Goal: Task Accomplishment & Management: Manage account settings

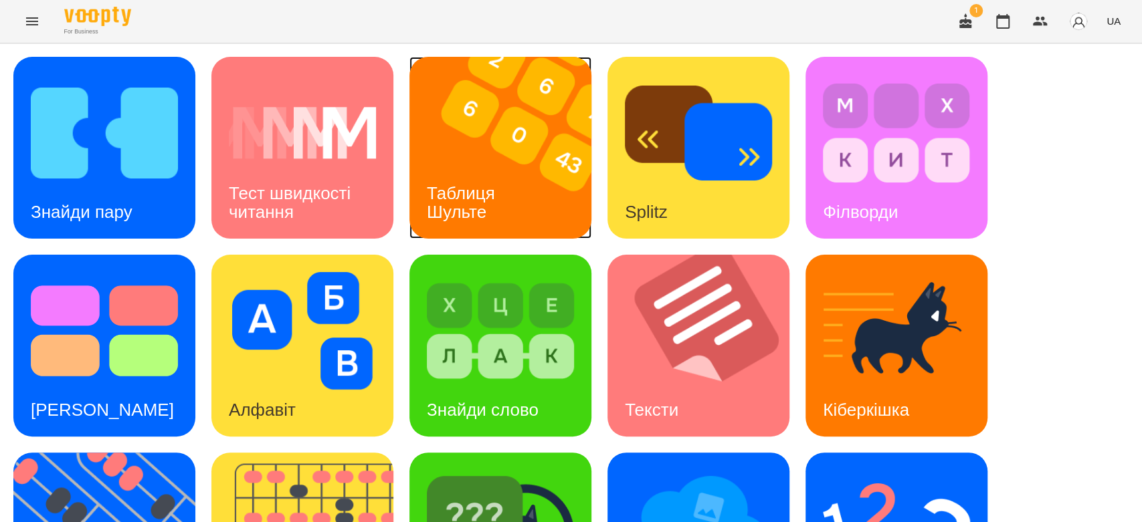
click at [455, 187] on h3 "Таблиця Шульте" at bounding box center [463, 202] width 73 height 38
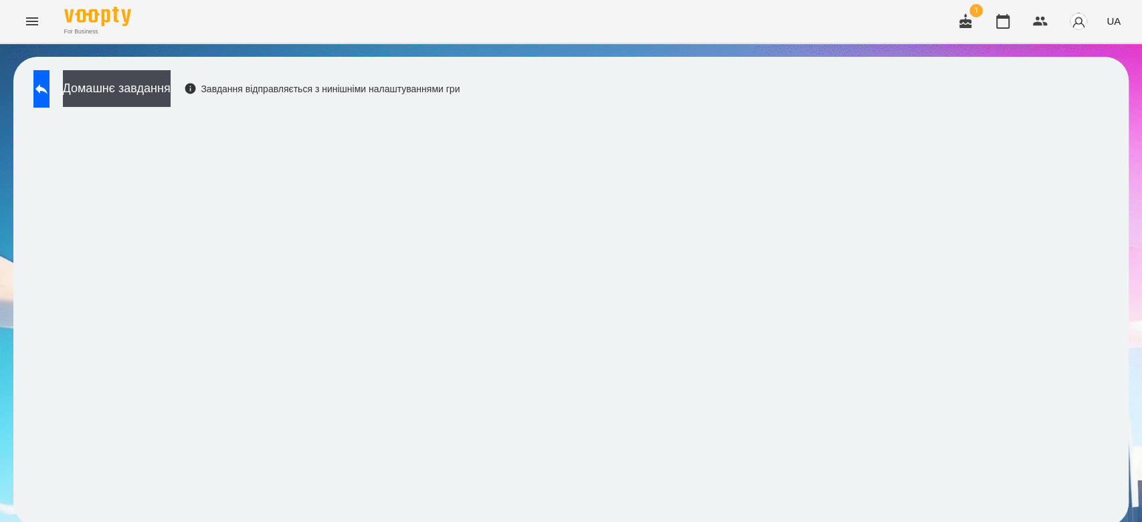
scroll to position [5, 0]
click at [50, 96] on button at bounding box center [41, 88] width 16 height 37
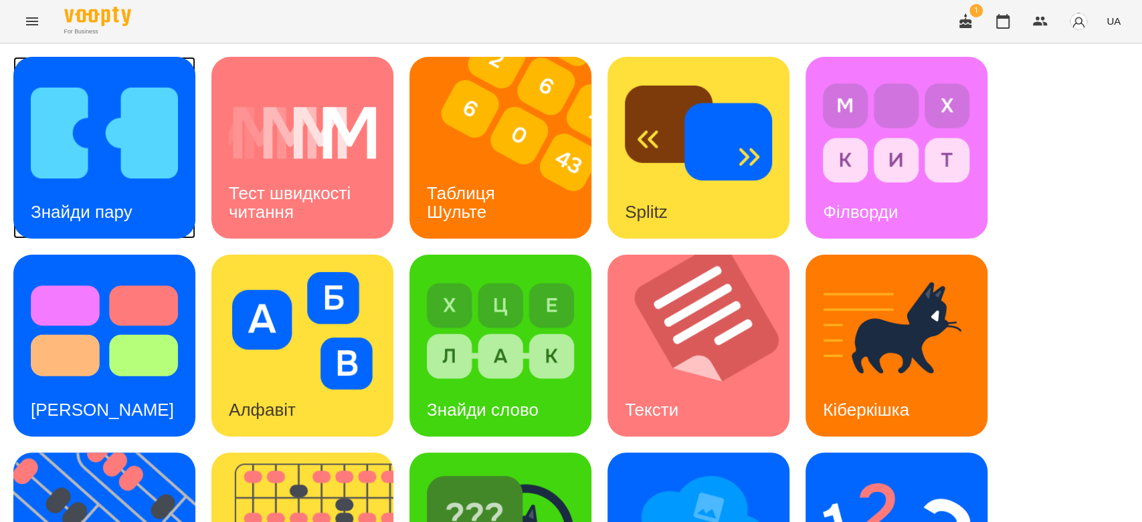
click at [179, 198] on div "Знайди пару" at bounding box center [104, 148] width 182 height 182
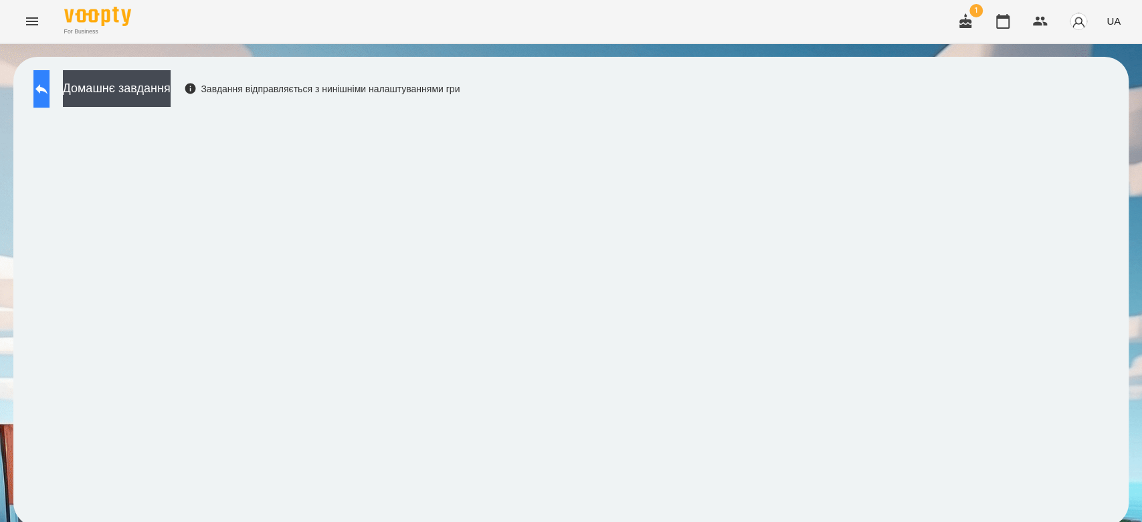
click at [47, 93] on icon at bounding box center [41, 89] width 16 height 16
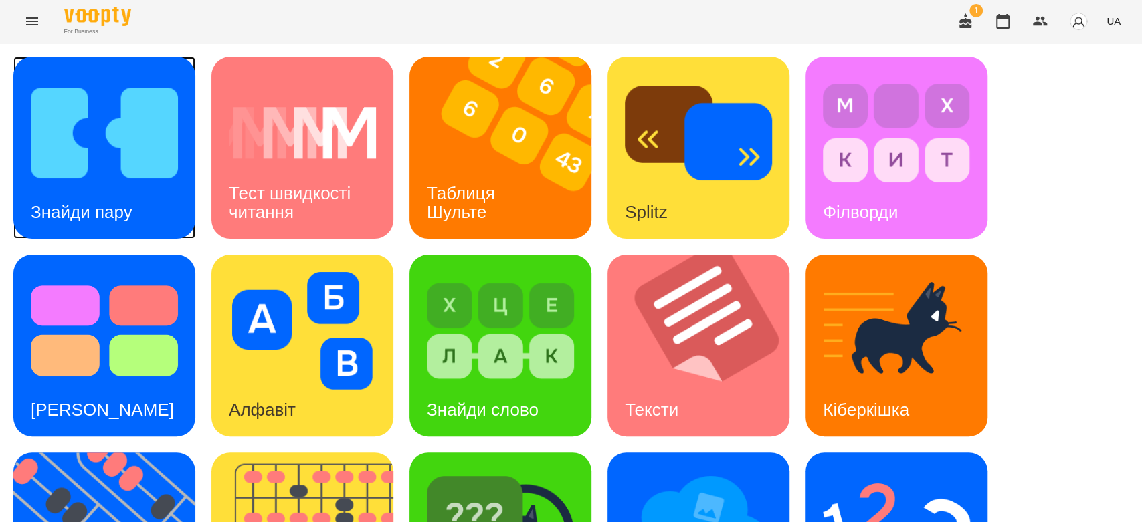
click at [193, 174] on div "Знайди пару" at bounding box center [104, 148] width 182 height 182
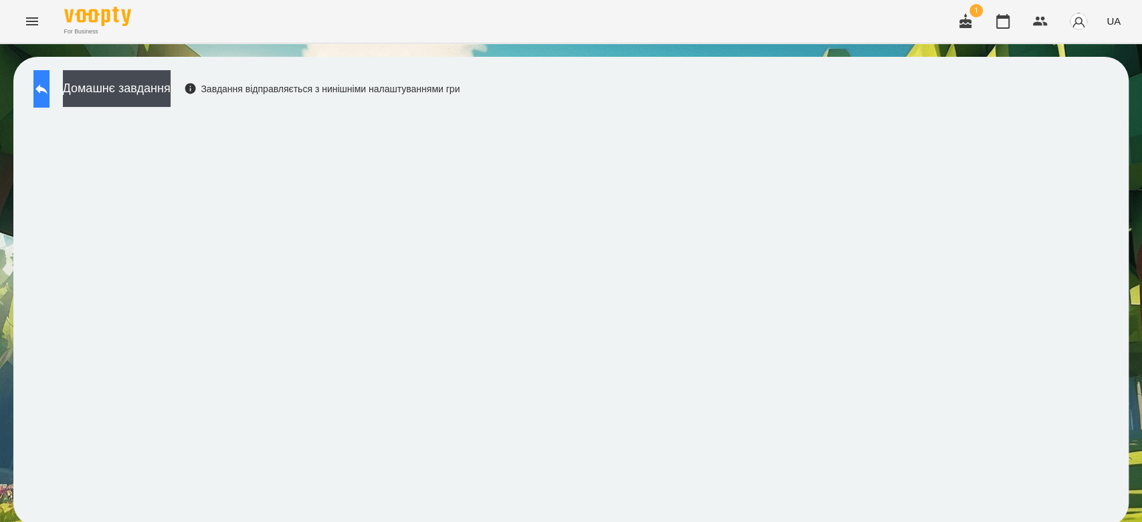
click at [50, 97] on button at bounding box center [41, 88] width 16 height 37
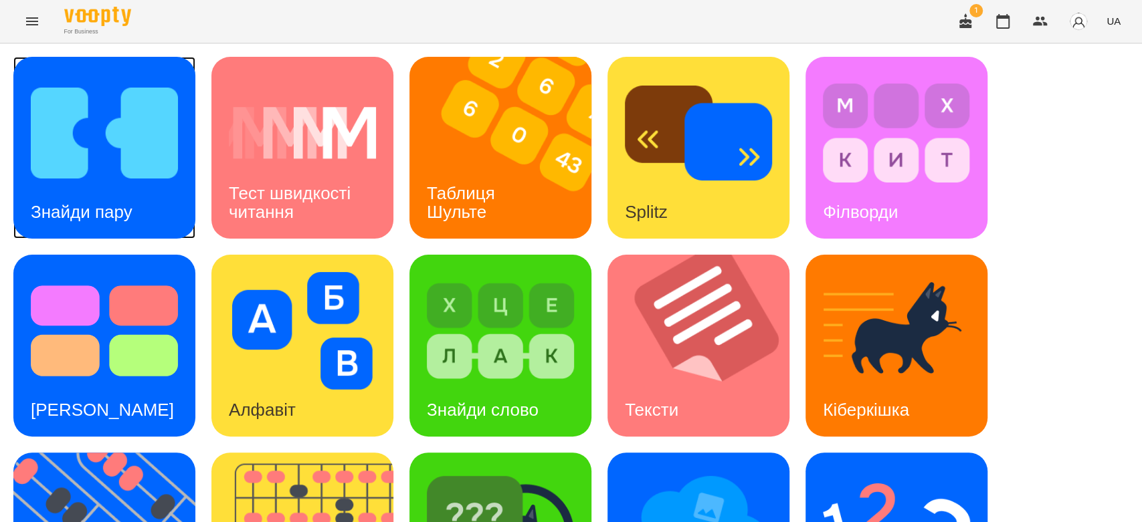
click at [153, 175] on img at bounding box center [104, 133] width 147 height 118
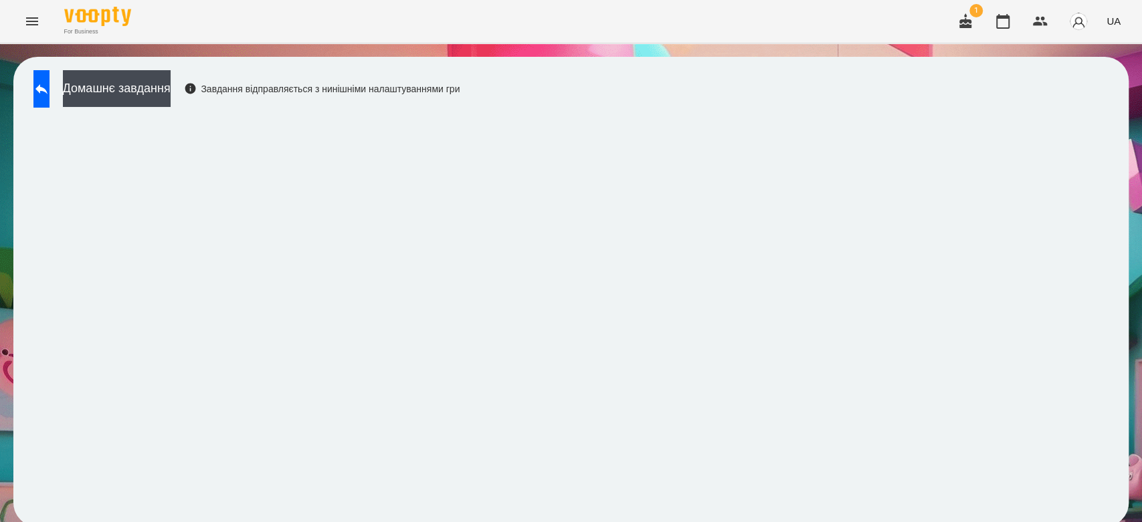
click at [60, 113] on div "Домашнє завдання Завдання відправляється з нинішніми налаштуваннями гри" at bounding box center [243, 92] width 433 height 44
click at [45, 96] on button at bounding box center [41, 88] width 16 height 37
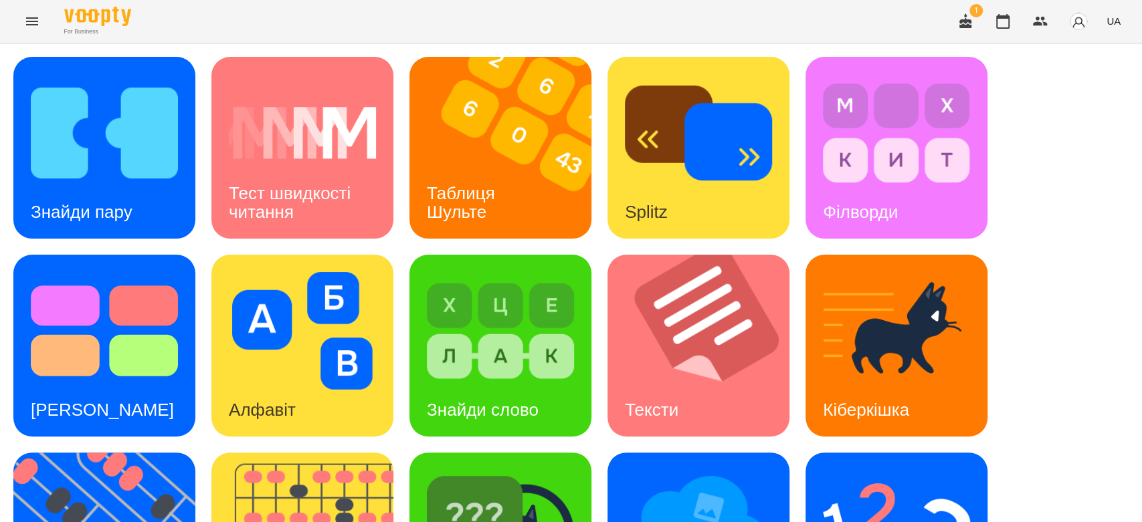
scroll to position [323, 0]
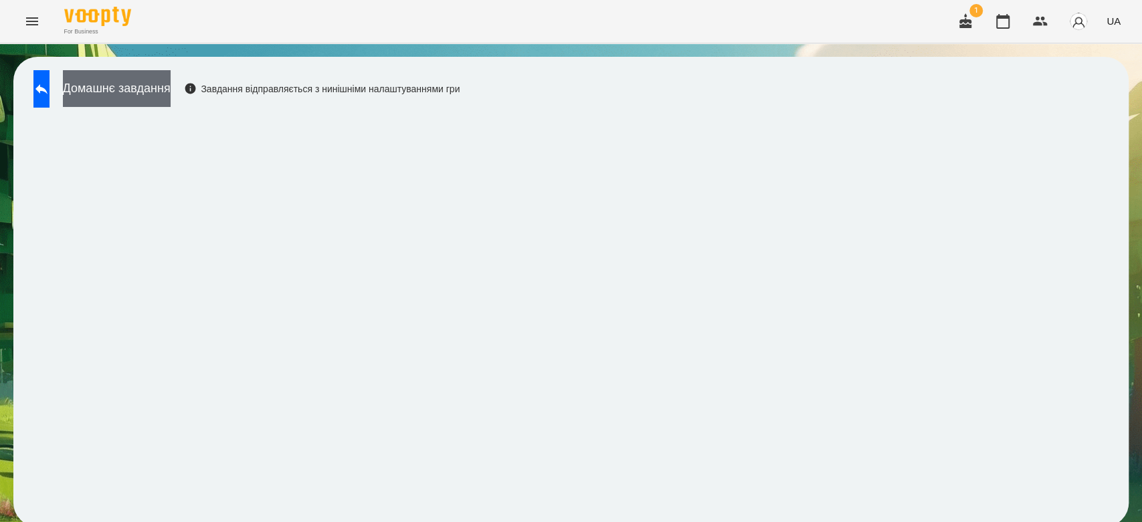
click at [171, 92] on button "Домашнє завдання" at bounding box center [117, 88] width 108 height 37
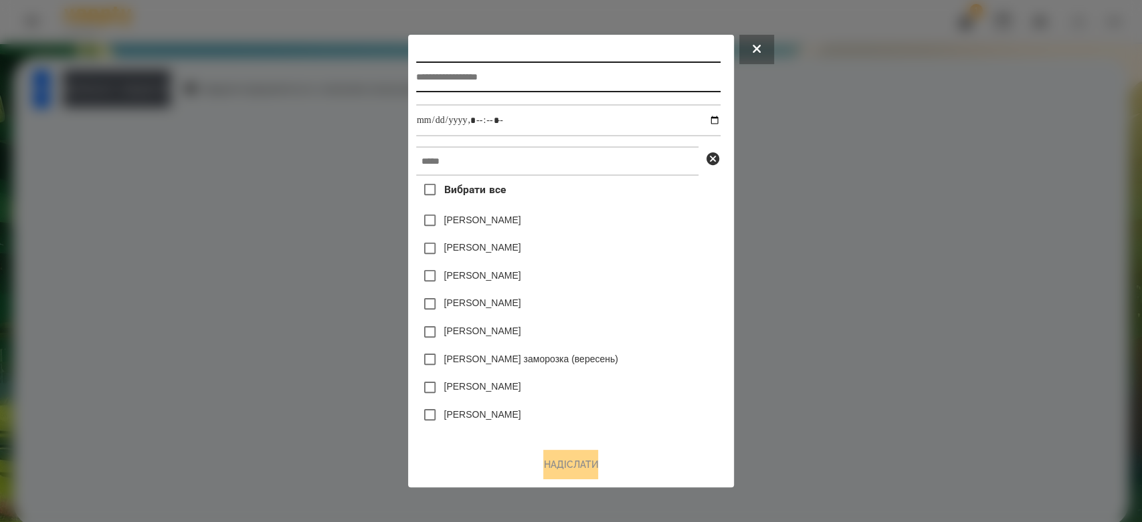
click at [426, 85] on input "text" at bounding box center [568, 77] width 304 height 31
type input "********"
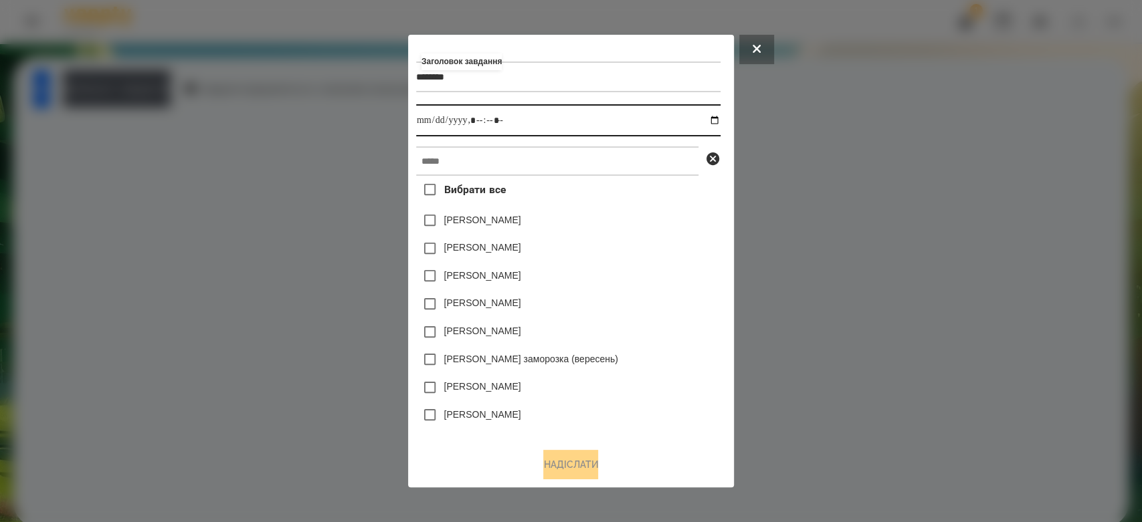
click at [719, 122] on input "datetime-local" at bounding box center [568, 120] width 304 height 32
type input "**********"
drag, startPoint x: 637, startPoint y: 207, endPoint x: 690, endPoint y: 226, distance: 56.7
click at [690, 233] on div "[PERSON_NAME]" at bounding box center [568, 221] width 304 height 28
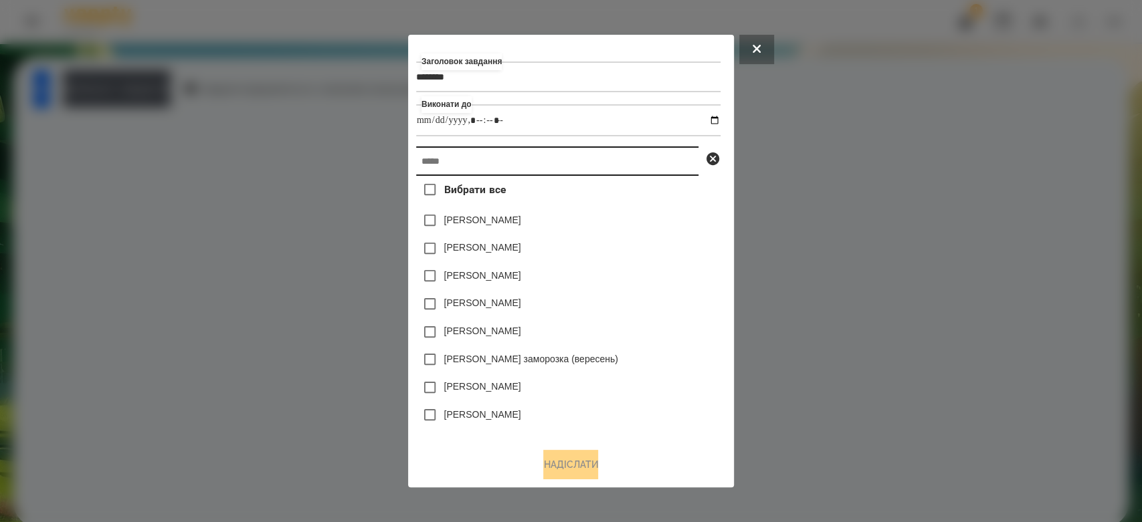
click at [674, 157] on input "text" at bounding box center [557, 160] width 282 height 29
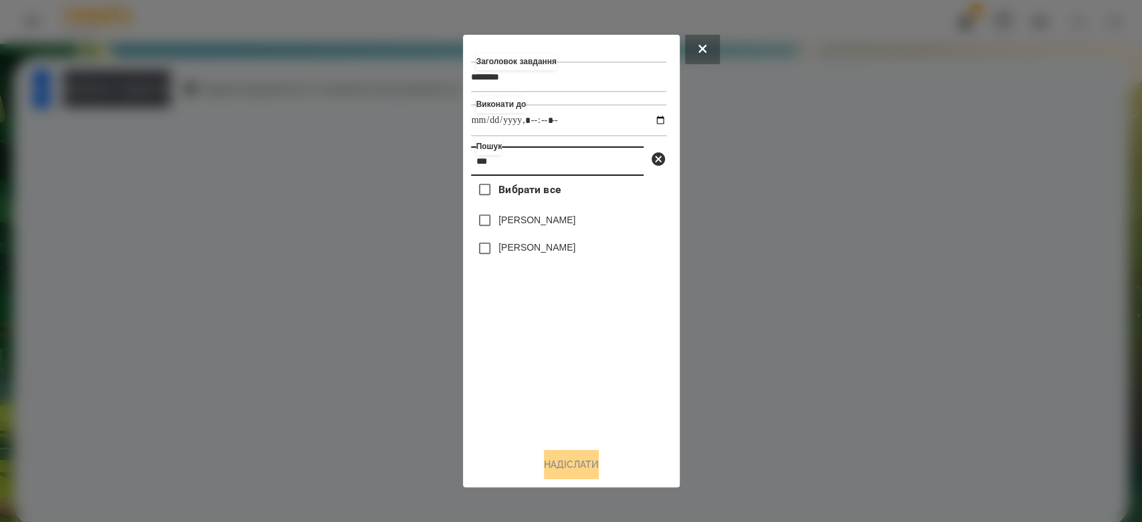
type input "***"
click at [535, 247] on label "[PERSON_NAME]" at bounding box center [536, 247] width 77 height 13
click at [587, 475] on button "Надіслати" at bounding box center [571, 464] width 55 height 29
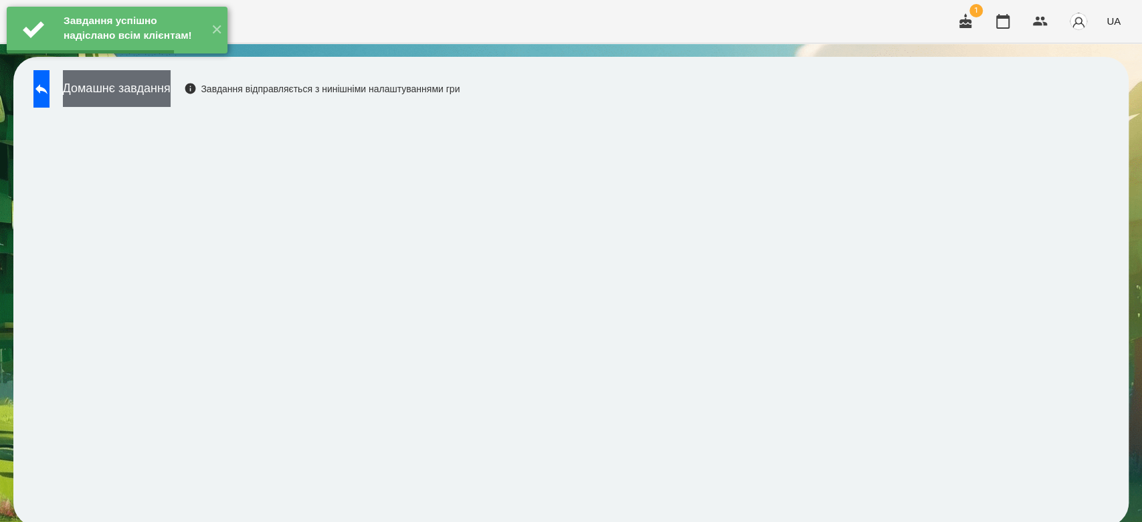
click at [128, 92] on button "Домашнє завдання" at bounding box center [117, 88] width 108 height 37
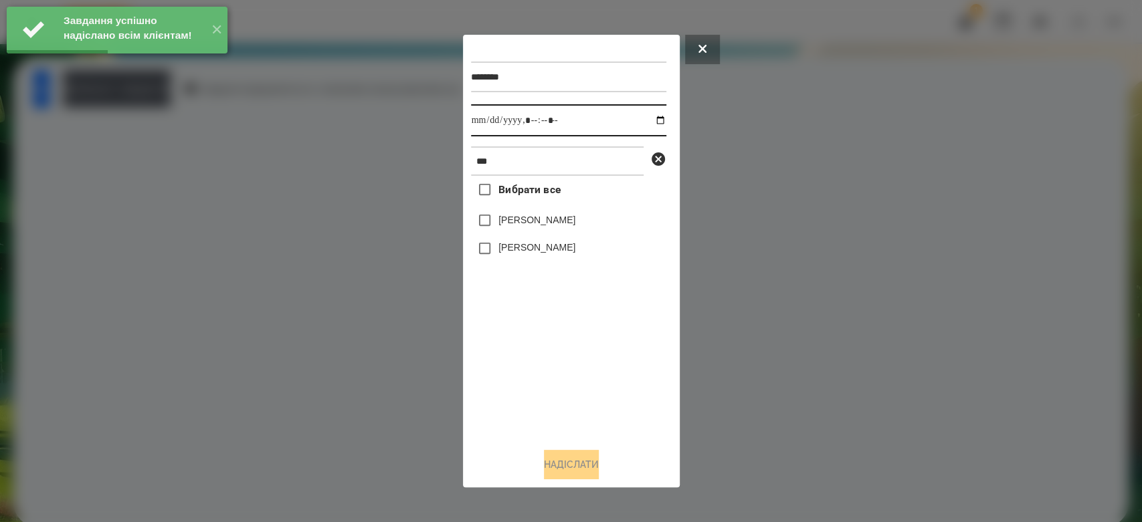
click at [650, 122] on input "datetime-local" at bounding box center [568, 120] width 195 height 32
type input "**********"
click at [579, 367] on div "Вибрати все [PERSON_NAME] [PERSON_NAME]" at bounding box center [568, 307] width 195 height 262
click at [547, 243] on label "[PERSON_NAME]" at bounding box center [536, 247] width 77 height 13
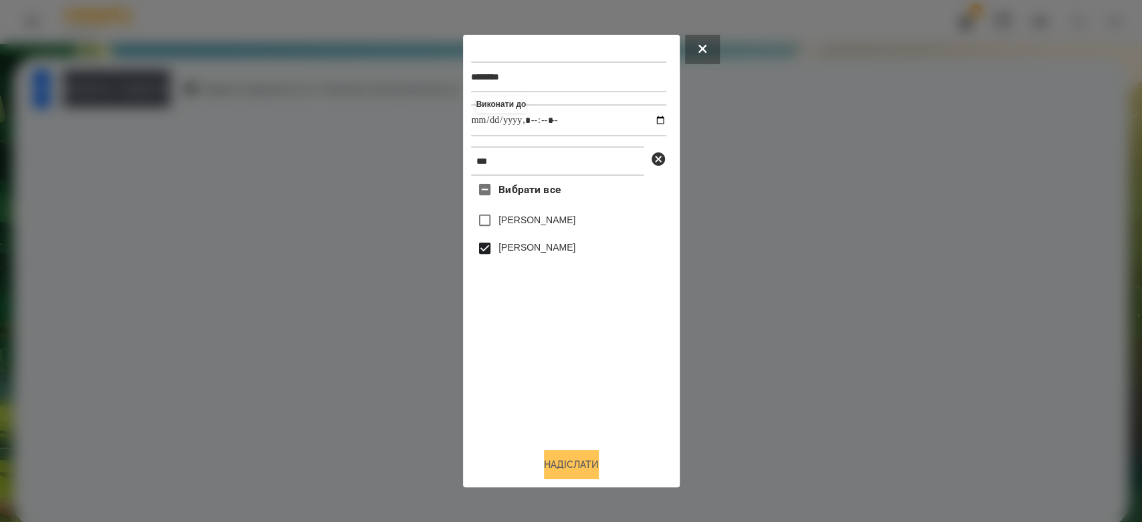
click at [571, 460] on button "Надіслати" at bounding box center [571, 464] width 55 height 29
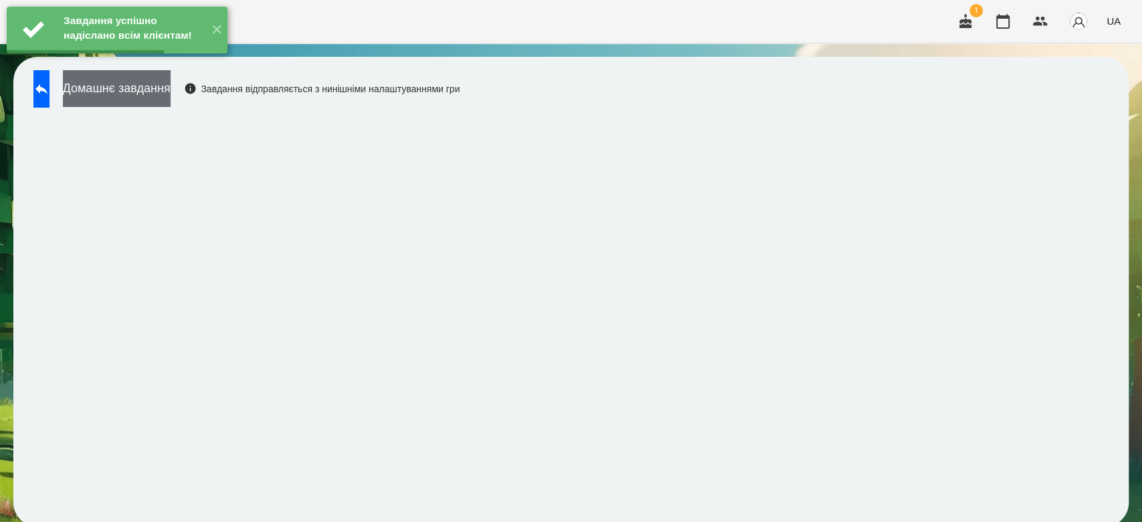
click at [166, 93] on button "Домашнє завдання" at bounding box center [117, 88] width 108 height 37
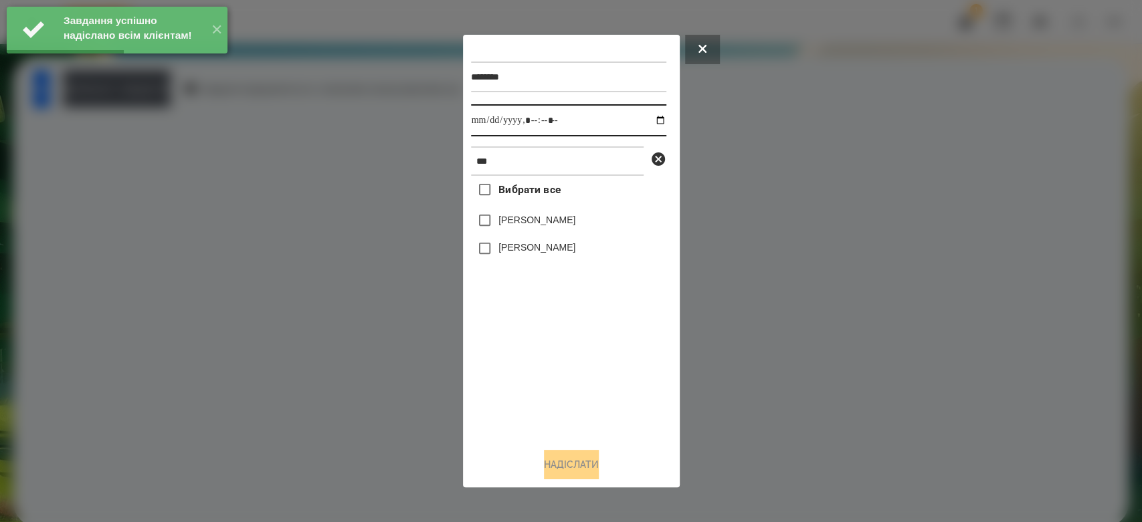
click at [648, 120] on input "datetime-local" at bounding box center [568, 120] width 195 height 32
type input "**********"
click at [599, 383] on div "Вибрати все [PERSON_NAME] [PERSON_NAME]" at bounding box center [568, 307] width 195 height 262
click at [561, 259] on div "[PERSON_NAME]" at bounding box center [568, 249] width 195 height 28
click at [561, 254] on label "[PERSON_NAME]" at bounding box center [536, 247] width 77 height 13
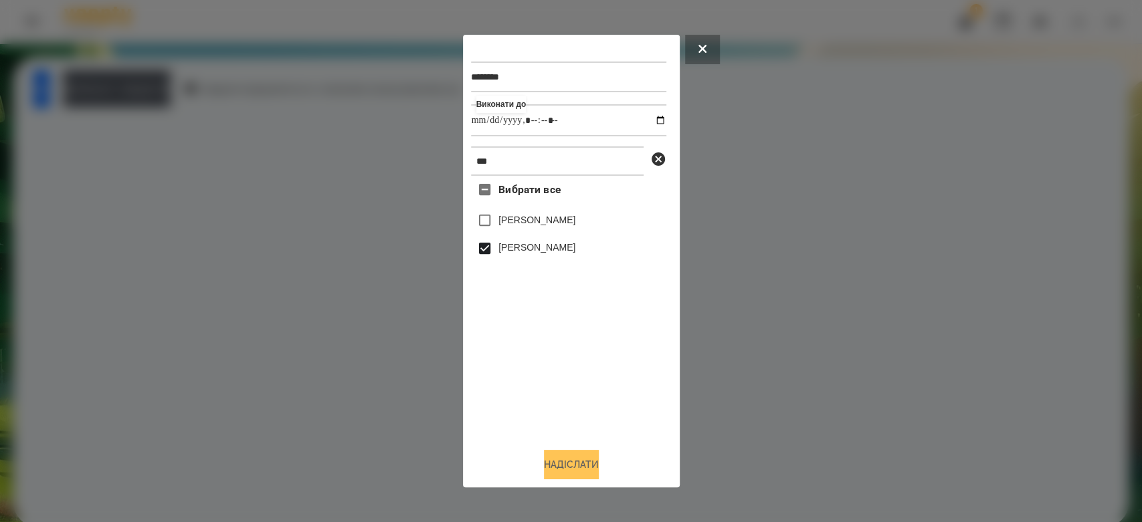
click at [599, 468] on button "Надіслати" at bounding box center [571, 464] width 55 height 29
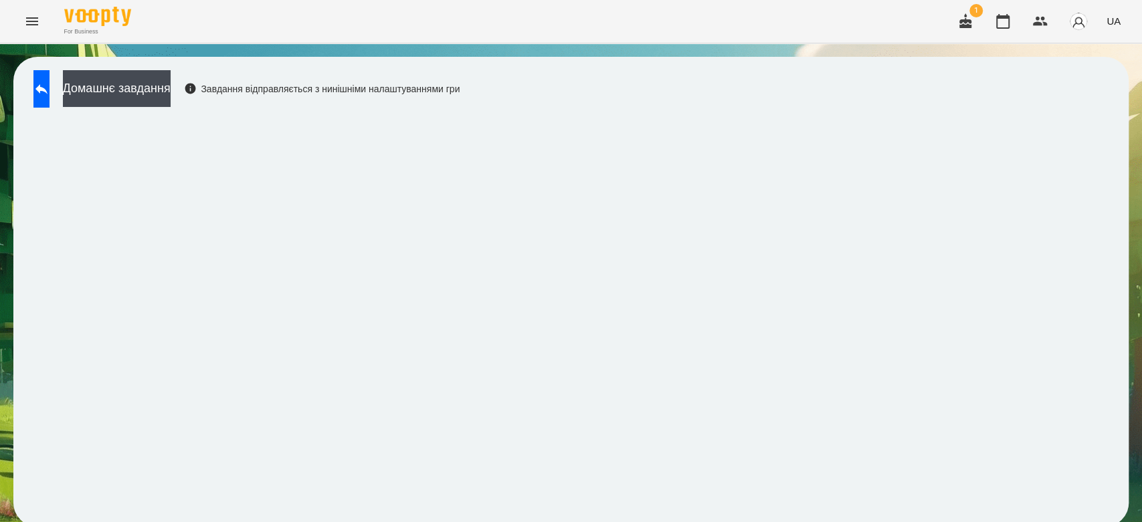
click at [58, 108] on div "Домашнє завдання Завдання відправляється з нинішніми налаштуваннями гри" at bounding box center [243, 92] width 433 height 44
click at [50, 94] on icon at bounding box center [41, 89] width 16 height 16
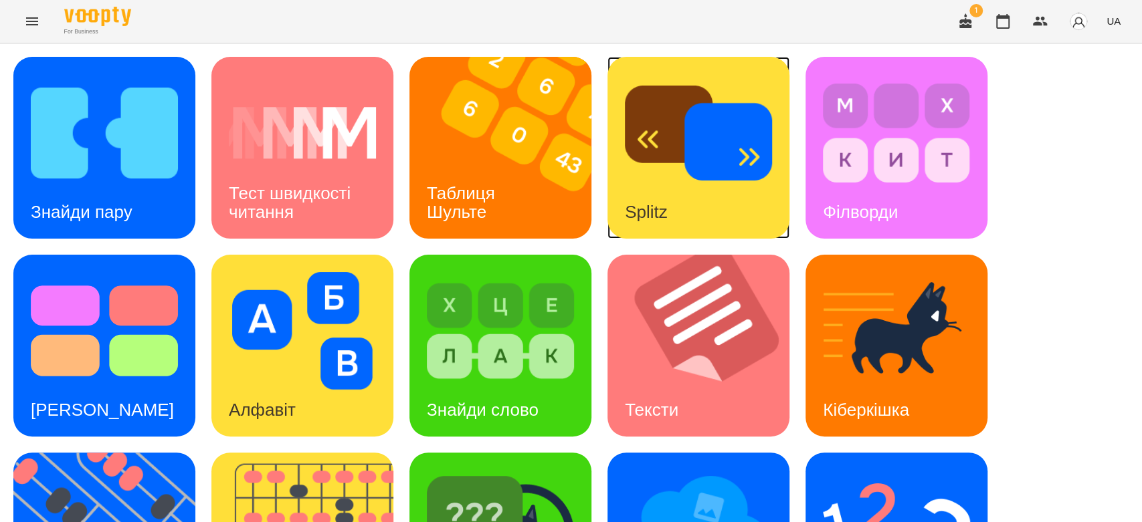
click at [613, 145] on div "Splitz" at bounding box center [698, 148] width 182 height 182
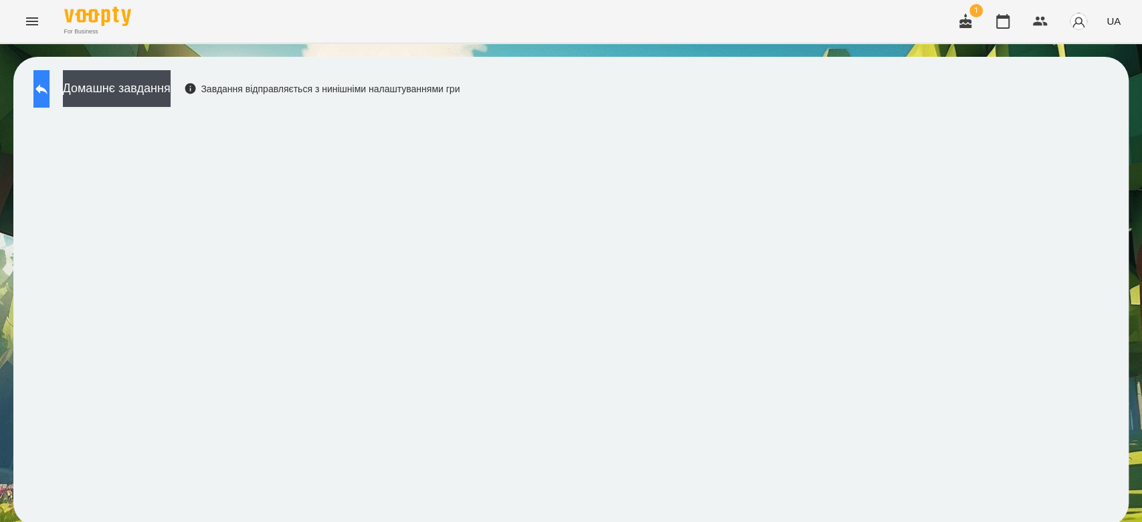
click at [50, 95] on icon at bounding box center [41, 89] width 16 height 16
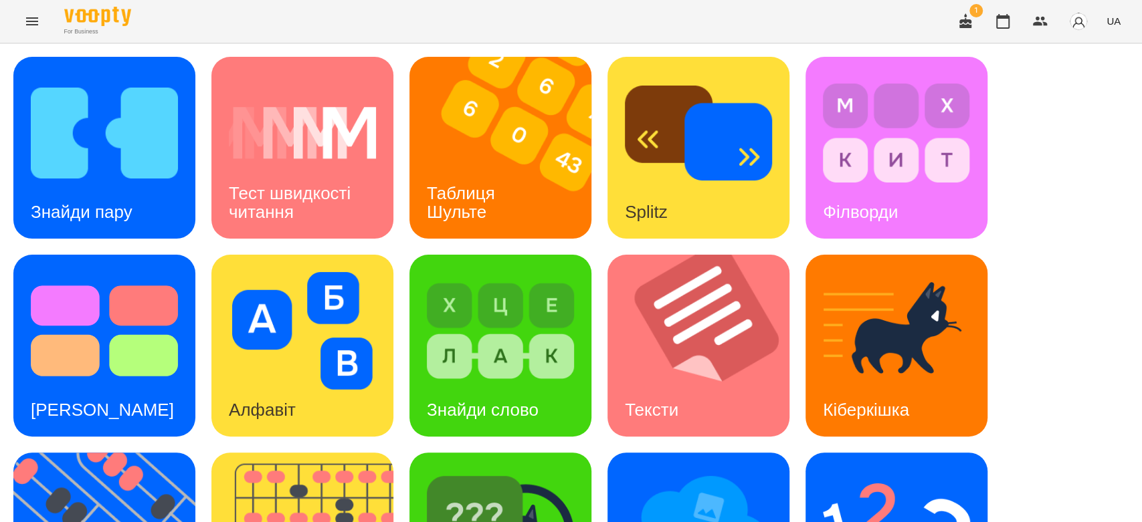
scroll to position [223, 0]
click at [727, 470] on img at bounding box center [698, 529] width 147 height 118
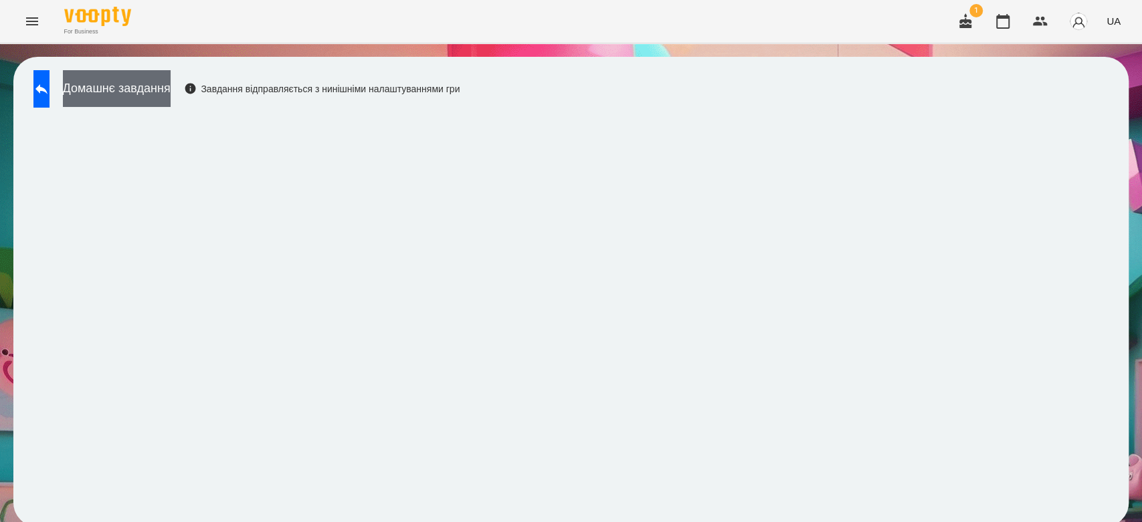
click at [171, 75] on button "Домашнє завдання" at bounding box center [117, 88] width 108 height 37
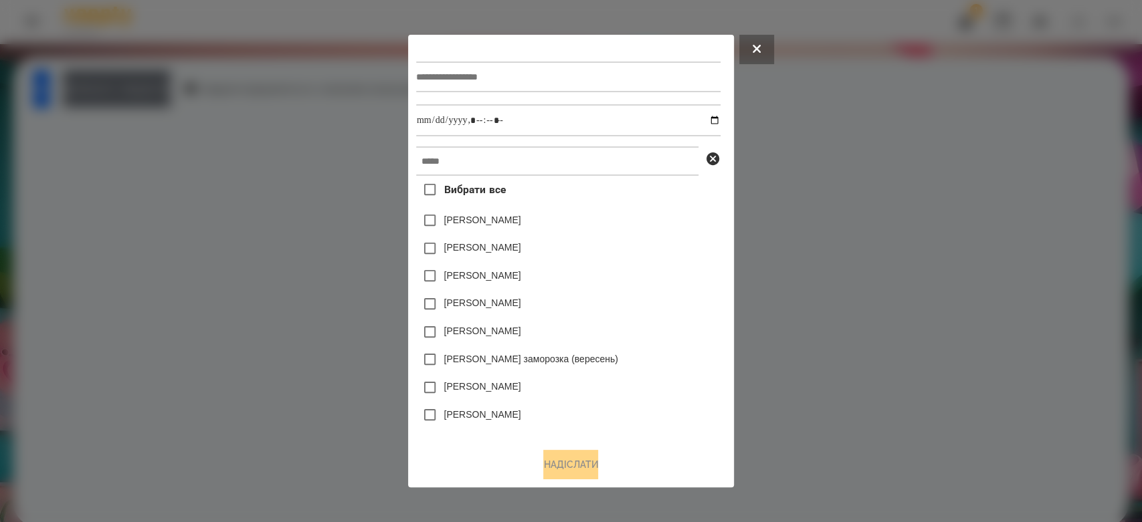
click at [551, 85] on input "text" at bounding box center [568, 77] width 304 height 31
type input "**********"
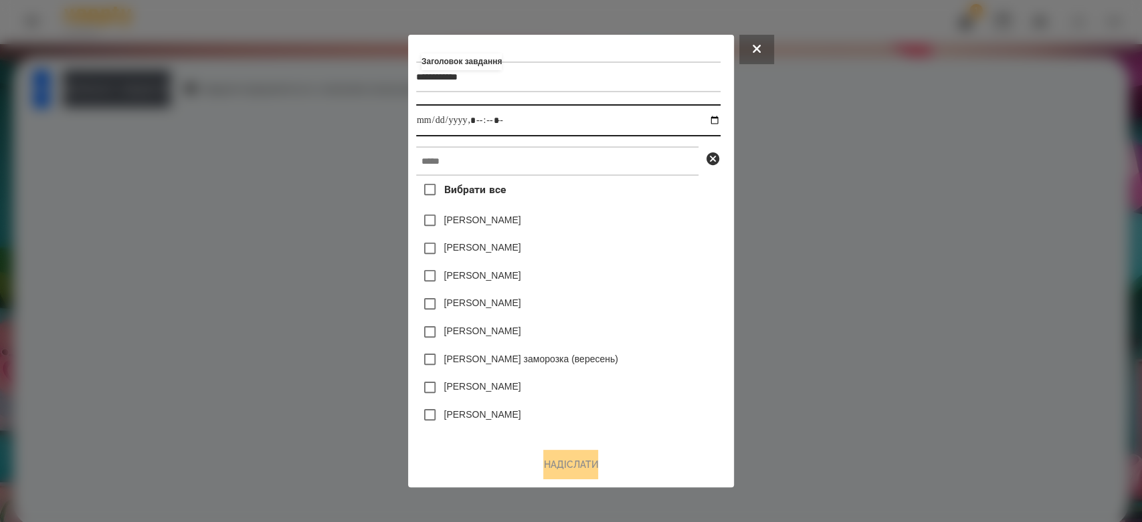
click at [716, 122] on input "datetime-local" at bounding box center [568, 120] width 304 height 32
type input "**********"
click at [706, 245] on div "[PERSON_NAME]" at bounding box center [568, 249] width 304 height 28
click at [625, 135] on input "datetime-local" at bounding box center [568, 120] width 304 height 32
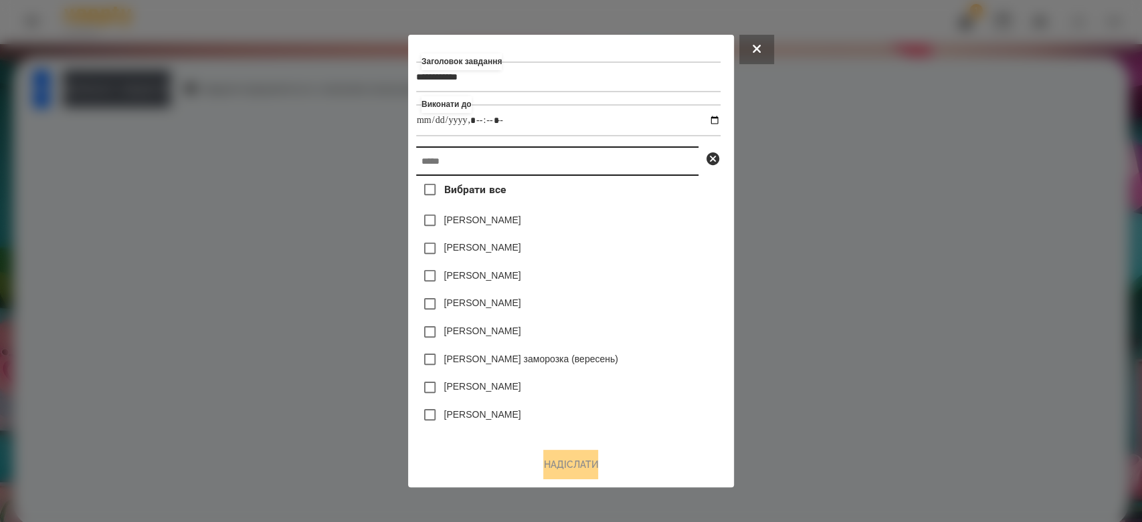
click at [633, 157] on input "text" at bounding box center [557, 160] width 282 height 29
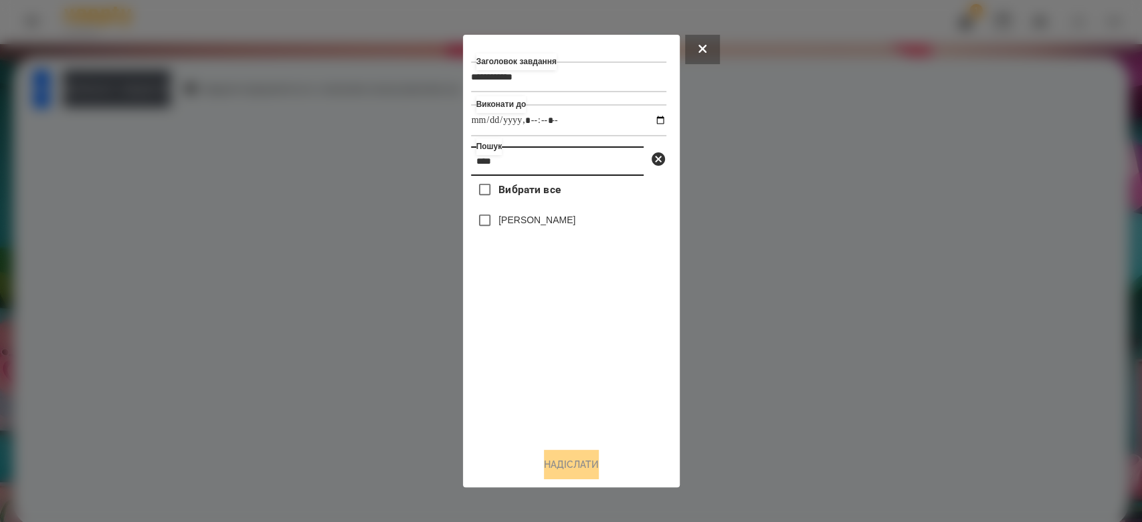
type input "****"
click at [544, 218] on label "[PERSON_NAME]" at bounding box center [536, 219] width 77 height 13
click at [575, 466] on button "Надіслати" at bounding box center [571, 464] width 55 height 29
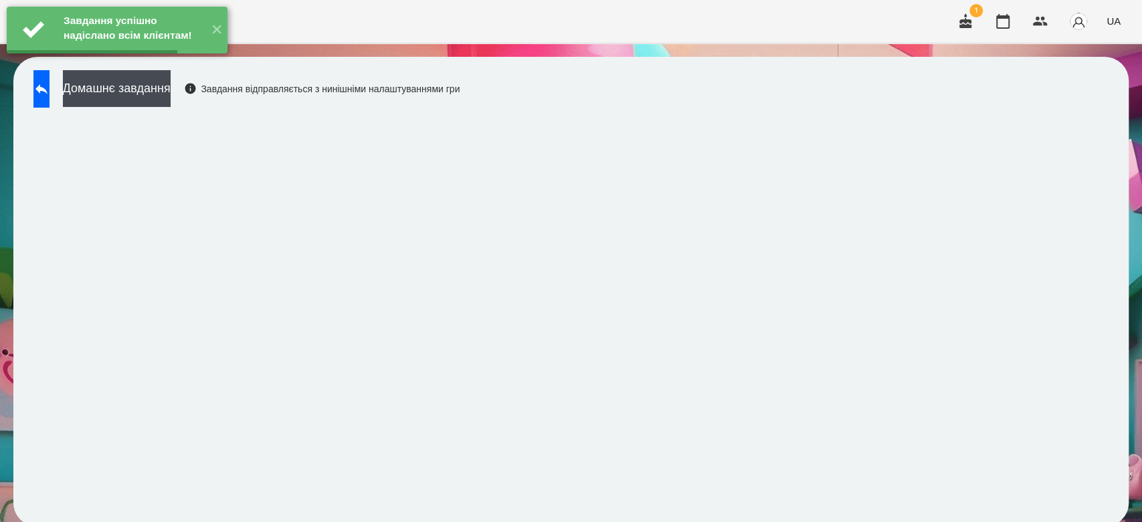
click at [150, 98] on button "Домашнє завдання" at bounding box center [117, 88] width 108 height 37
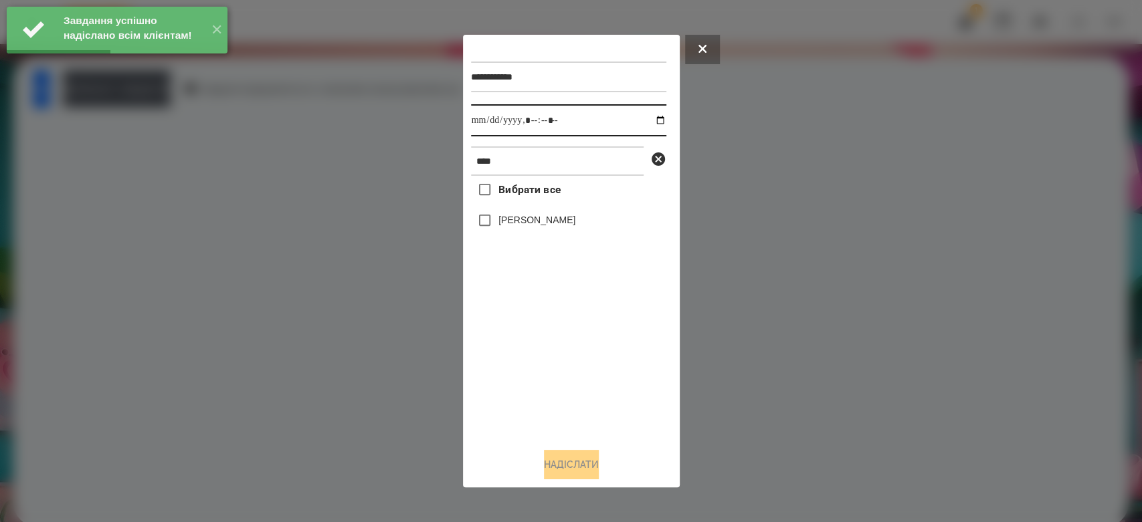
click at [652, 118] on input "datetime-local" at bounding box center [568, 120] width 195 height 32
type input "**********"
click at [594, 357] on div "Вибрати все [PERSON_NAME]" at bounding box center [568, 307] width 195 height 262
click at [540, 224] on label "[PERSON_NAME]" at bounding box center [536, 219] width 77 height 13
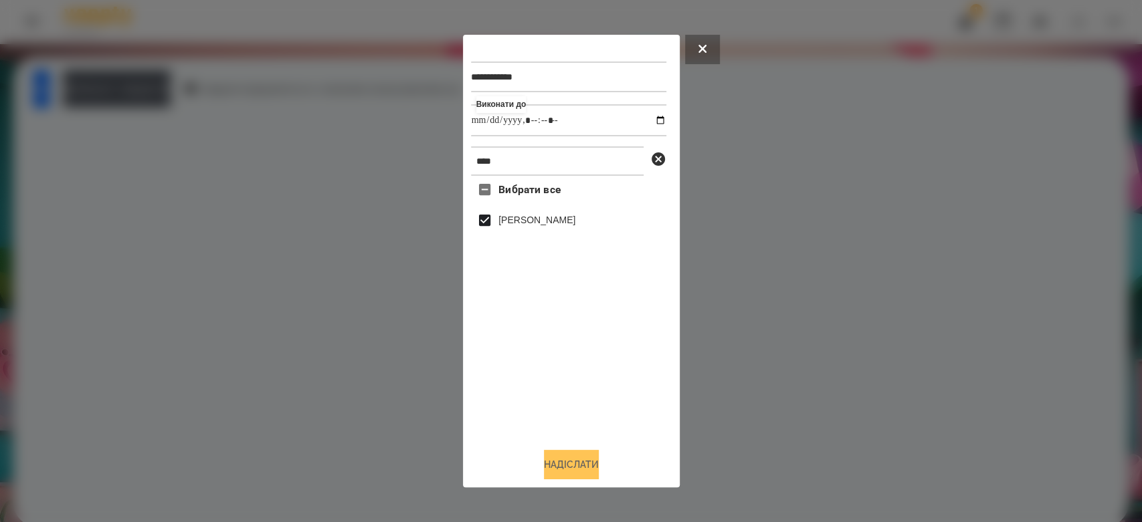
click at [581, 470] on button "Надіслати" at bounding box center [571, 464] width 55 height 29
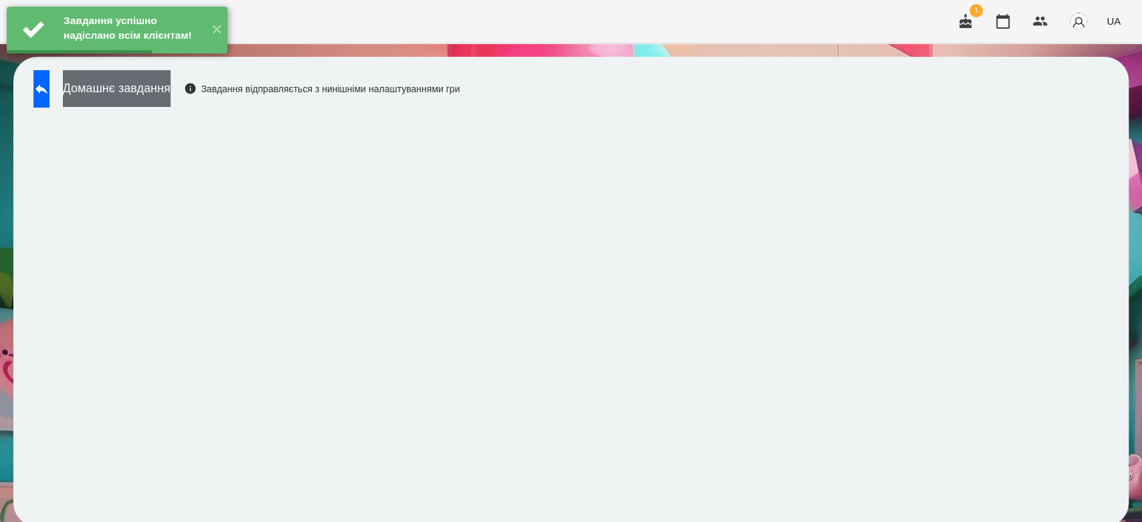
click at [131, 95] on button "Домашнє завдання" at bounding box center [117, 88] width 108 height 37
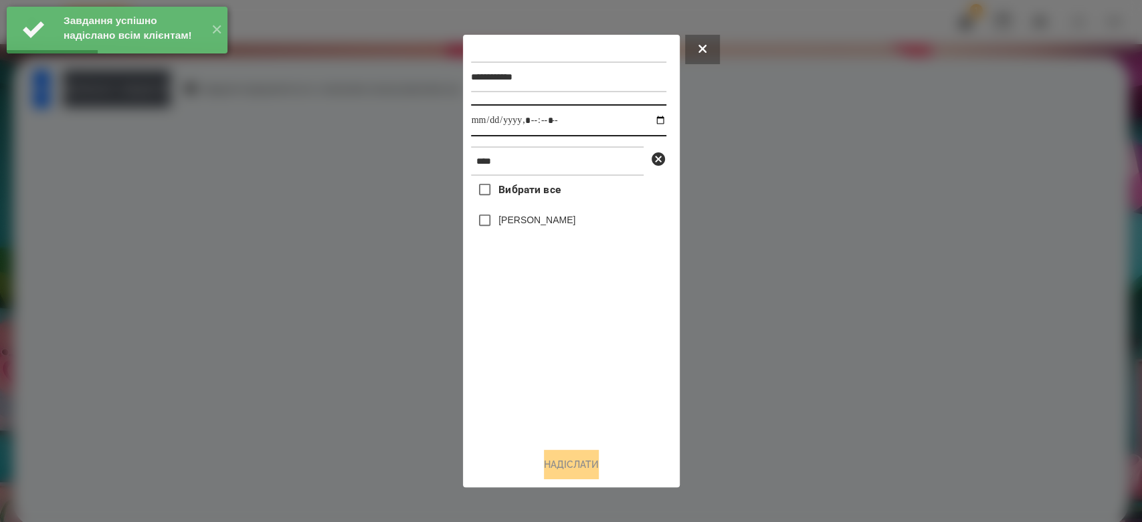
click at [650, 117] on input "datetime-local" at bounding box center [568, 120] width 195 height 32
type input "**********"
drag, startPoint x: 569, startPoint y: 385, endPoint x: 572, endPoint y: 346, distance: 39.6
click at [569, 385] on div "Вибрати все [PERSON_NAME]" at bounding box center [568, 307] width 195 height 262
click at [565, 227] on label "[PERSON_NAME]" at bounding box center [536, 219] width 77 height 13
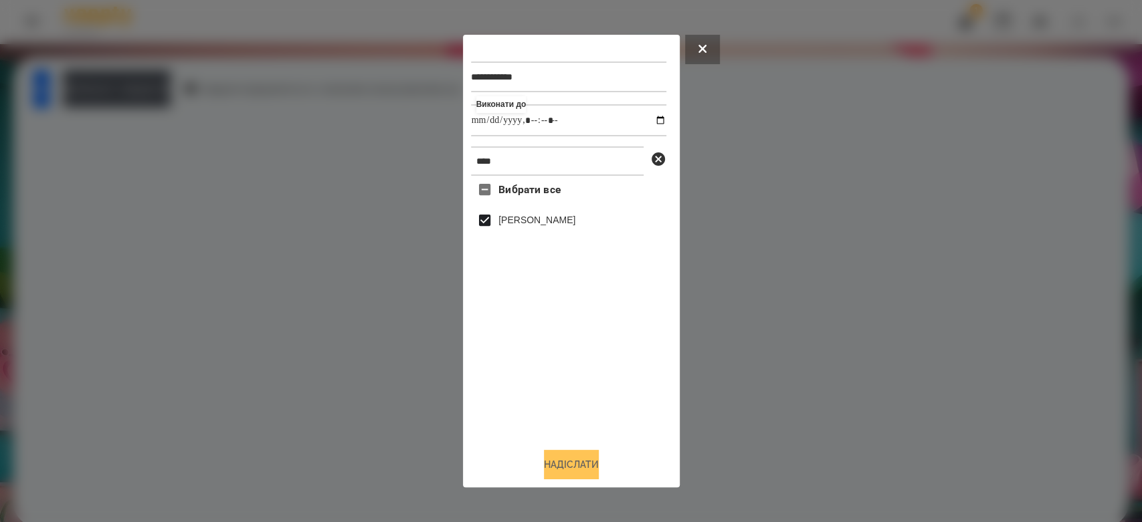
click at [581, 466] on button "Надіслати" at bounding box center [571, 464] width 55 height 29
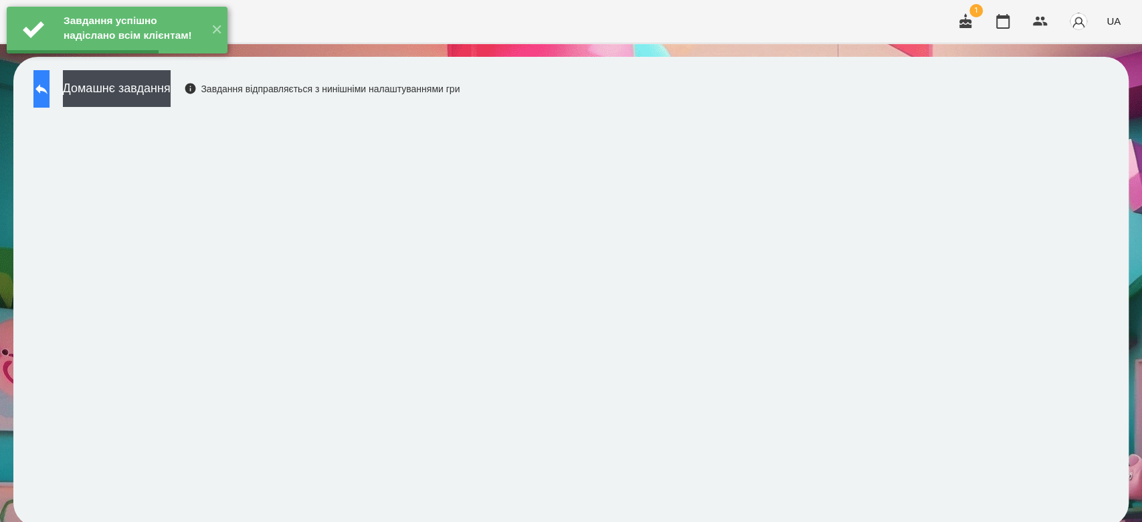
click at [43, 83] on button at bounding box center [41, 88] width 16 height 37
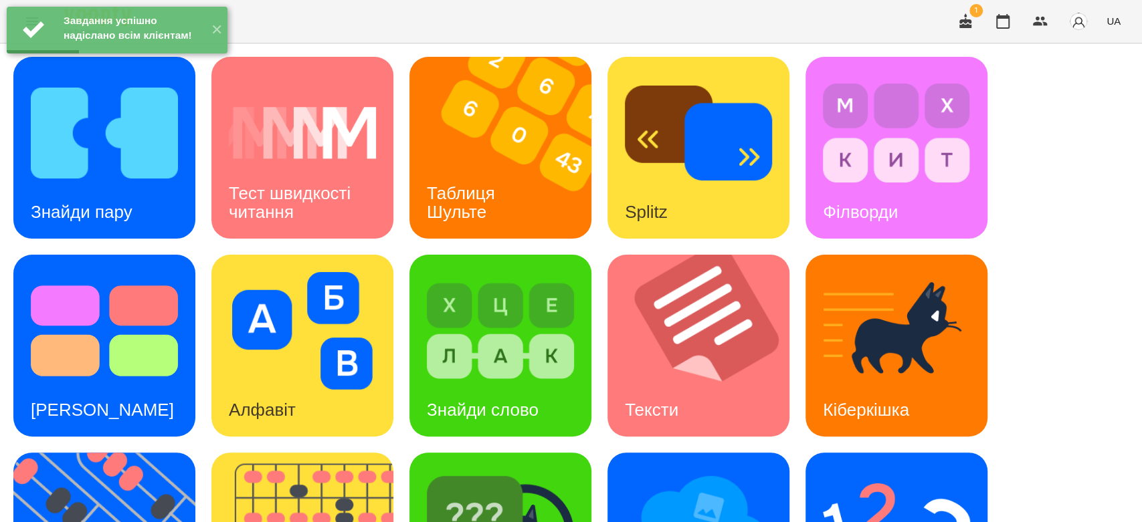
scroll to position [323, 0]
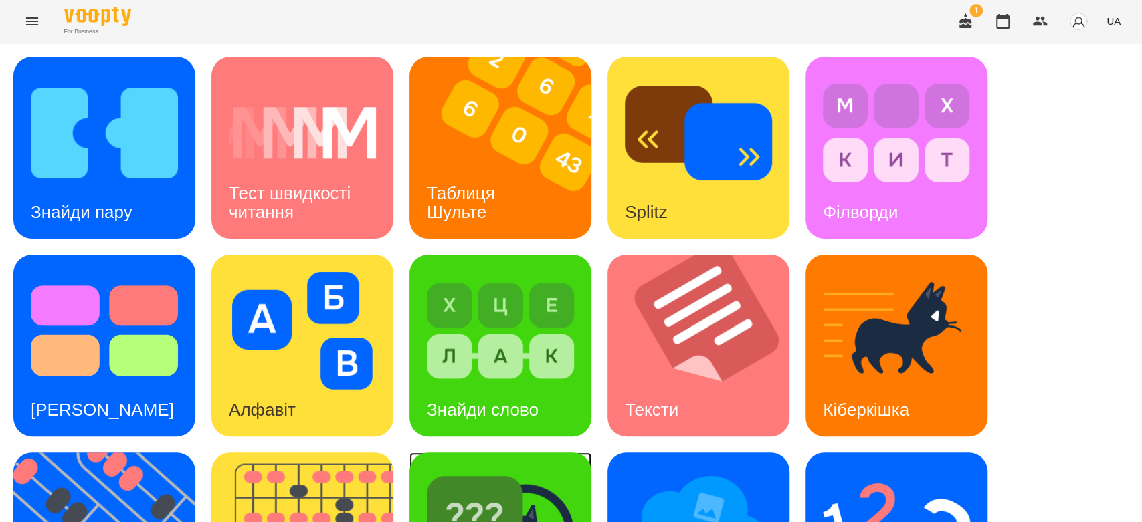
click at [563, 470] on img at bounding box center [500, 529] width 147 height 118
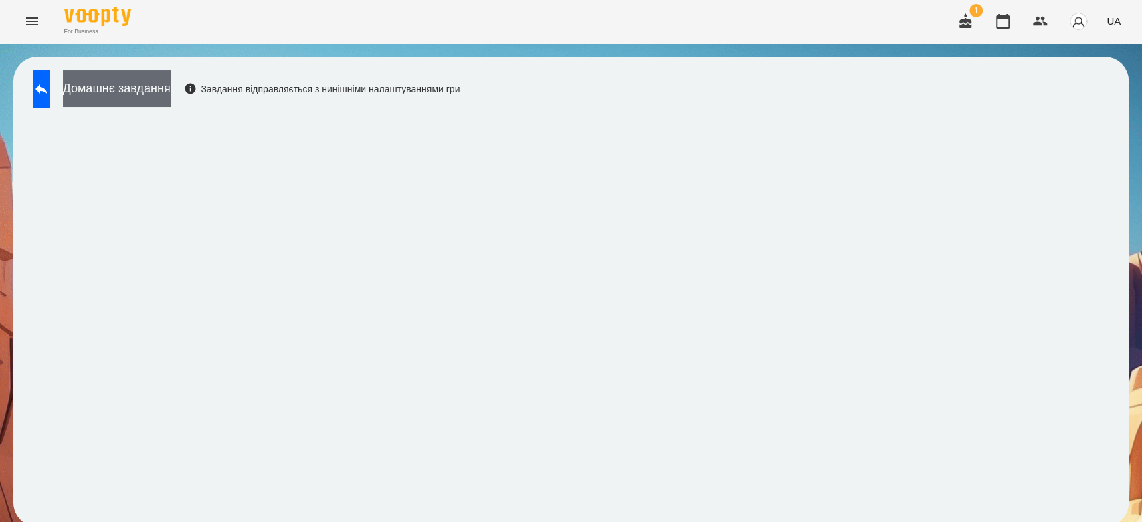
click at [149, 95] on button "Домашнє завдання" at bounding box center [117, 88] width 108 height 37
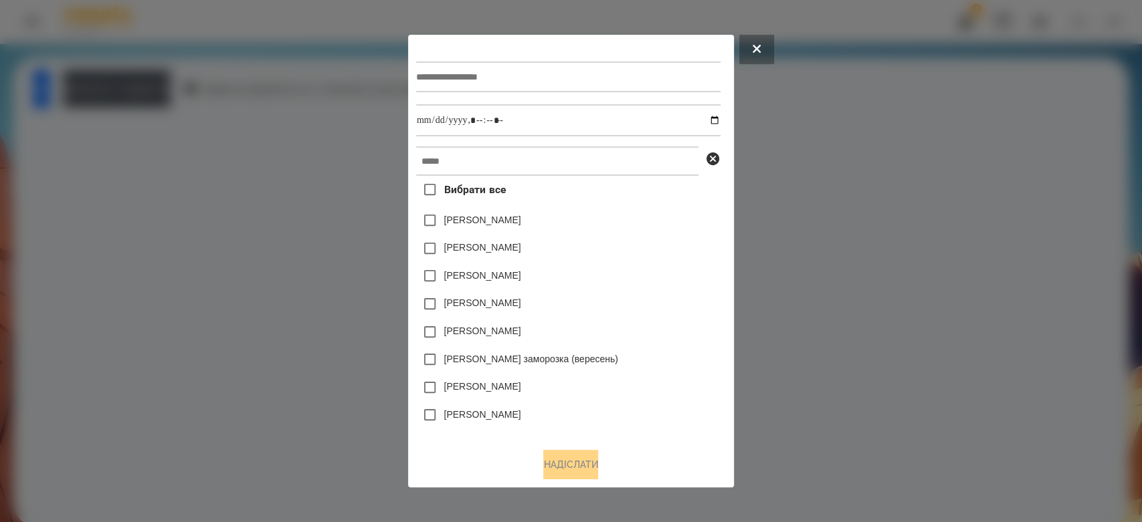
click at [425, 82] on input "text" at bounding box center [568, 77] width 304 height 31
type input "*****"
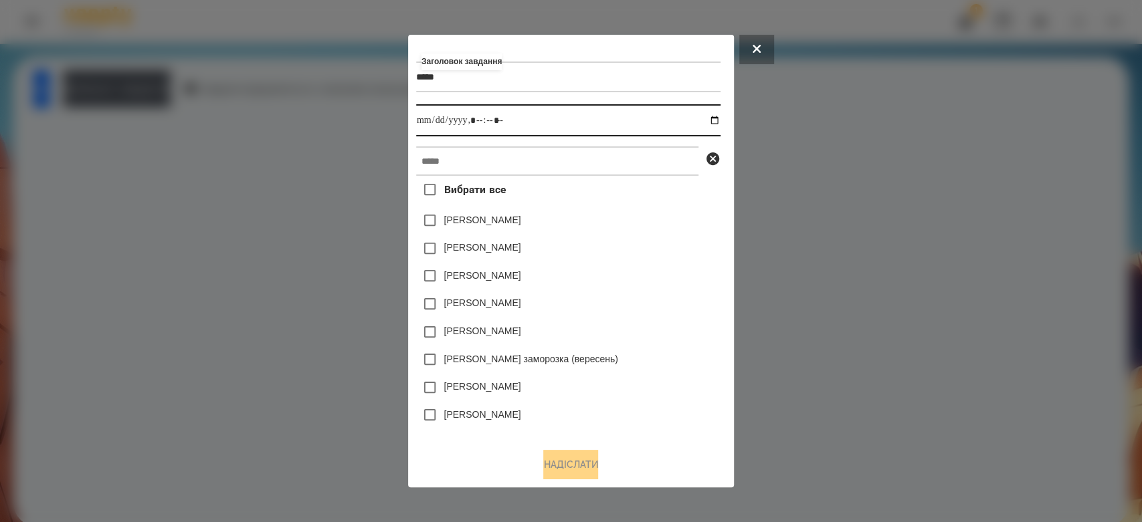
click at [716, 122] on input "datetime-local" at bounding box center [568, 120] width 304 height 32
type input "**********"
click at [696, 208] on div "Вибрати все [PERSON_NAME] [PERSON_NAME] [PERSON_NAME] [PERSON_NAME] [PERSON_NAM…" at bounding box center [568, 307] width 304 height 262
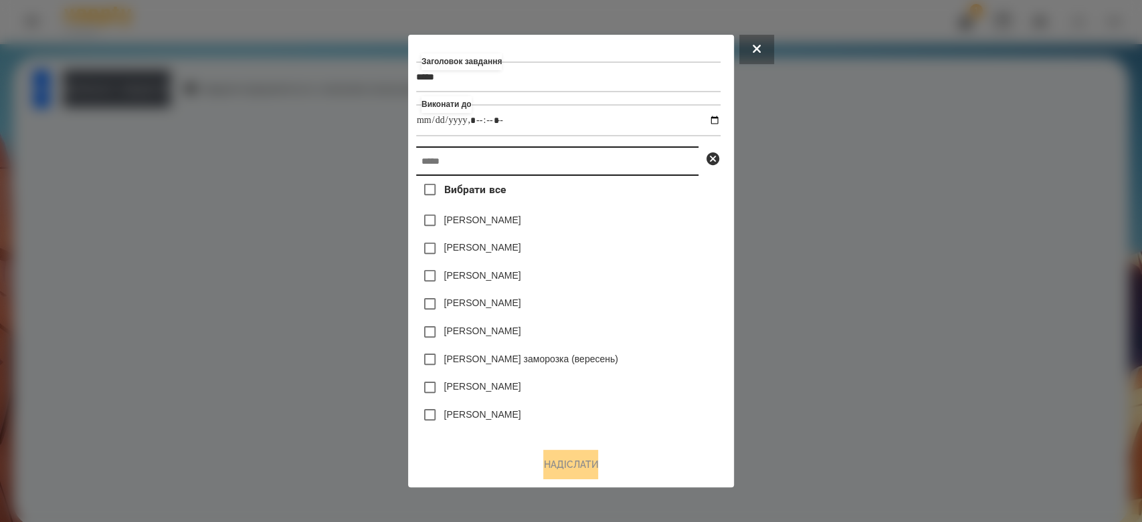
click at [652, 159] on input "text" at bounding box center [557, 160] width 282 height 29
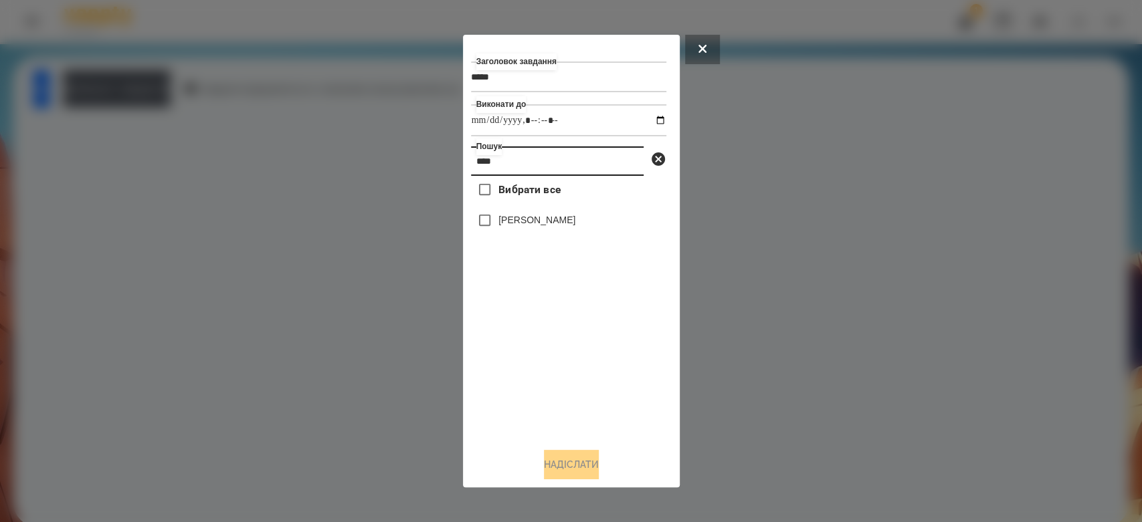
type input "****"
click at [552, 227] on label "[PERSON_NAME]" at bounding box center [536, 219] width 77 height 13
click at [591, 464] on button "Надіслати" at bounding box center [571, 464] width 55 height 29
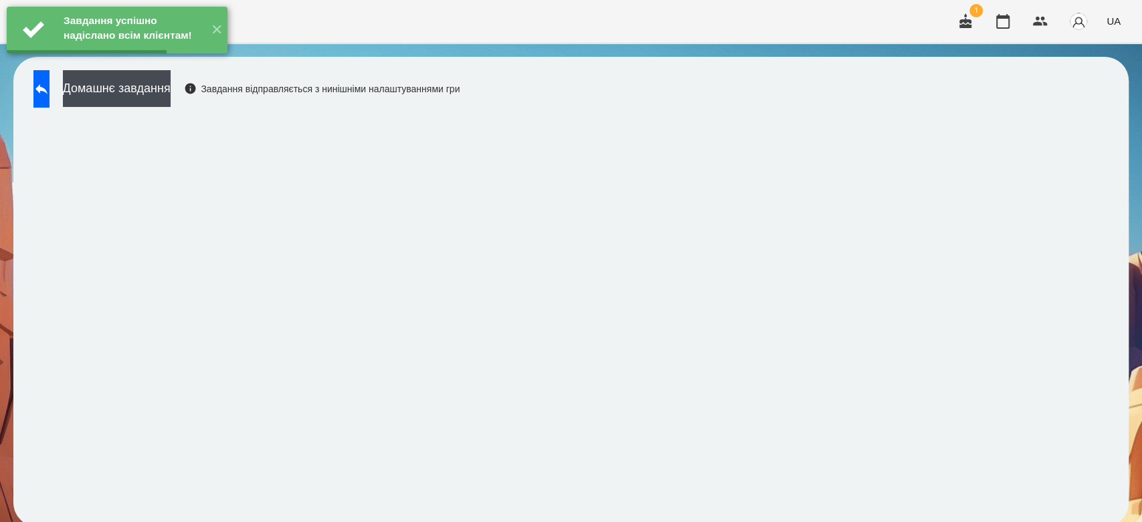
click at [132, 88] on button "Домашнє завдання" at bounding box center [117, 88] width 108 height 37
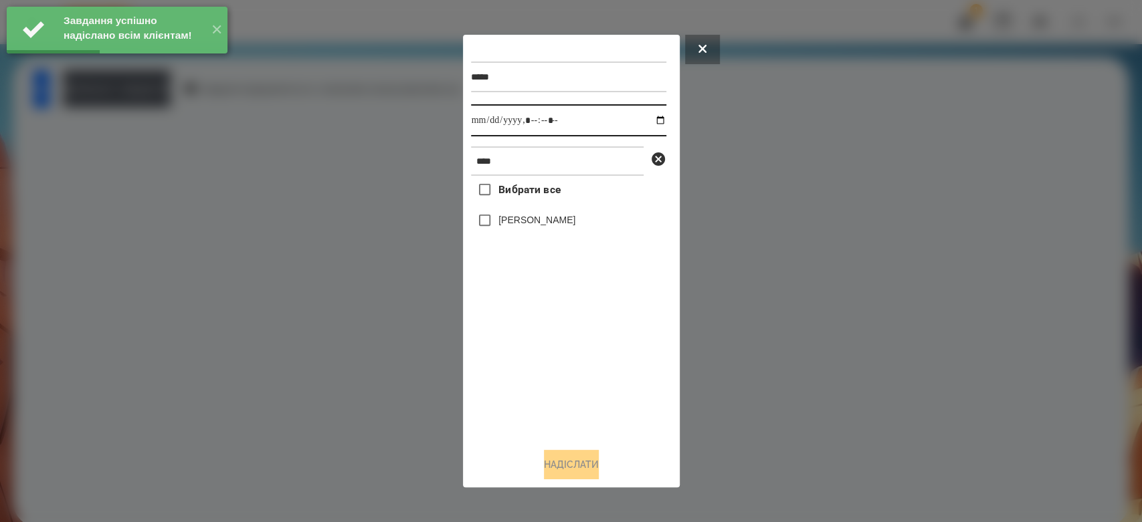
click at [648, 116] on input "datetime-local" at bounding box center [568, 120] width 195 height 32
type input "**********"
drag, startPoint x: 585, startPoint y: 344, endPoint x: 583, endPoint y: 330, distance: 13.6
click at [585, 344] on div "Вибрати все [PERSON_NAME]" at bounding box center [568, 307] width 195 height 262
click at [547, 220] on label "[PERSON_NAME]" at bounding box center [536, 219] width 77 height 13
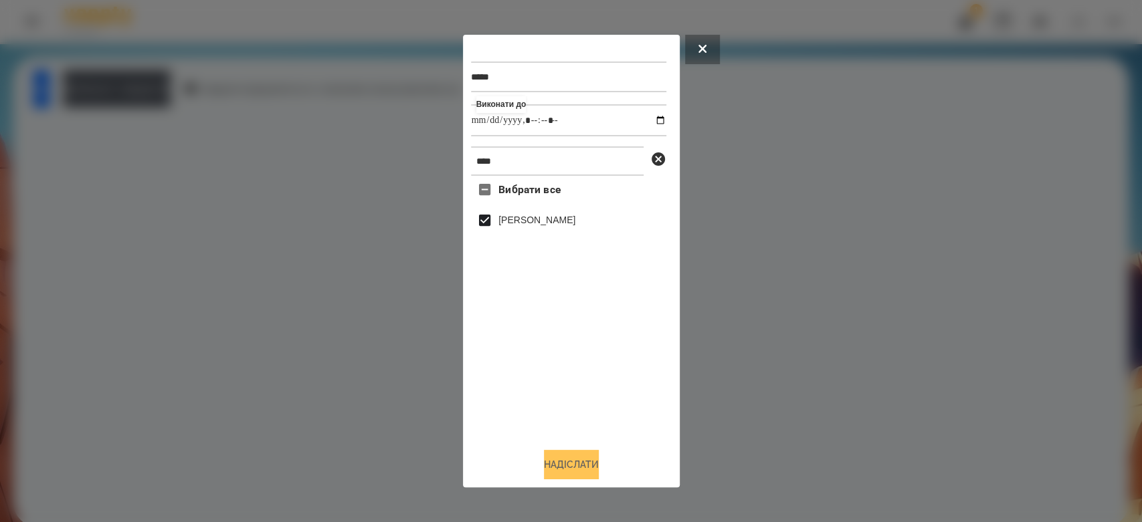
click at [582, 456] on button "Надіслати" at bounding box center [571, 464] width 55 height 29
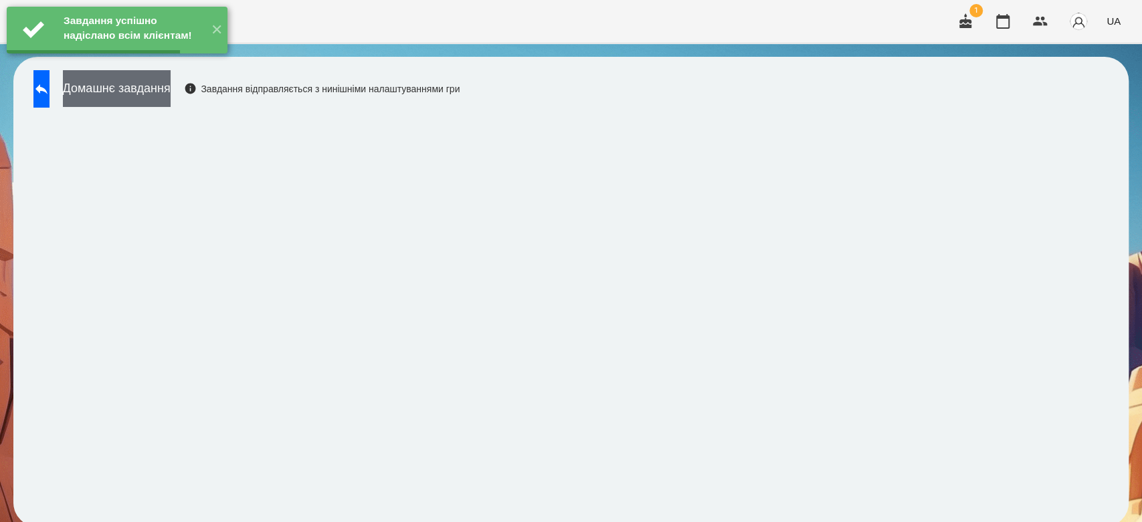
click at [171, 100] on button "Домашнє завдання" at bounding box center [117, 88] width 108 height 37
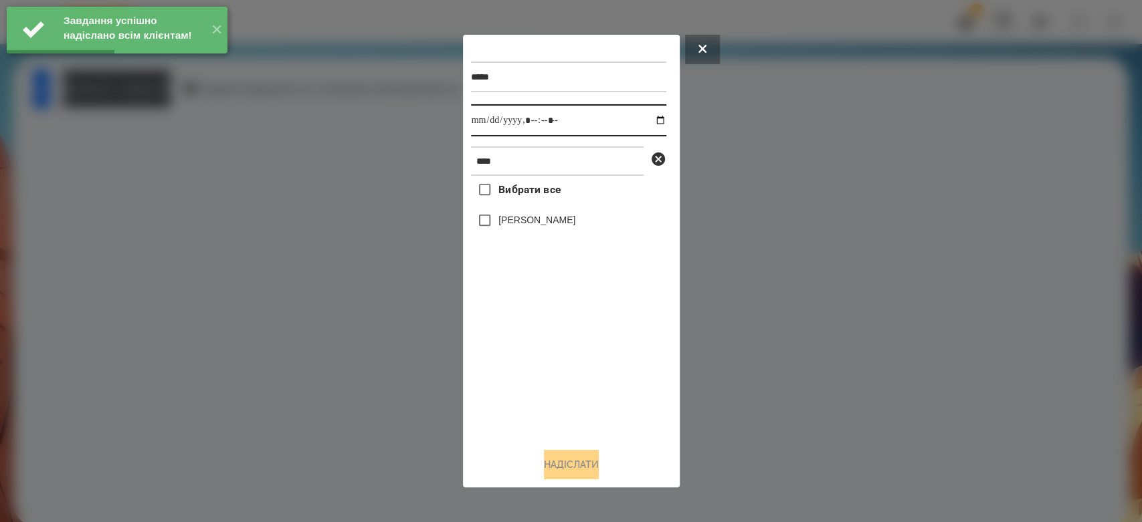
click at [648, 122] on input "datetime-local" at bounding box center [568, 120] width 195 height 32
type input "**********"
click at [615, 371] on div "Вибрати все [PERSON_NAME]" at bounding box center [568, 307] width 195 height 262
click at [561, 218] on label "[PERSON_NAME]" at bounding box center [536, 219] width 77 height 13
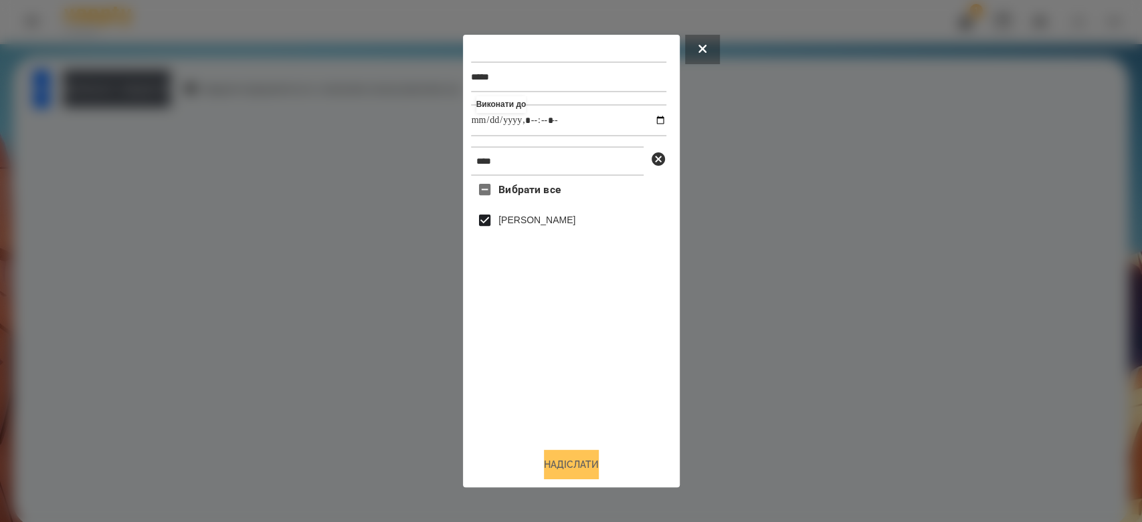
click at [573, 462] on button "Надіслати" at bounding box center [571, 464] width 55 height 29
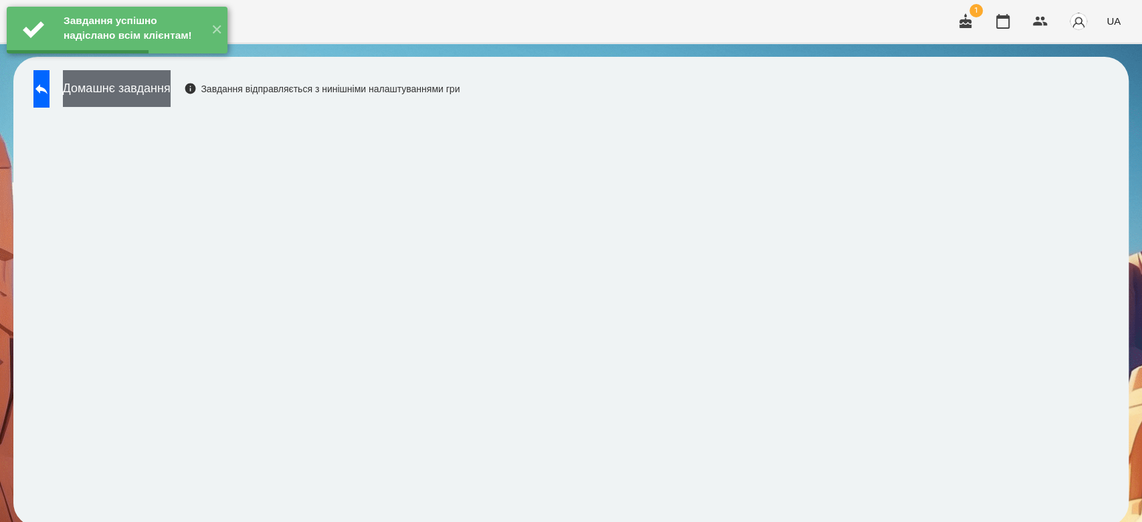
click at [171, 94] on button "Домашнє завдання" at bounding box center [117, 88] width 108 height 37
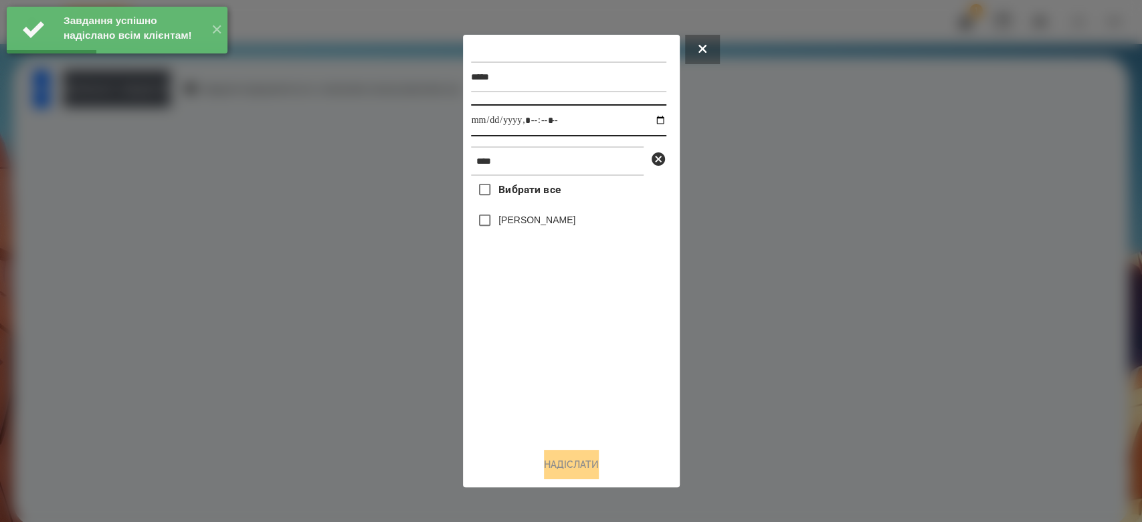
click at [644, 122] on input "datetime-local" at bounding box center [568, 120] width 195 height 32
type input "**********"
click at [575, 373] on div "Вибрати все [PERSON_NAME]" at bounding box center [568, 307] width 195 height 262
click at [549, 210] on div "[PERSON_NAME]" at bounding box center [568, 221] width 195 height 28
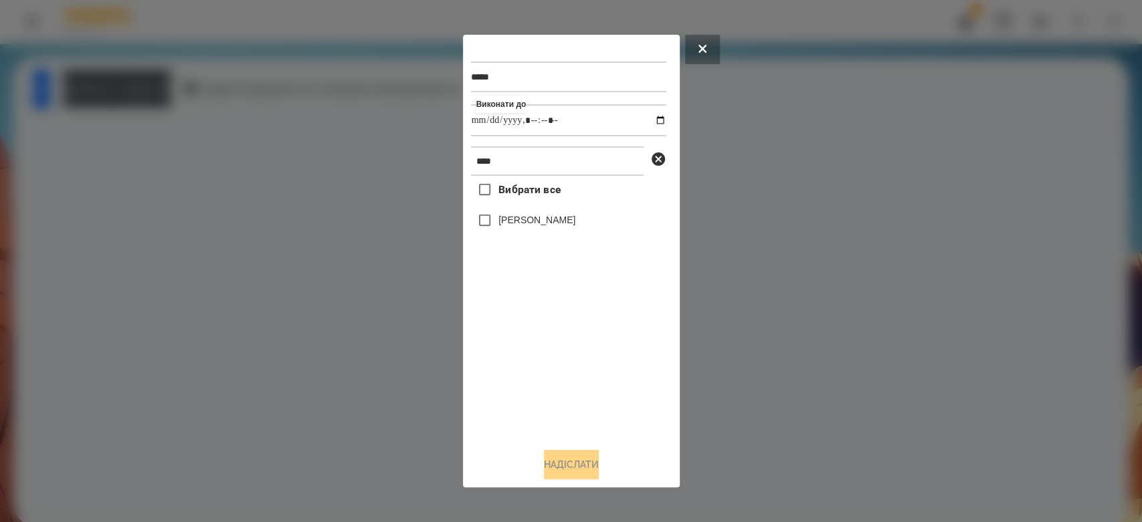
click at [551, 213] on div "[PERSON_NAME]" at bounding box center [568, 221] width 195 height 28
click at [559, 227] on label "[PERSON_NAME]" at bounding box center [536, 219] width 77 height 13
click at [569, 460] on button "Надіслати" at bounding box center [571, 464] width 55 height 29
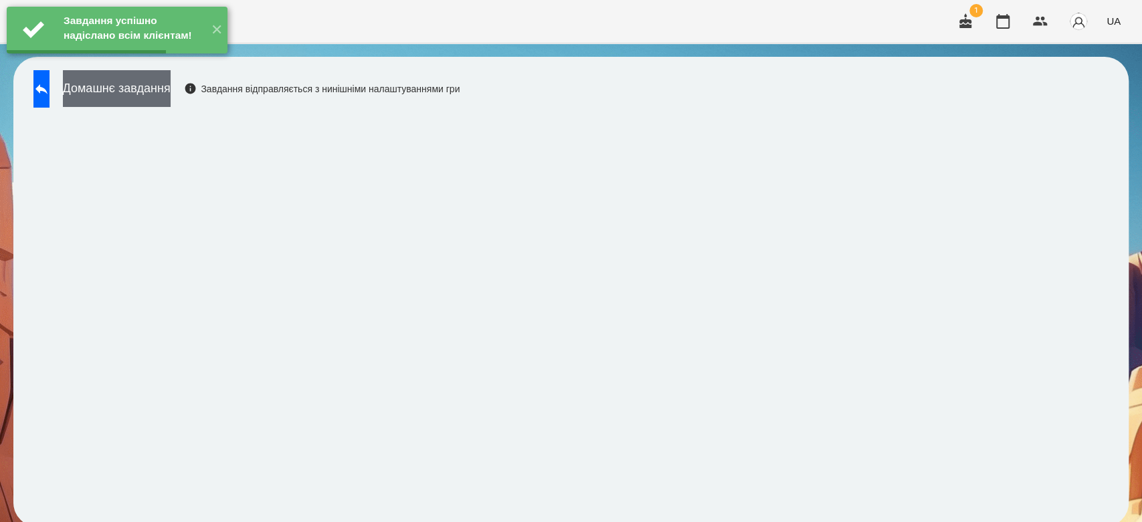
click at [171, 101] on button "Домашнє завдання" at bounding box center [117, 88] width 108 height 37
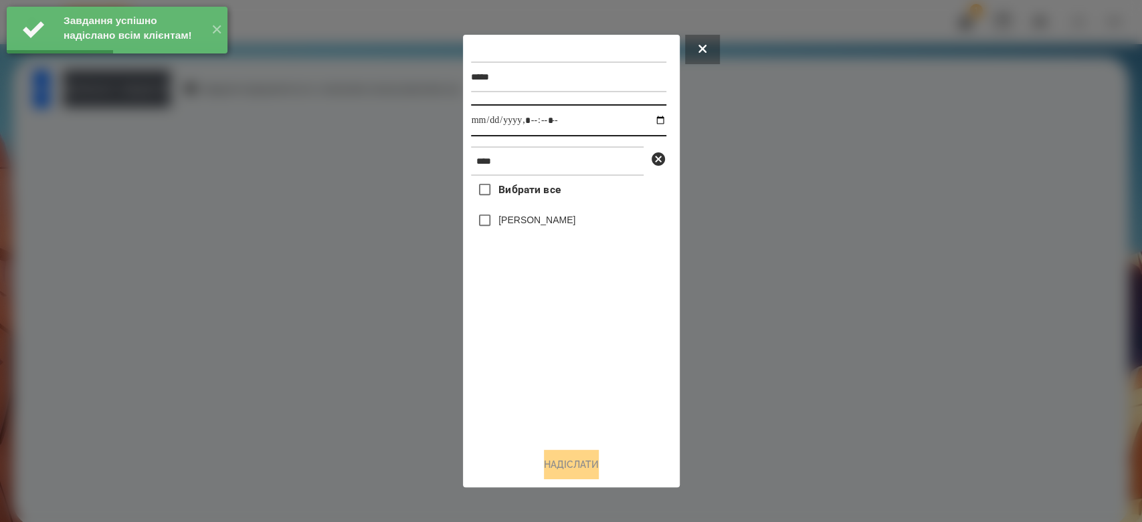
click at [647, 120] on input "datetime-local" at bounding box center [568, 120] width 195 height 32
type input "**********"
drag, startPoint x: 613, startPoint y: 372, endPoint x: 610, endPoint y: 353, distance: 19.0
click at [613, 372] on div "Вибрати все [PERSON_NAME]" at bounding box center [568, 307] width 195 height 262
click at [566, 217] on label "[PERSON_NAME]" at bounding box center [536, 219] width 77 height 13
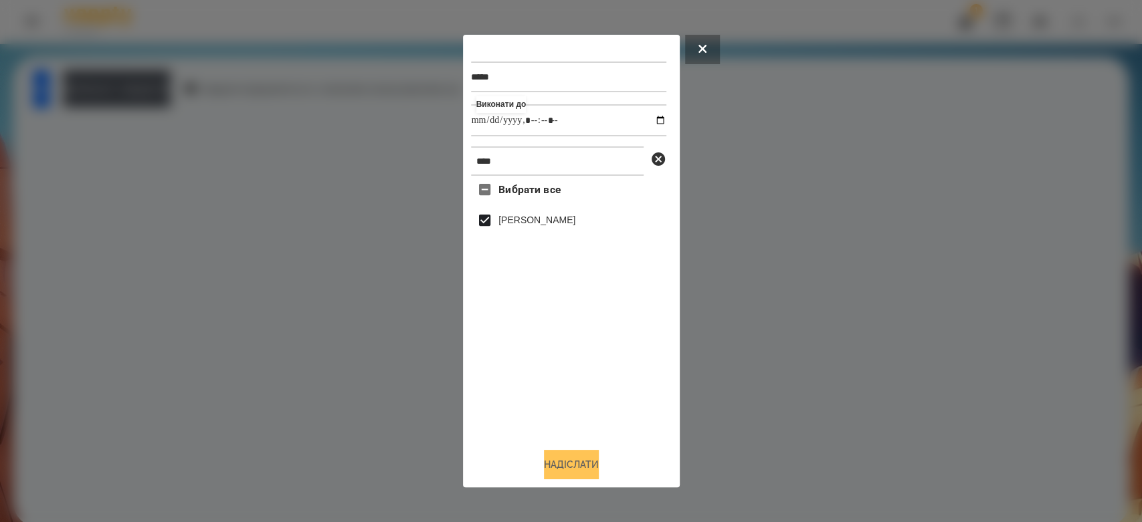
click at [584, 466] on button "Надіслати" at bounding box center [571, 464] width 55 height 29
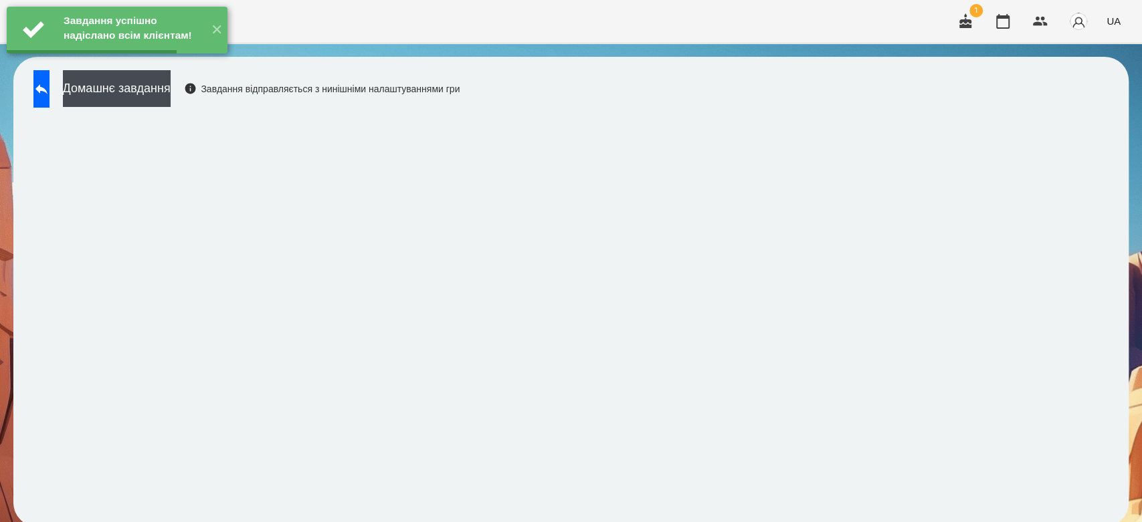
click at [158, 94] on button "Домашнє завдання" at bounding box center [117, 88] width 108 height 37
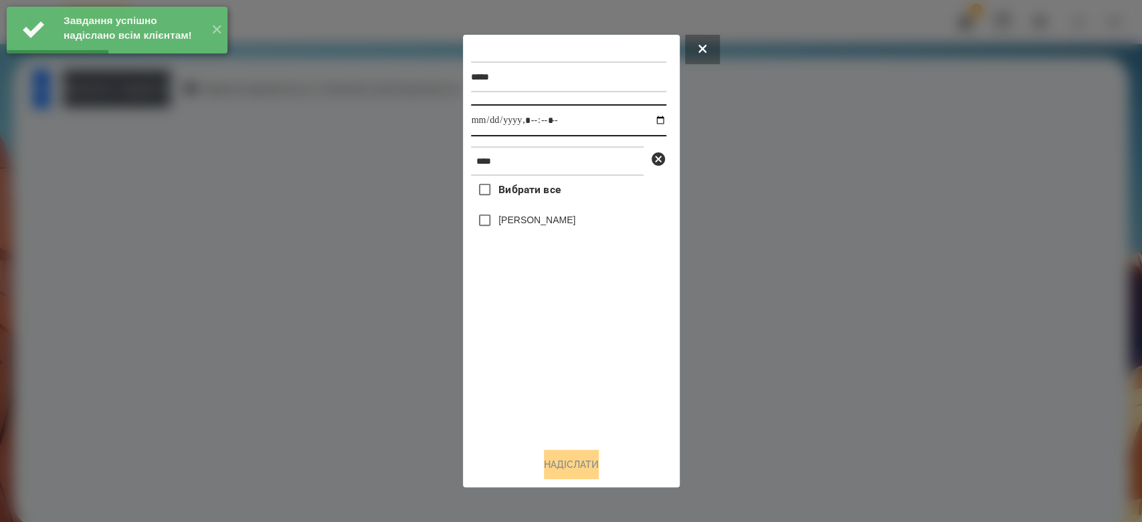
click at [649, 121] on input "datetime-local" at bounding box center [568, 120] width 195 height 32
type input "**********"
click at [567, 348] on div "Вибрати все [PERSON_NAME]" at bounding box center [568, 307] width 195 height 262
click at [540, 209] on div "[PERSON_NAME]" at bounding box center [568, 221] width 195 height 28
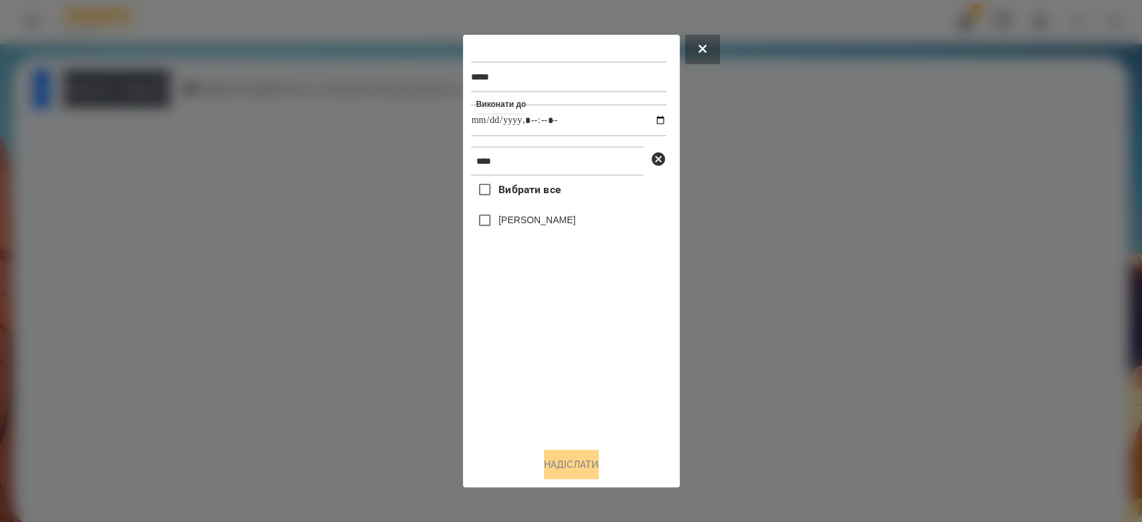
click at [549, 222] on label "[PERSON_NAME]" at bounding box center [536, 219] width 77 height 13
click at [587, 467] on button "Надіслати" at bounding box center [571, 464] width 55 height 29
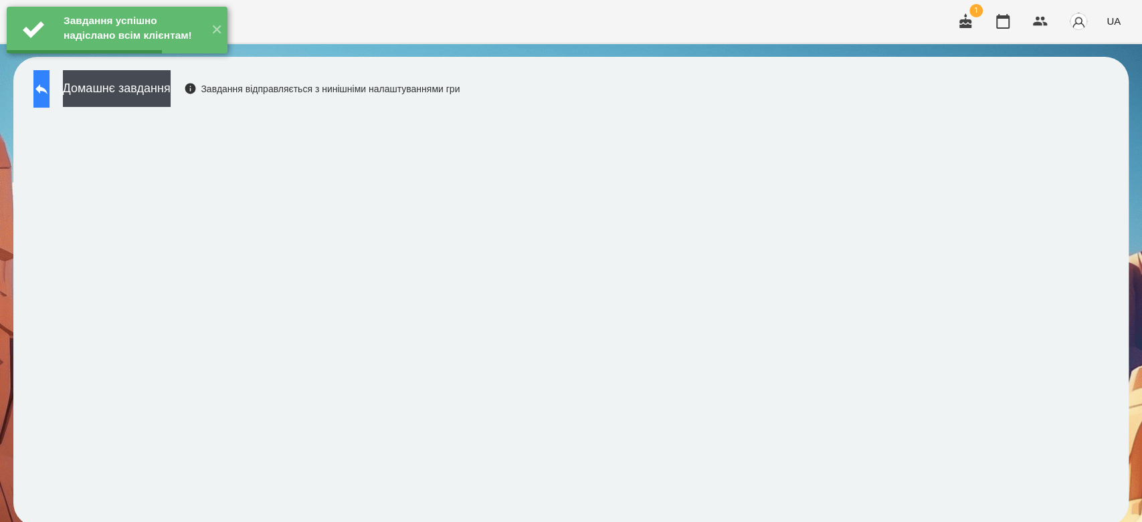
click at [50, 98] on button at bounding box center [41, 88] width 16 height 37
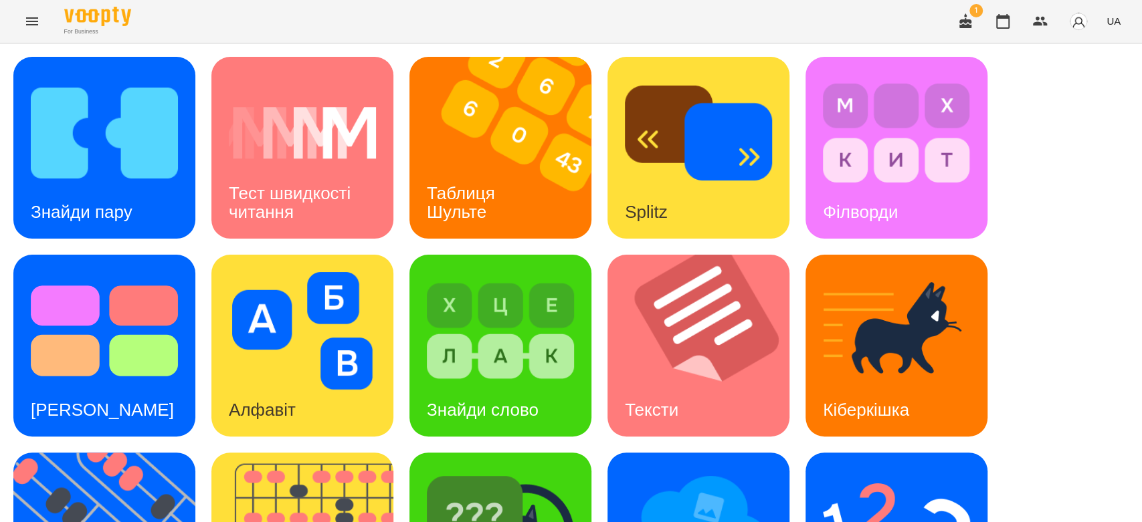
scroll to position [149, 0]
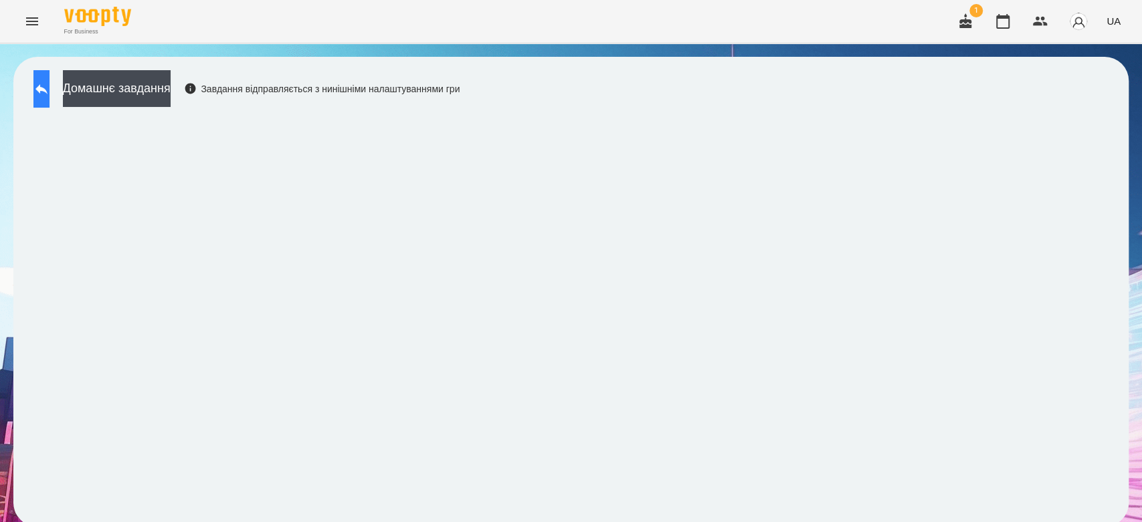
click at [50, 81] on icon at bounding box center [41, 89] width 16 height 16
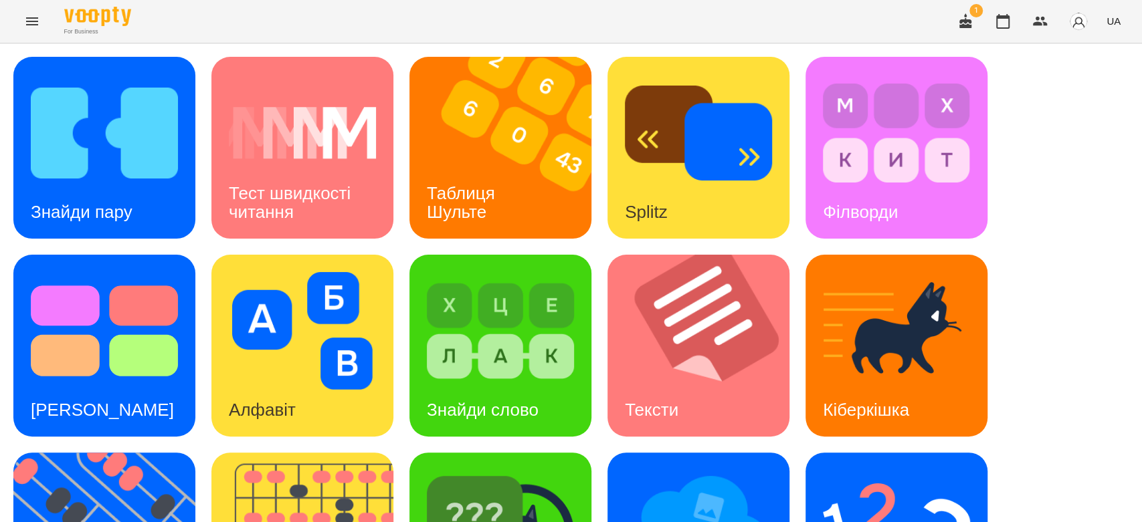
scroll to position [323, 0]
click at [482, 470] on img at bounding box center [500, 529] width 147 height 118
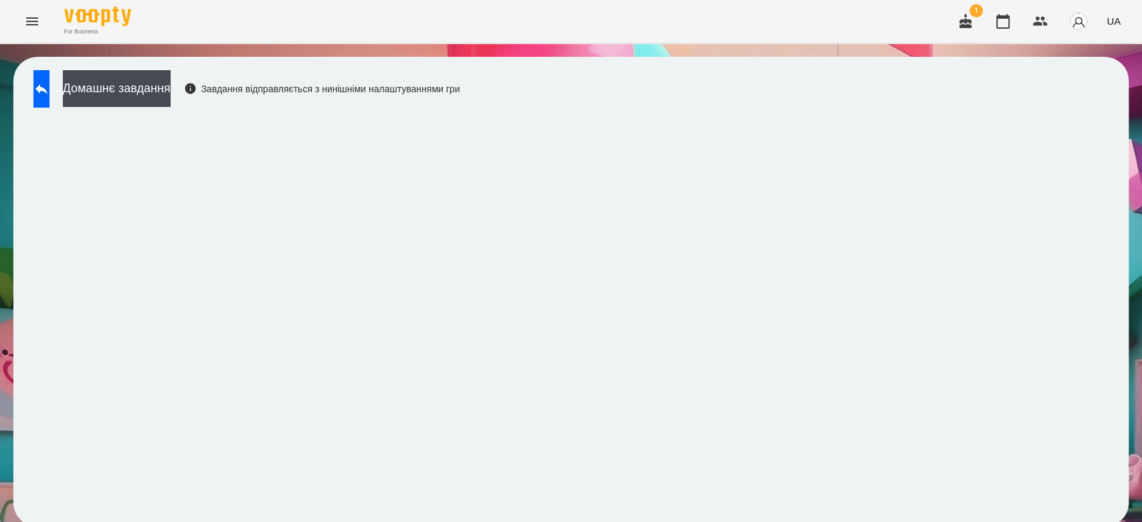
scroll to position [5, 0]
click at [47, 81] on icon at bounding box center [41, 89] width 16 height 16
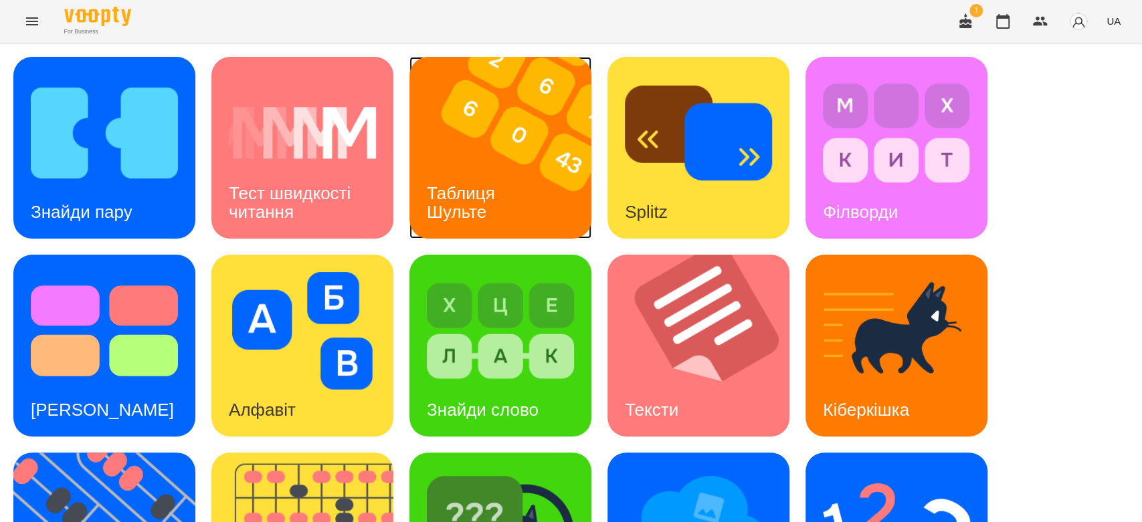
click at [514, 195] on div "Таблиця Шульте" at bounding box center [463, 203] width 108 height 72
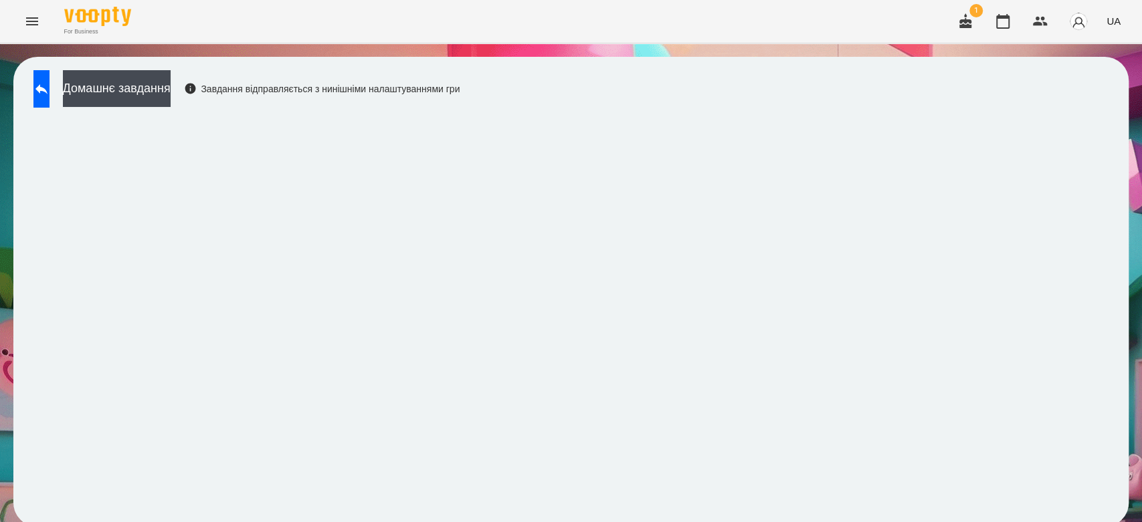
click at [1007, 110] on div "Домашнє завдання Завдання відправляється з нинішніми налаштуваннями гри" at bounding box center [570, 292] width 1115 height 470
click at [50, 99] on button at bounding box center [41, 88] width 16 height 37
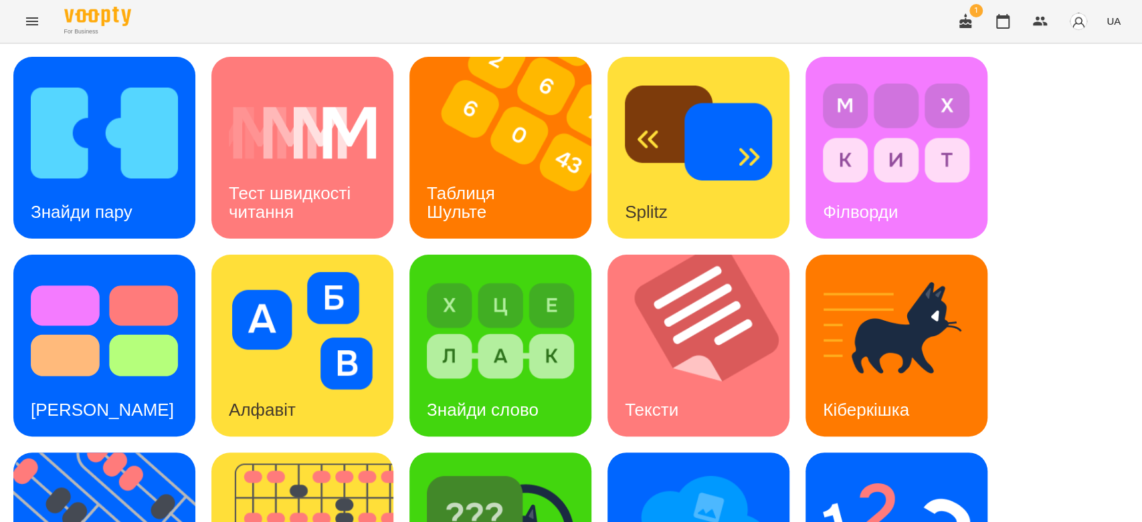
scroll to position [323, 0]
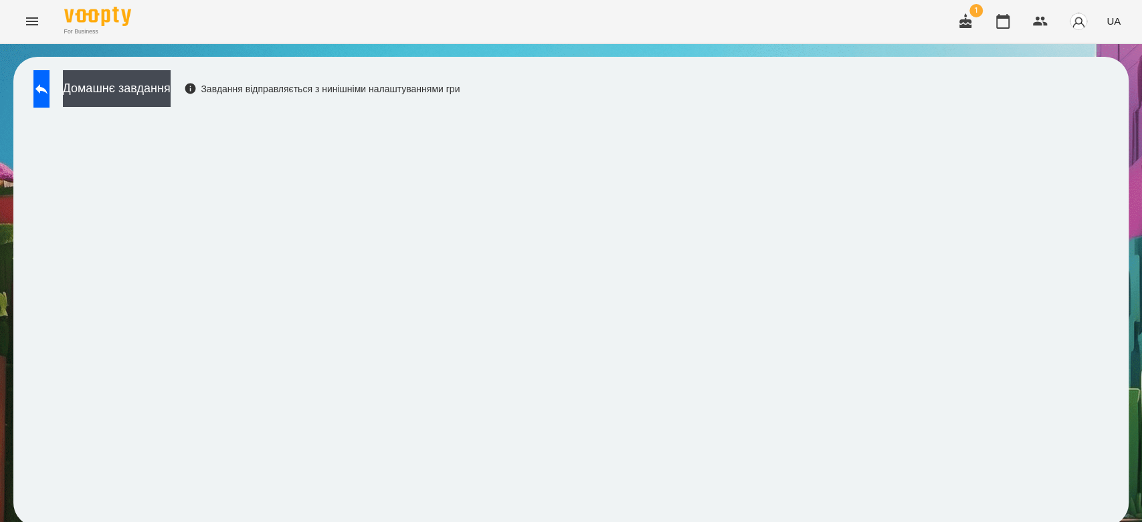
scroll to position [5, 0]
click at [50, 83] on button at bounding box center [41, 88] width 16 height 37
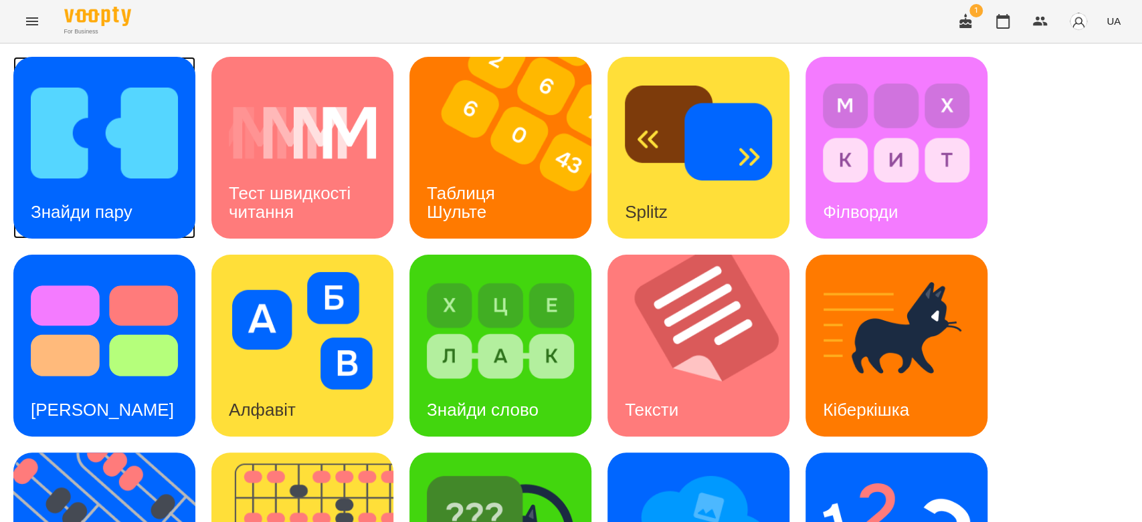
click at [162, 180] on img at bounding box center [104, 133] width 147 height 118
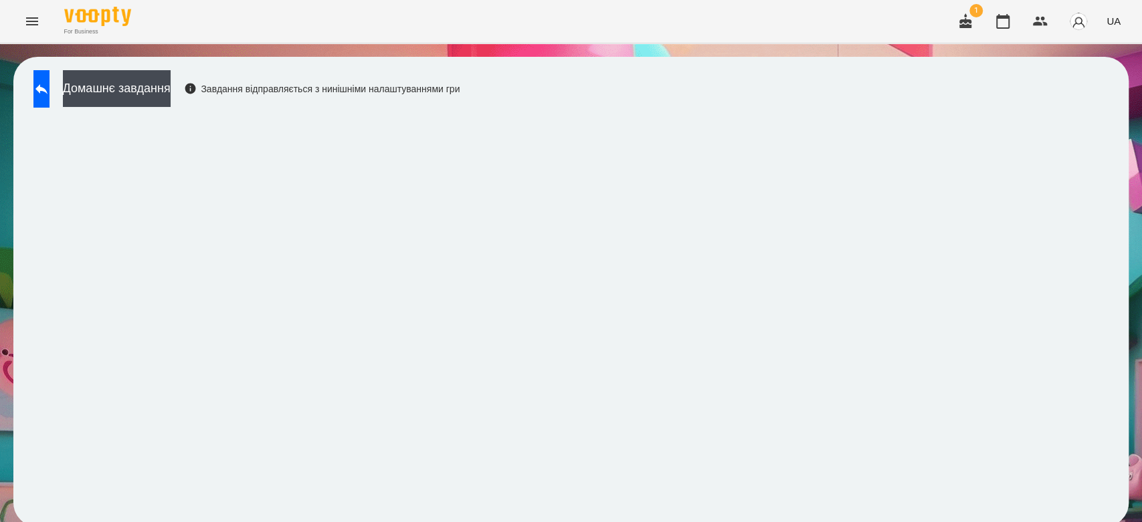
click at [750, 102] on div "Домашнє завдання Завдання відправляється з нинішніми налаштуваннями гри" at bounding box center [570, 292] width 1115 height 470
click at [50, 91] on icon at bounding box center [41, 89] width 16 height 16
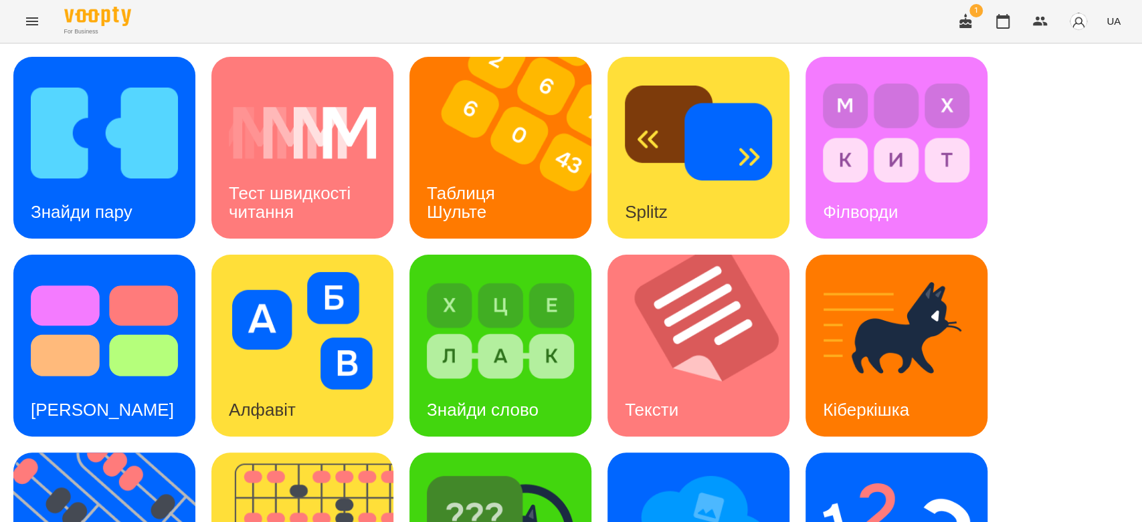
scroll to position [323, 0]
click at [849, 470] on img at bounding box center [896, 529] width 147 height 118
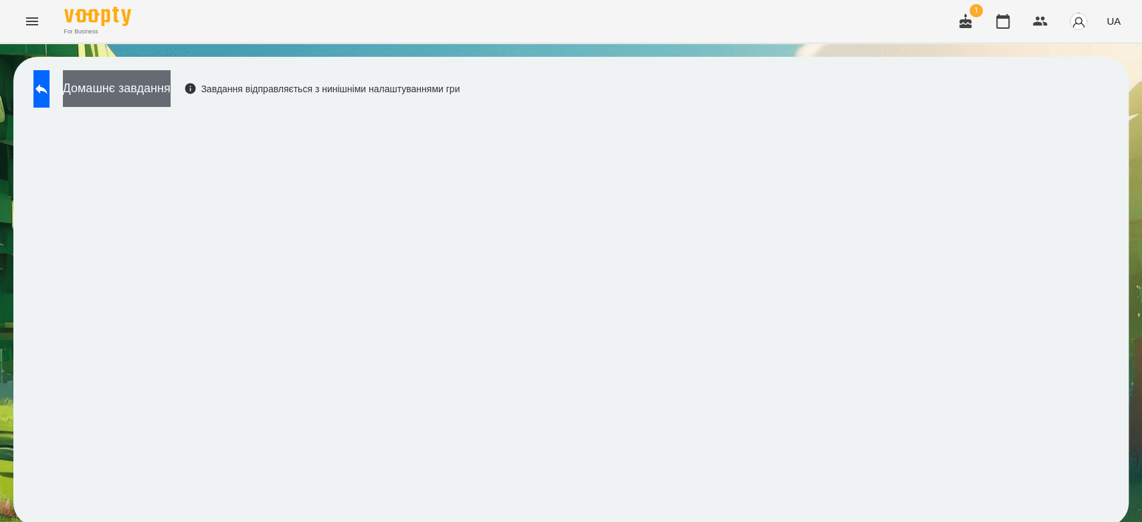
click at [171, 90] on button "Домашнє завдання" at bounding box center [117, 88] width 108 height 37
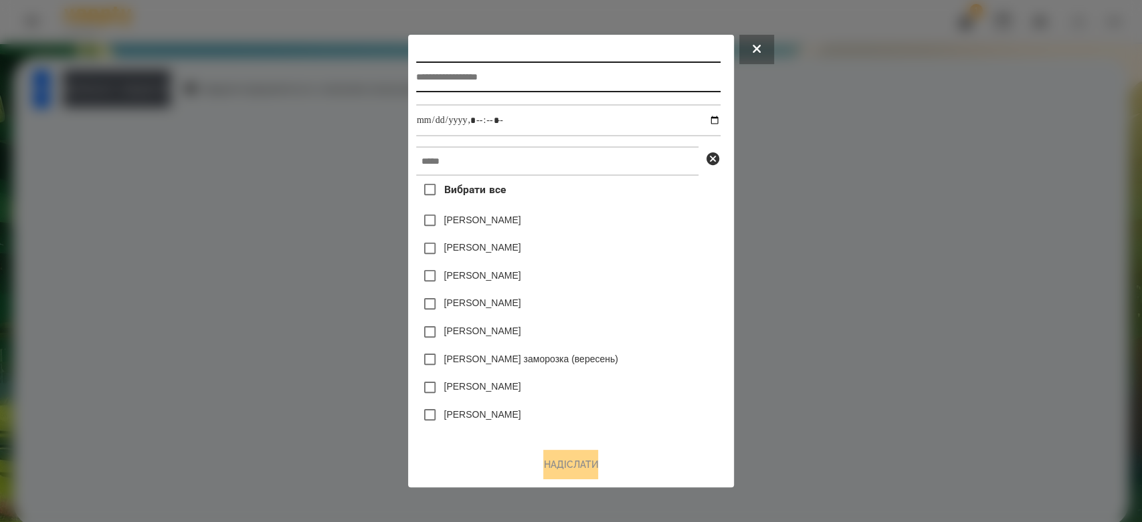
click at [628, 80] on input "text" at bounding box center [568, 77] width 304 height 31
type input "*********"
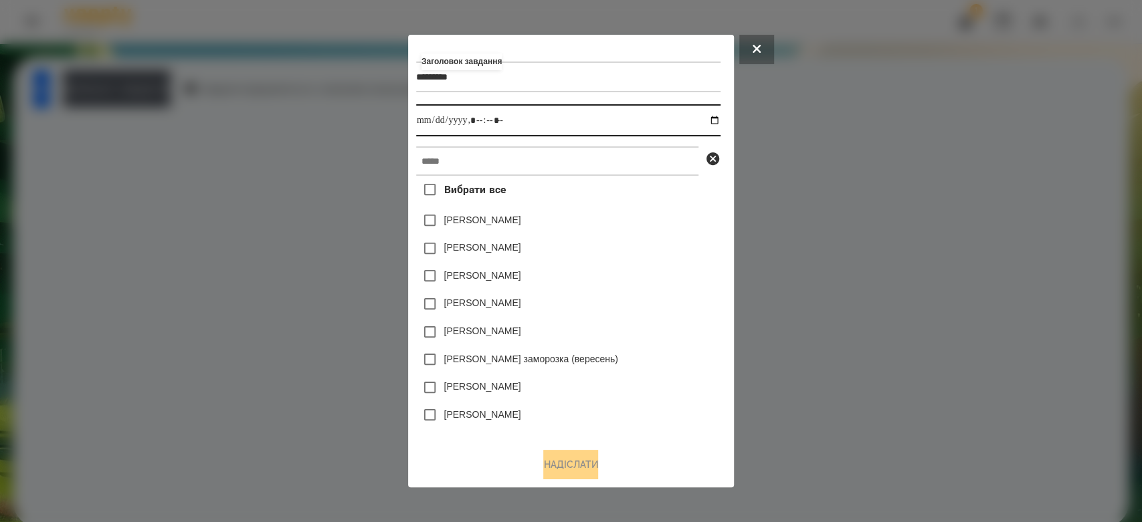
click at [715, 121] on input "datetime-local" at bounding box center [568, 120] width 304 height 32
type input "**********"
drag, startPoint x: 655, startPoint y: 230, endPoint x: 655, endPoint y: 171, distance: 59.5
click at [655, 225] on div "[PERSON_NAME]" at bounding box center [568, 221] width 304 height 28
click at [655, 145] on div "Заголовок завдання ********* Виконати до Вибрати все [PERSON_NAME] [PERSON_NAME…" at bounding box center [571, 240] width 310 height 395
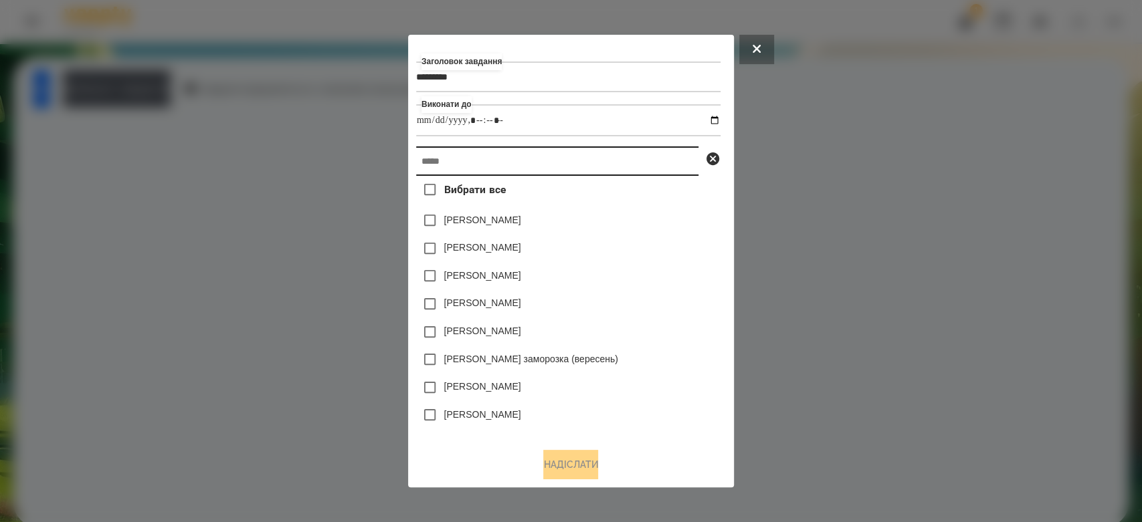
click at [656, 162] on input "text" at bounding box center [557, 160] width 282 height 29
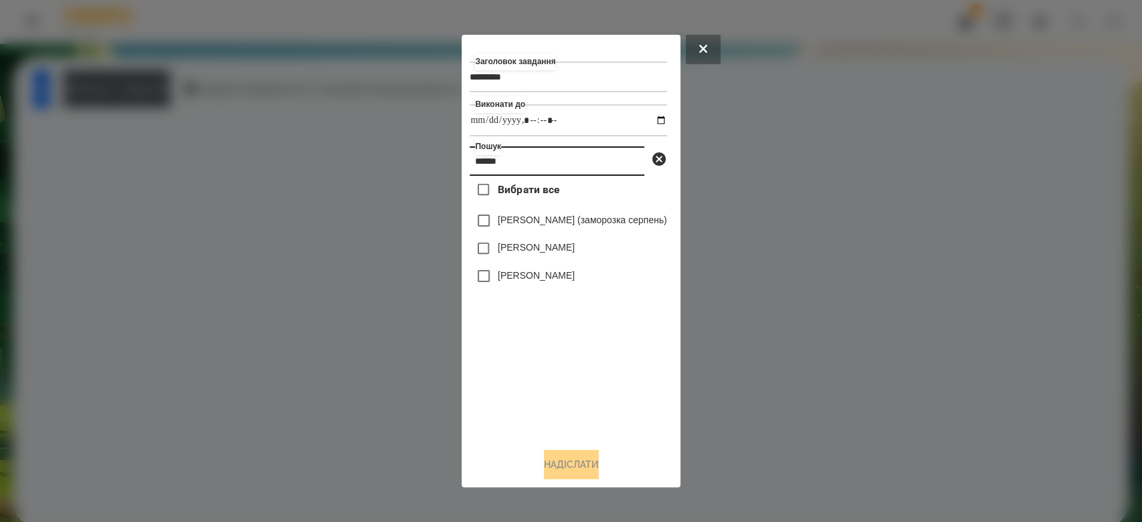
type input "******"
click at [551, 254] on label "[PERSON_NAME]" at bounding box center [536, 247] width 77 height 13
click at [578, 459] on button "Надіслати" at bounding box center [571, 464] width 55 height 29
click at [148, 90] on button "Домашнє завдання" at bounding box center [117, 88] width 108 height 37
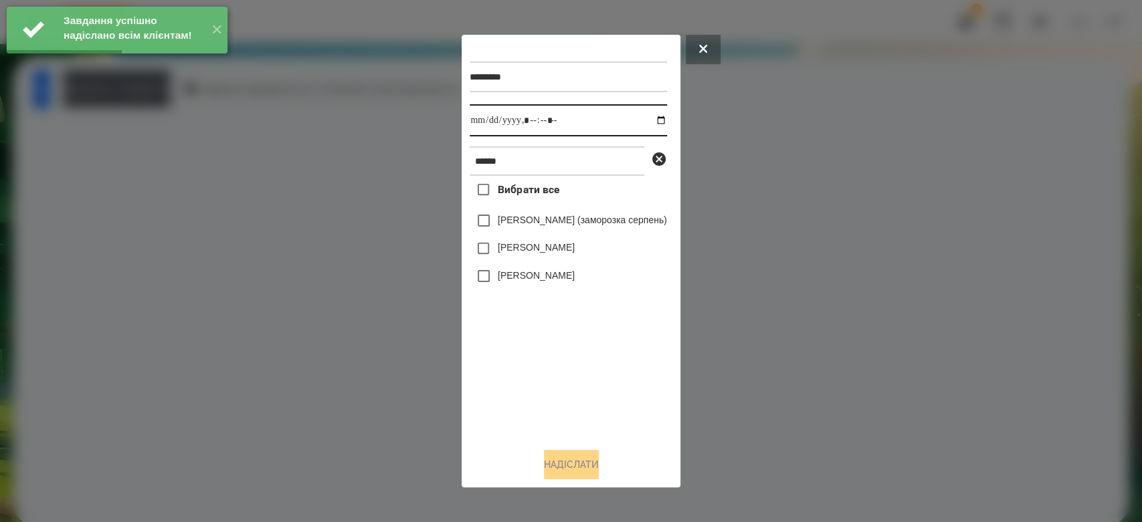
click at [666, 122] on input "datetime-local" at bounding box center [568, 120] width 197 height 32
type input "**********"
drag, startPoint x: 571, startPoint y: 373, endPoint x: 557, endPoint y: 320, distance: 55.5
click at [571, 373] on div "Вибрати все [PERSON_NAME] (заморозка серпень) [PERSON_NAME] [PERSON_NAME]" at bounding box center [568, 307] width 197 height 262
click at [536, 254] on label "[PERSON_NAME]" at bounding box center [536, 247] width 77 height 13
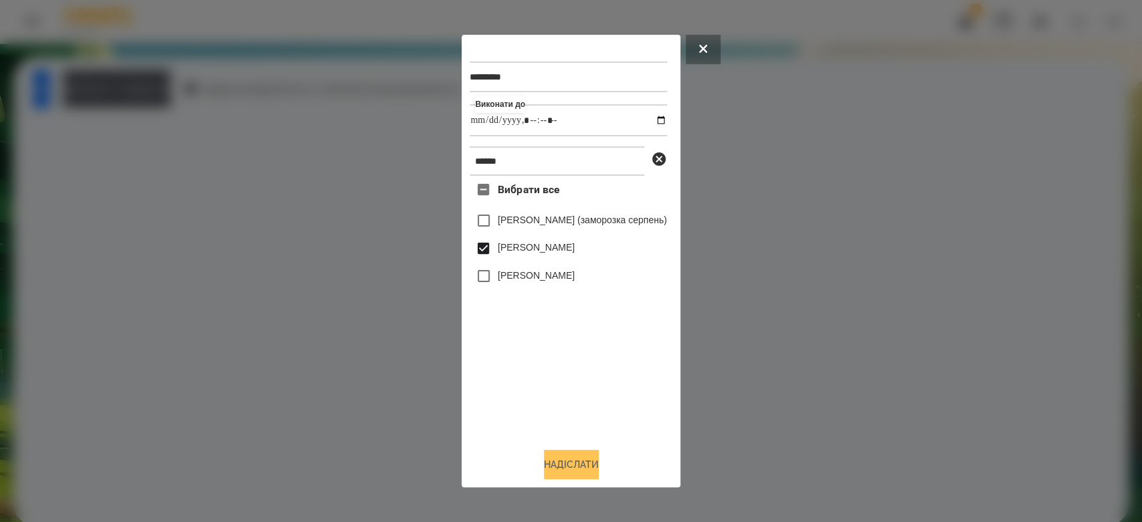
click at [585, 464] on button "Надіслати" at bounding box center [571, 464] width 55 height 29
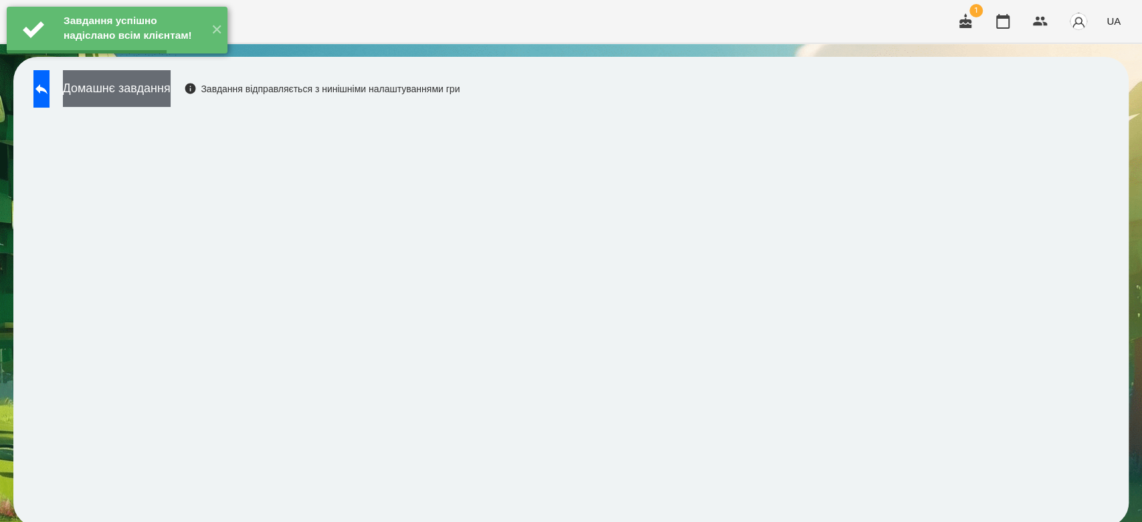
click at [171, 96] on button "Домашнє завдання" at bounding box center [117, 88] width 108 height 37
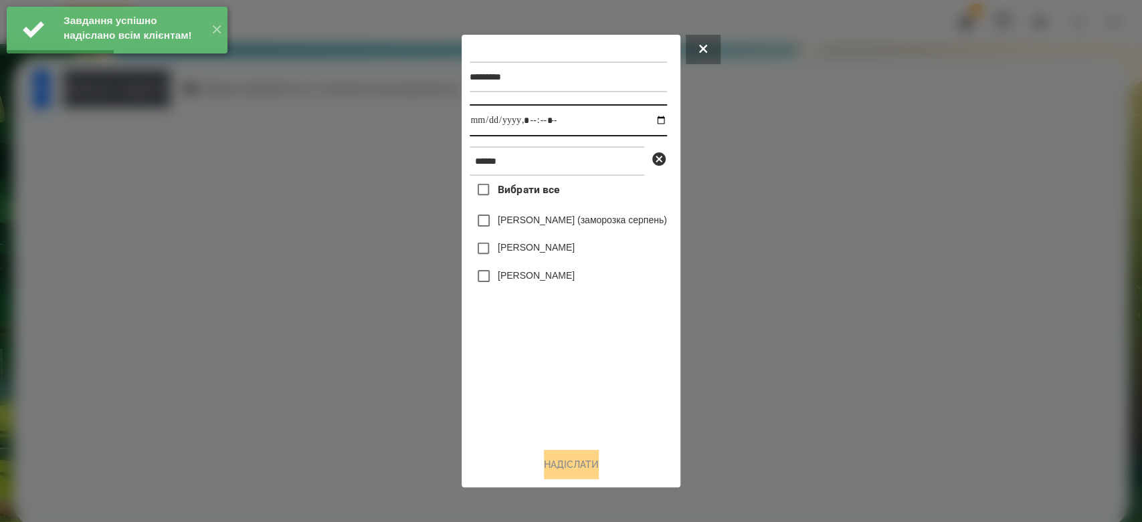
click at [665, 119] on input "datetime-local" at bounding box center [568, 120] width 197 height 32
type input "**********"
drag, startPoint x: 577, startPoint y: 389, endPoint x: 569, endPoint y: 311, distance: 78.6
click at [577, 389] on div "Вибрати все [PERSON_NAME] (заморозка серпень) [PERSON_NAME] [PERSON_NAME]" at bounding box center [568, 307] width 197 height 262
click at [549, 245] on label "[PERSON_NAME]" at bounding box center [536, 247] width 77 height 13
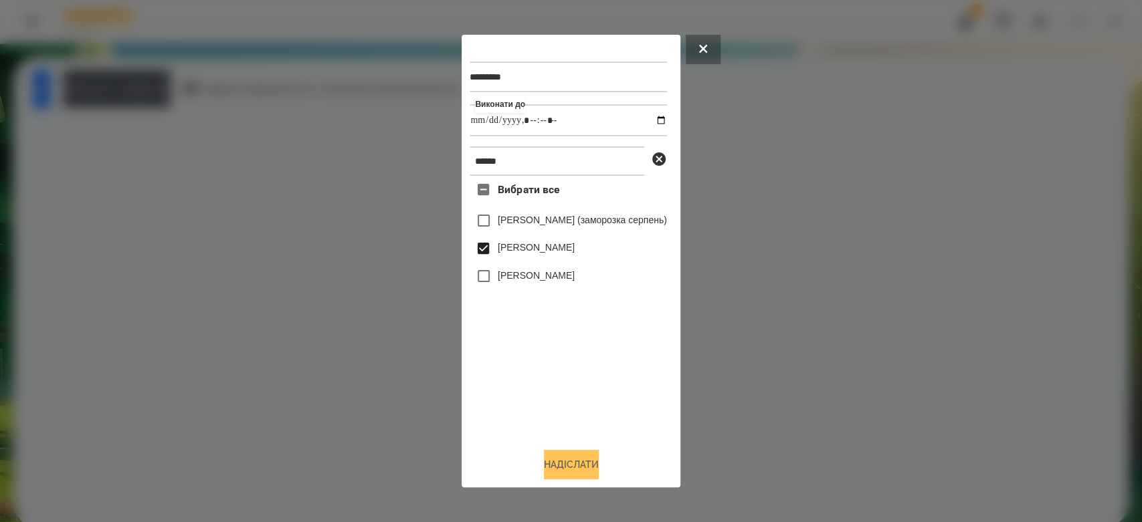
click at [583, 468] on button "Надіслати" at bounding box center [571, 464] width 55 height 29
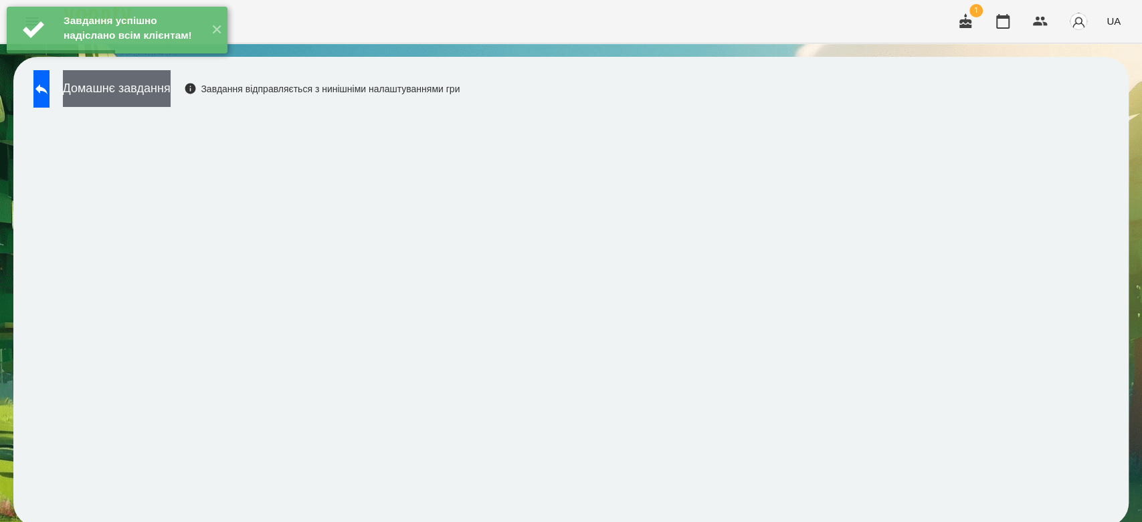
click at [171, 97] on button "Домашнє завдання" at bounding box center [117, 88] width 108 height 37
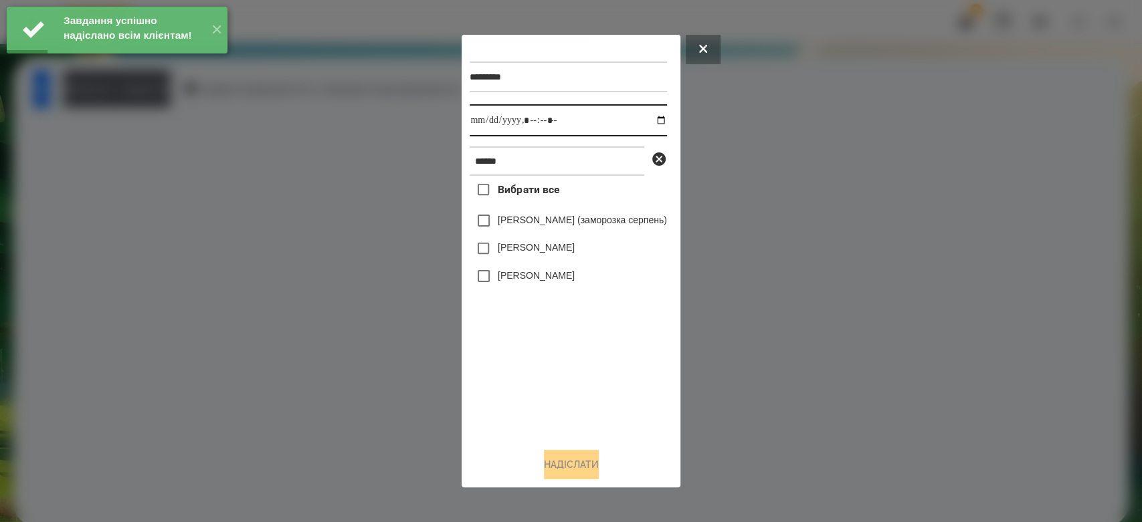
click at [666, 122] on input "datetime-local" at bounding box center [568, 120] width 197 height 32
type input "**********"
click at [522, 381] on div "Вибрати все [PERSON_NAME] (заморозка серпень) [PERSON_NAME] [PERSON_NAME]" at bounding box center [568, 307] width 197 height 262
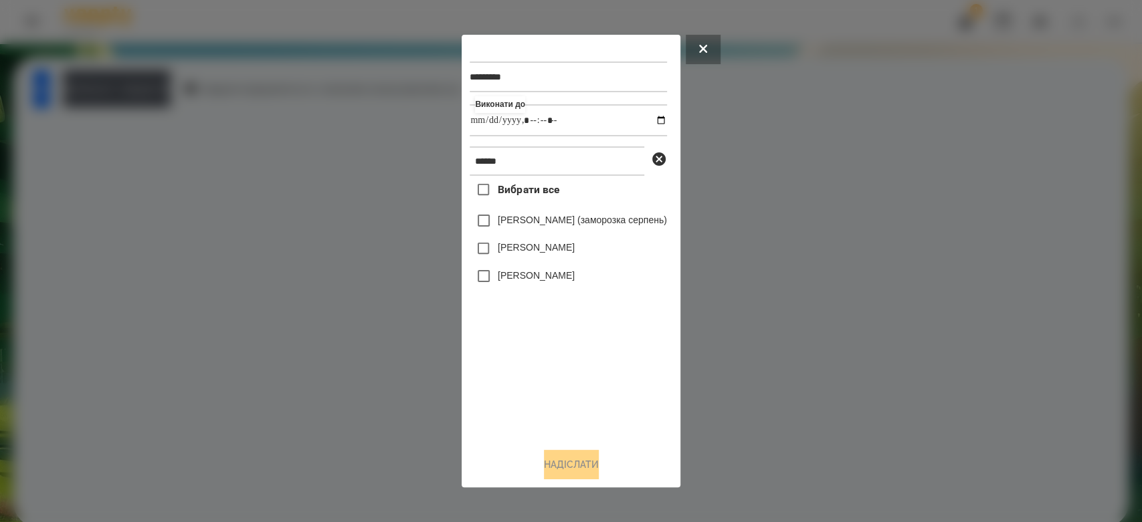
click at [498, 245] on label "[PERSON_NAME]" at bounding box center [536, 247] width 77 height 13
click at [581, 479] on button "Надіслати" at bounding box center [571, 464] width 55 height 29
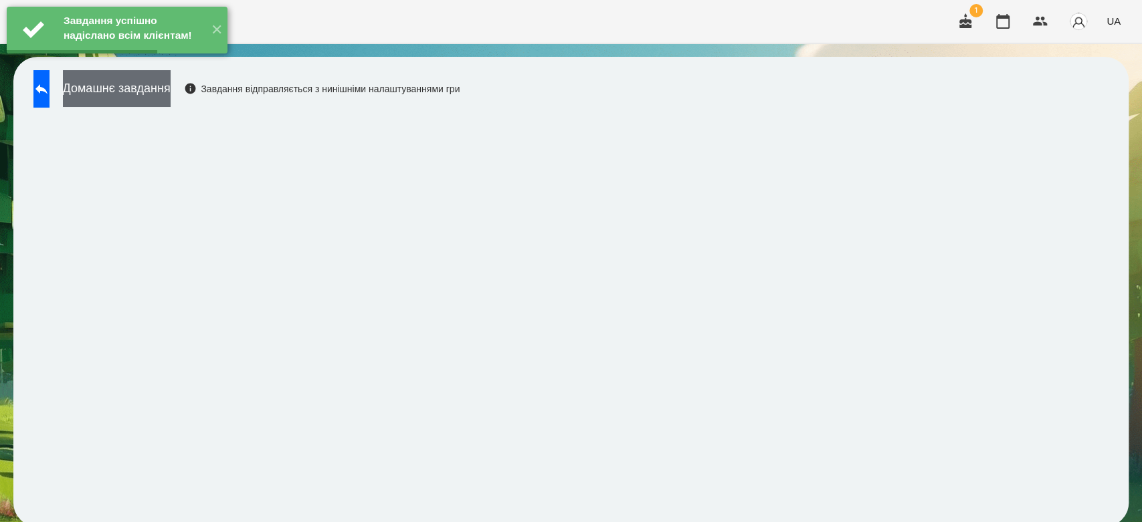
click at [136, 106] on button "Домашнє завдання" at bounding box center [117, 88] width 108 height 37
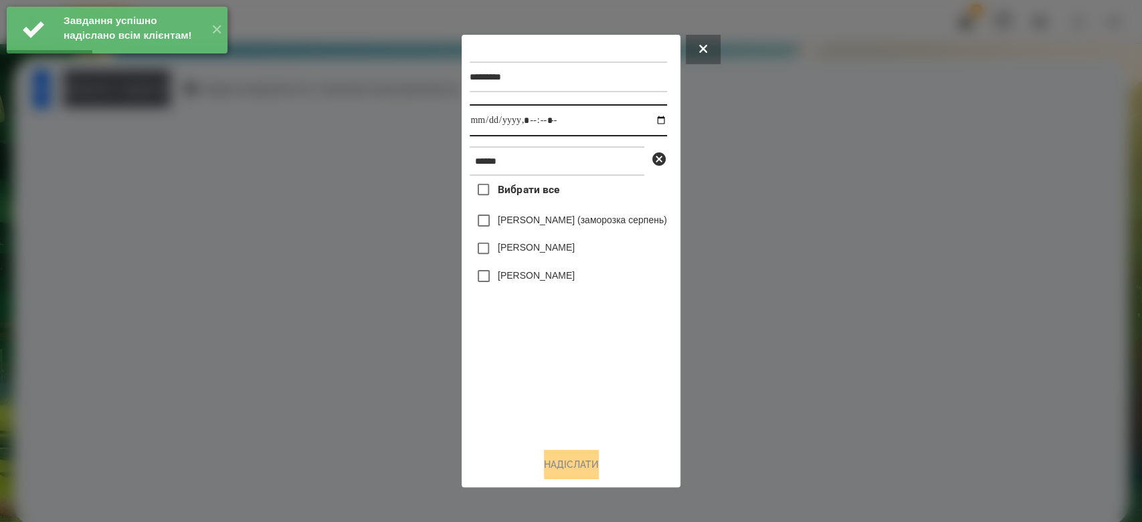
click at [664, 122] on input "datetime-local" at bounding box center [568, 120] width 197 height 32
type input "**********"
click at [583, 405] on div "Вибрати все [PERSON_NAME] (заморозка серпень) [PERSON_NAME] [PERSON_NAME]" at bounding box center [568, 307] width 197 height 262
click at [563, 263] on div "[PERSON_NAME]" at bounding box center [568, 249] width 197 height 28
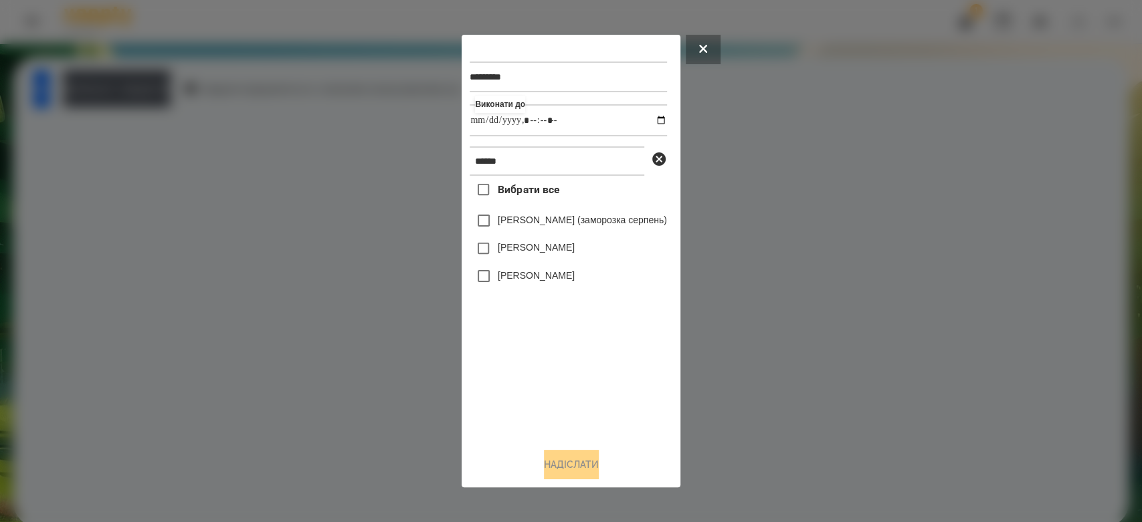
click at [553, 258] on div "[PERSON_NAME]" at bounding box center [568, 249] width 197 height 28
click at [534, 254] on label "[PERSON_NAME]" at bounding box center [536, 247] width 77 height 13
click at [559, 460] on button "Надіслати" at bounding box center [571, 464] width 55 height 29
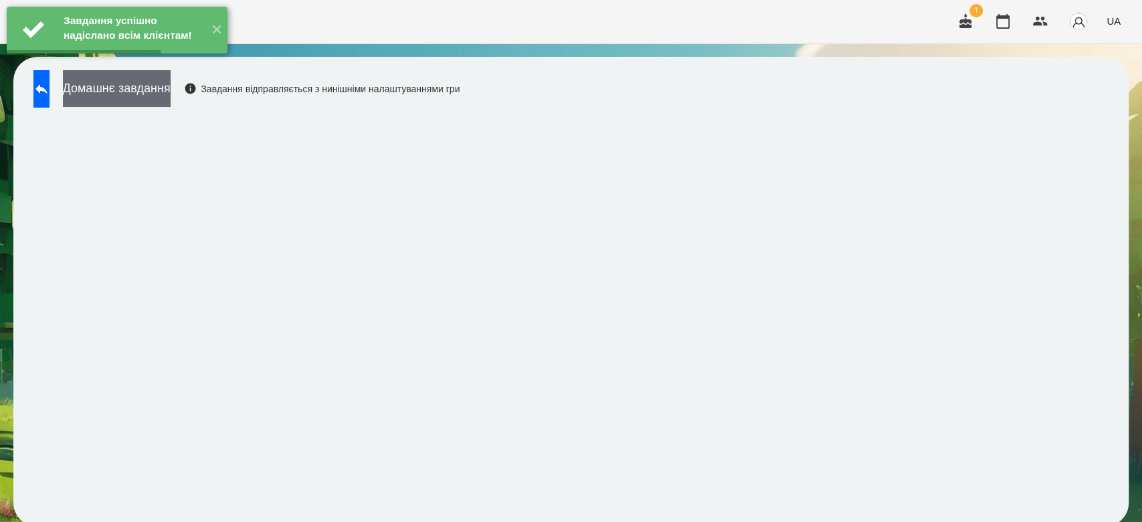
click at [171, 92] on button "Домашнє завдання" at bounding box center [117, 88] width 108 height 37
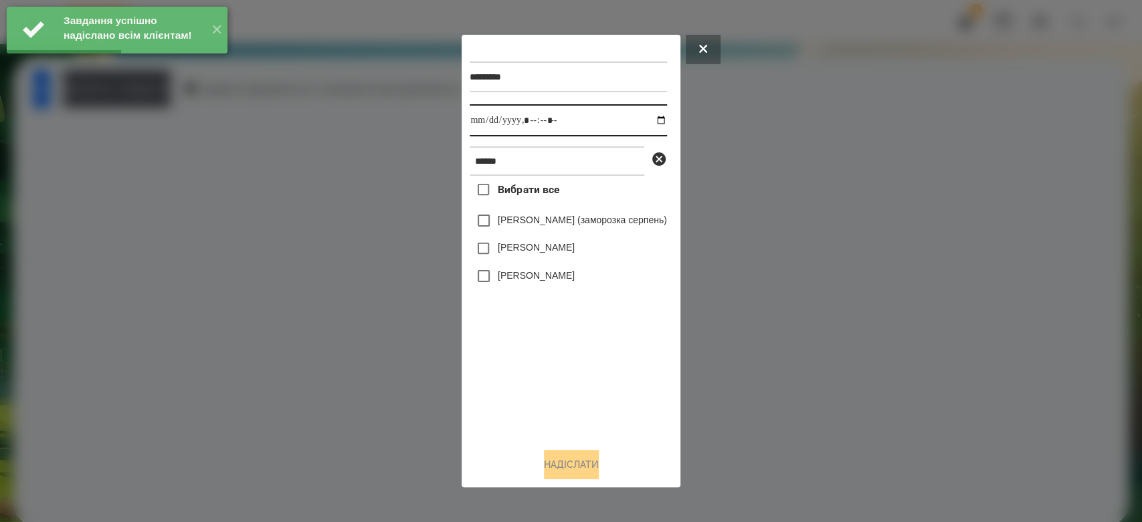
click at [664, 118] on input "datetime-local" at bounding box center [568, 120] width 197 height 32
type input "**********"
click at [581, 365] on div "Вибрати все [PERSON_NAME] (заморозка серпень) [PERSON_NAME] [PERSON_NAME]" at bounding box center [568, 307] width 197 height 262
click at [547, 250] on label "[PERSON_NAME]" at bounding box center [536, 247] width 77 height 13
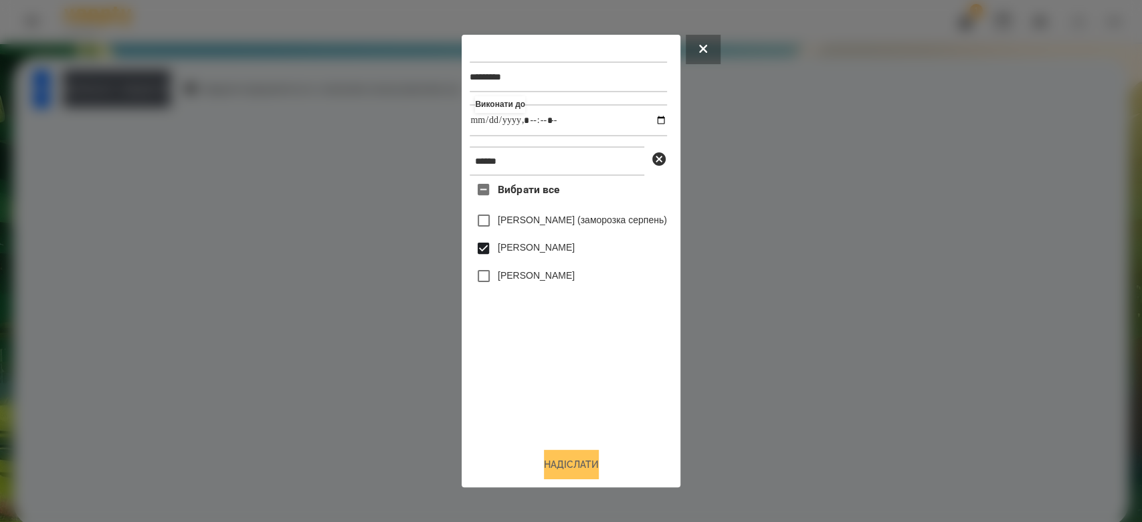
click at [594, 475] on button "Надіслати" at bounding box center [571, 464] width 55 height 29
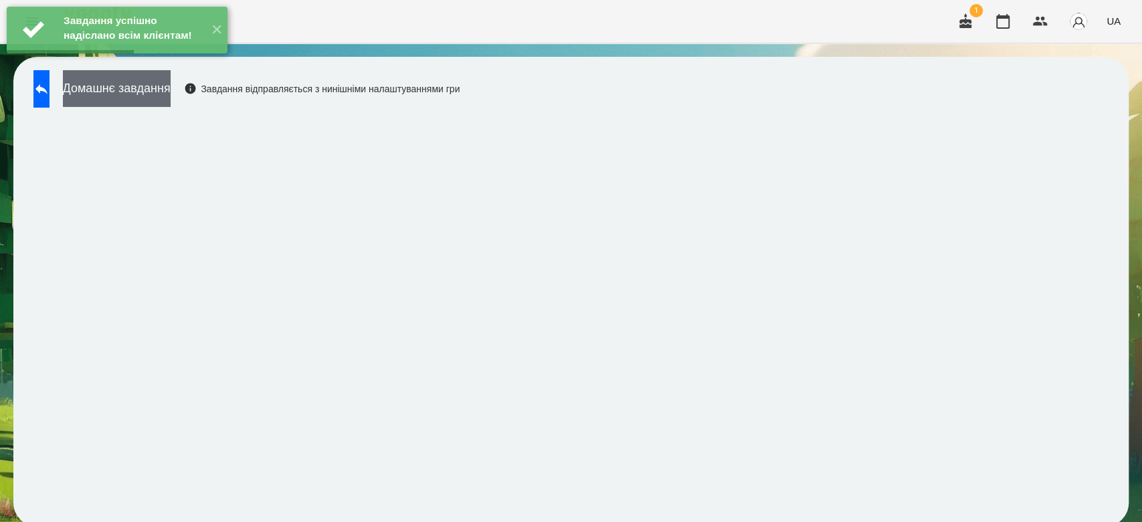
click at [171, 96] on button "Домашнє завдання" at bounding box center [117, 88] width 108 height 37
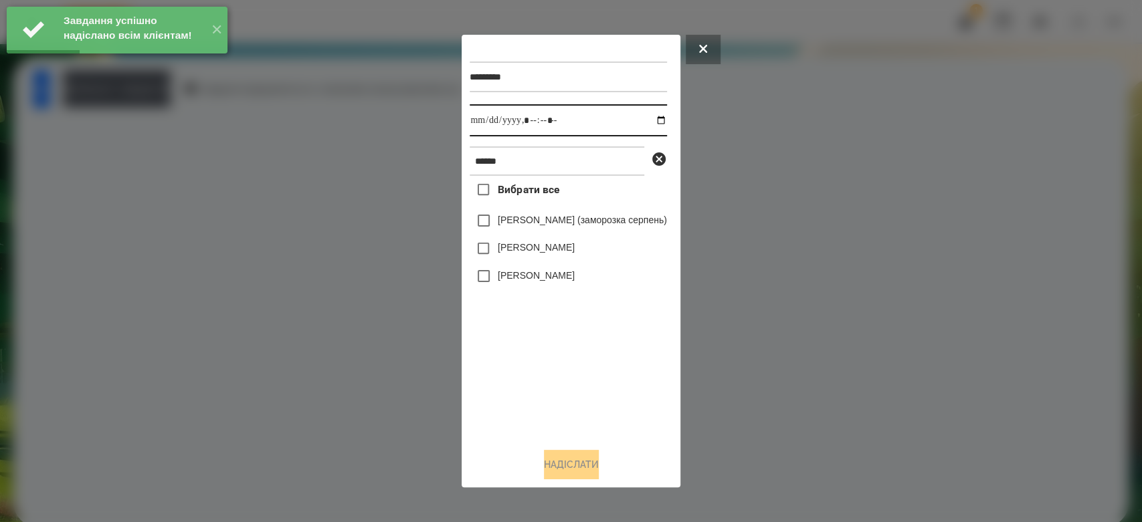
click at [663, 121] on input "datetime-local" at bounding box center [568, 120] width 197 height 32
type input "**********"
drag, startPoint x: 569, startPoint y: 394, endPoint x: 567, endPoint y: 374, distance: 20.1
click at [569, 394] on div "Вибрати все [PERSON_NAME] (заморозка серпень) [PERSON_NAME] [PERSON_NAME]" at bounding box center [568, 307] width 197 height 262
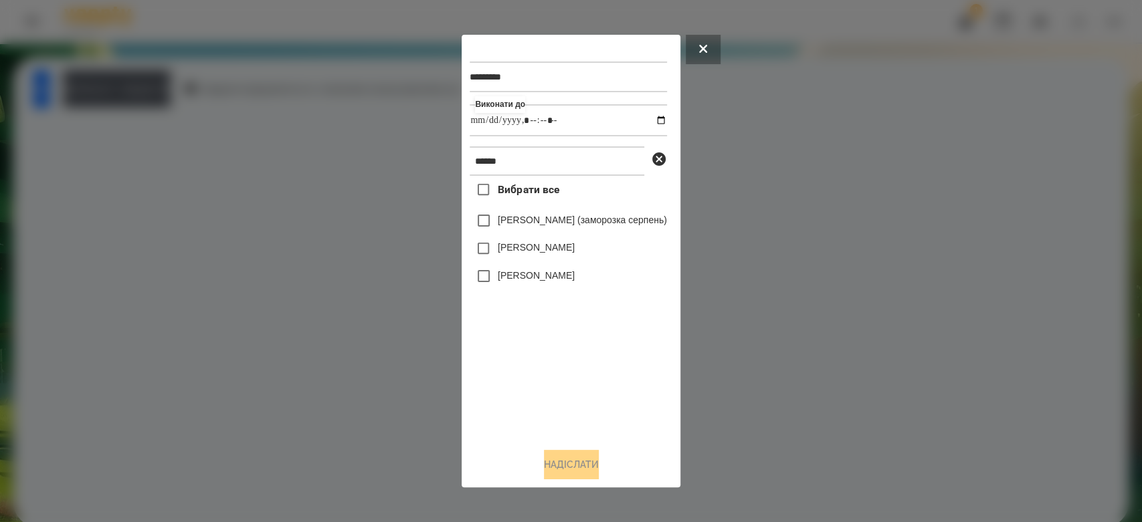
click at [530, 254] on label "[PERSON_NAME]" at bounding box center [536, 247] width 77 height 13
click at [573, 472] on button "Надіслати" at bounding box center [571, 464] width 55 height 29
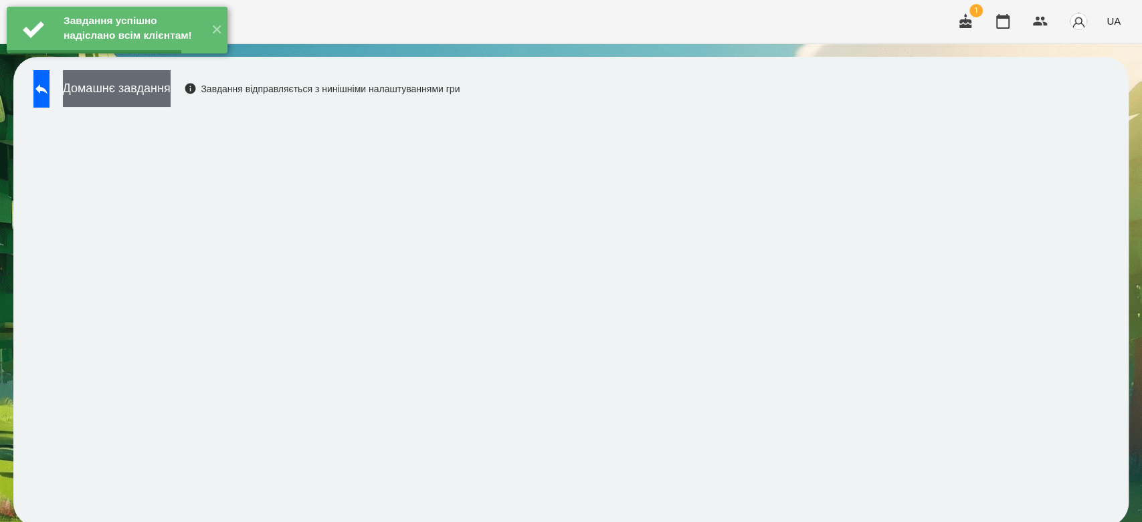
click at [141, 95] on button "Домашнє завдання" at bounding box center [117, 88] width 108 height 37
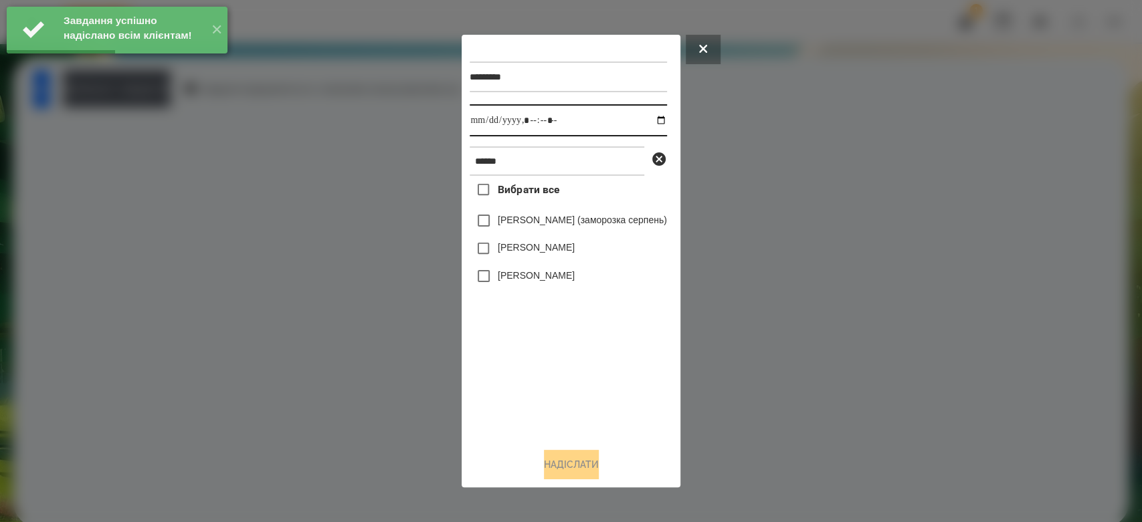
click at [666, 122] on input "datetime-local" at bounding box center [568, 120] width 197 height 32
type input "**********"
click at [602, 366] on div "Вибрати все [PERSON_NAME] (заморозка серпень) [PERSON_NAME] [PERSON_NAME]" at bounding box center [568, 307] width 197 height 262
click at [528, 248] on label "[PERSON_NAME]" at bounding box center [536, 247] width 77 height 13
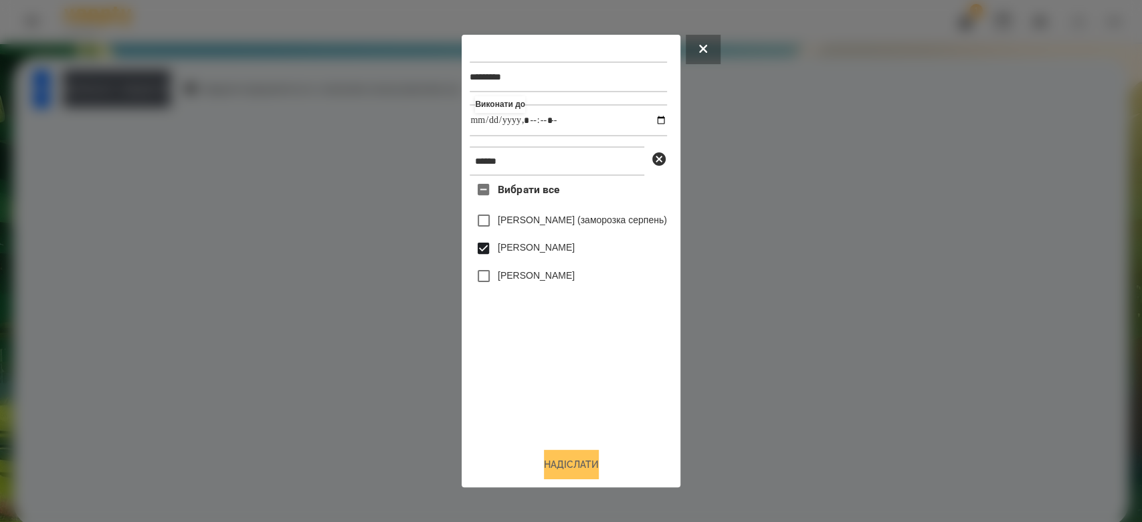
click at [589, 457] on button "Надіслати" at bounding box center [571, 464] width 55 height 29
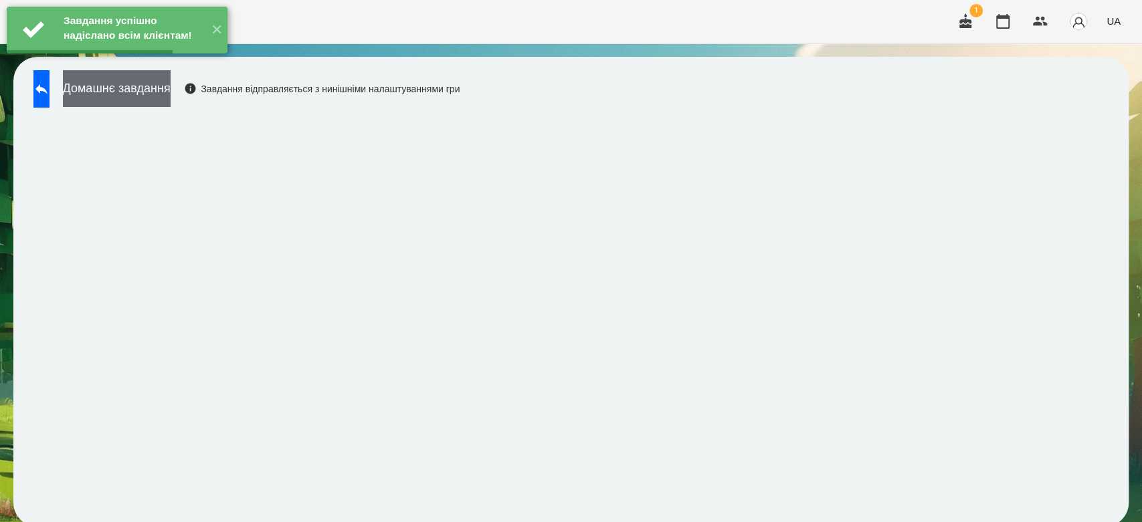
click at [165, 98] on button "Домашнє завдання" at bounding box center [117, 88] width 108 height 37
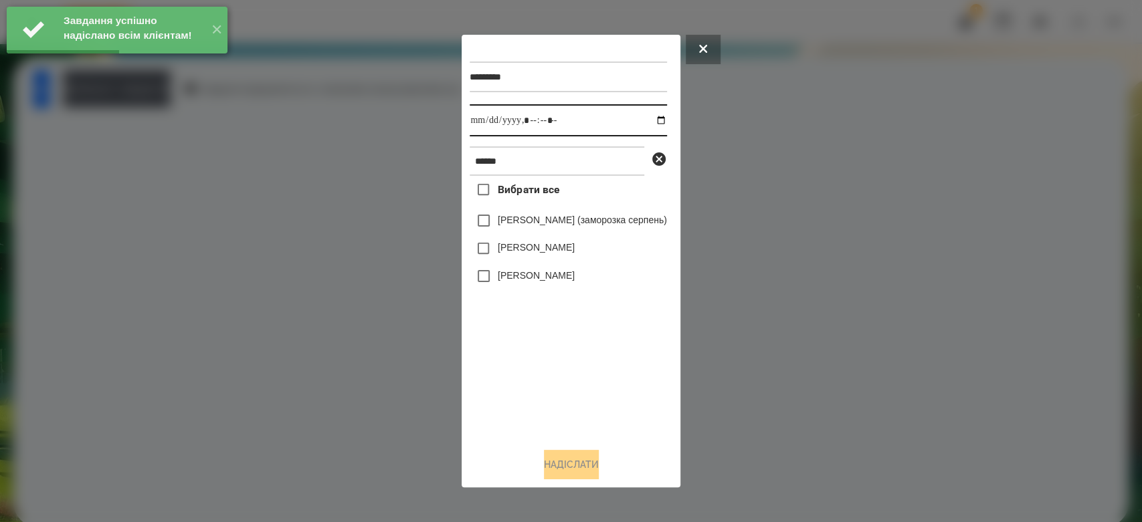
click at [666, 122] on input "datetime-local" at bounding box center [568, 120] width 197 height 32
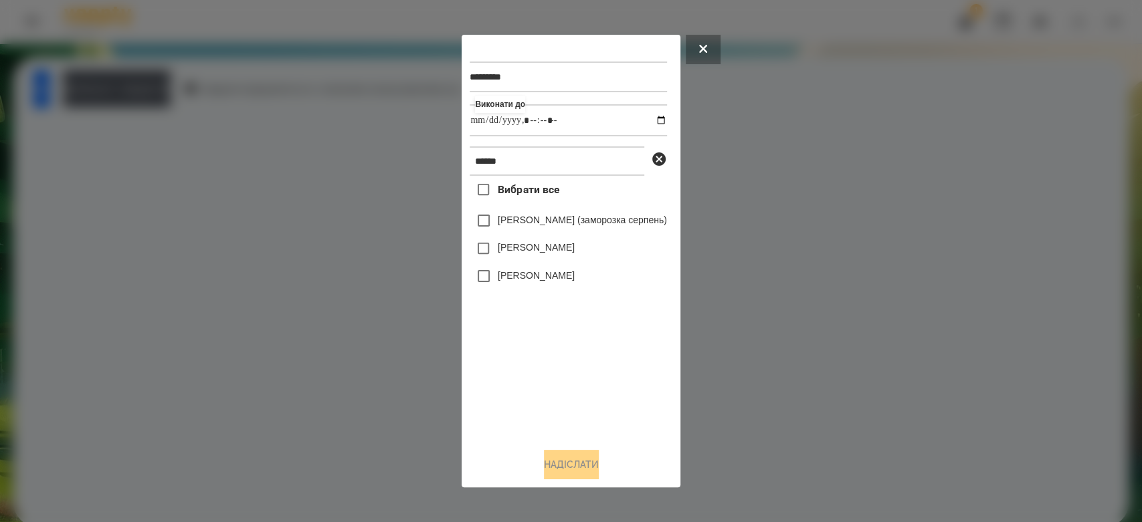
type input "**********"
click at [508, 252] on label "[PERSON_NAME]" at bounding box center [536, 247] width 77 height 13
click at [593, 472] on button "Надіслати" at bounding box center [571, 464] width 55 height 29
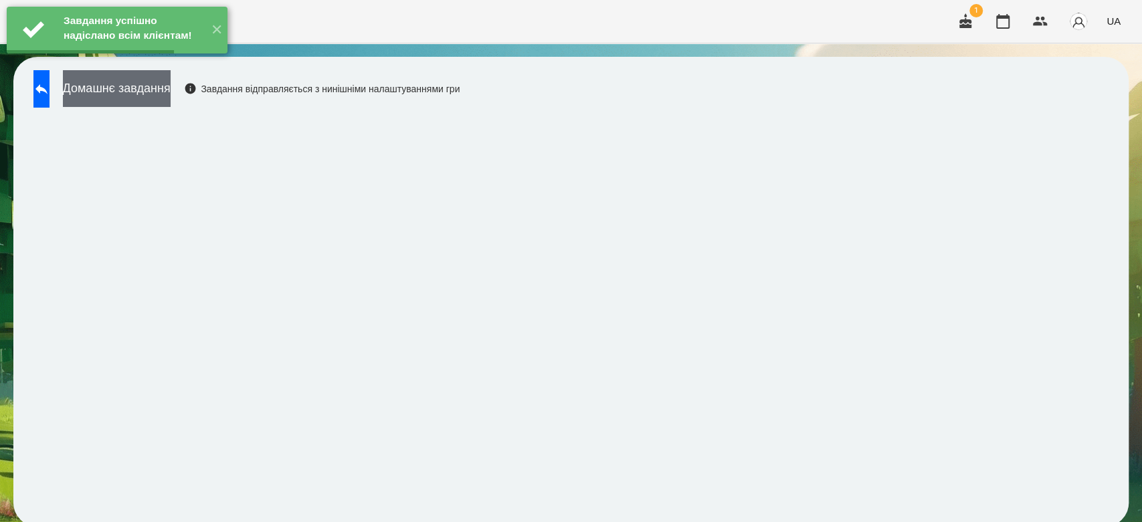
click at [141, 93] on button "Домашнє завдання" at bounding box center [117, 88] width 108 height 37
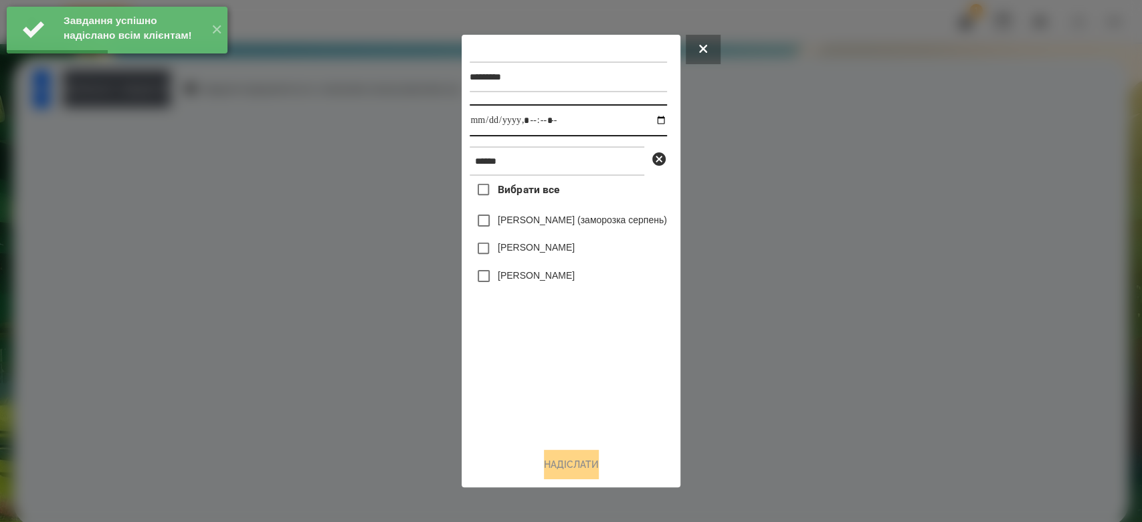
click at [666, 118] on input "datetime-local" at bounding box center [568, 120] width 197 height 32
type input "**********"
drag, startPoint x: 606, startPoint y: 388, endPoint x: 557, endPoint y: 328, distance: 77.4
click at [606, 388] on div "Вибрати все [PERSON_NAME] (заморозка серпень) [PERSON_NAME] [PERSON_NAME]" at bounding box center [568, 307] width 197 height 262
click at [544, 241] on div "[PERSON_NAME]" at bounding box center [568, 249] width 197 height 28
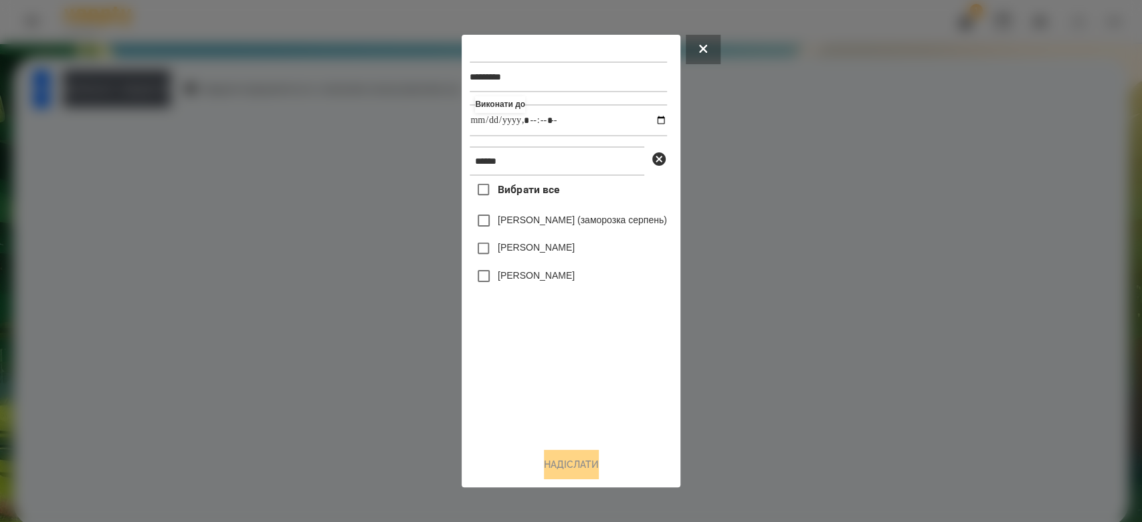
click at [555, 251] on label "[PERSON_NAME]" at bounding box center [536, 247] width 77 height 13
click at [589, 468] on button "Надіслати" at bounding box center [571, 464] width 55 height 29
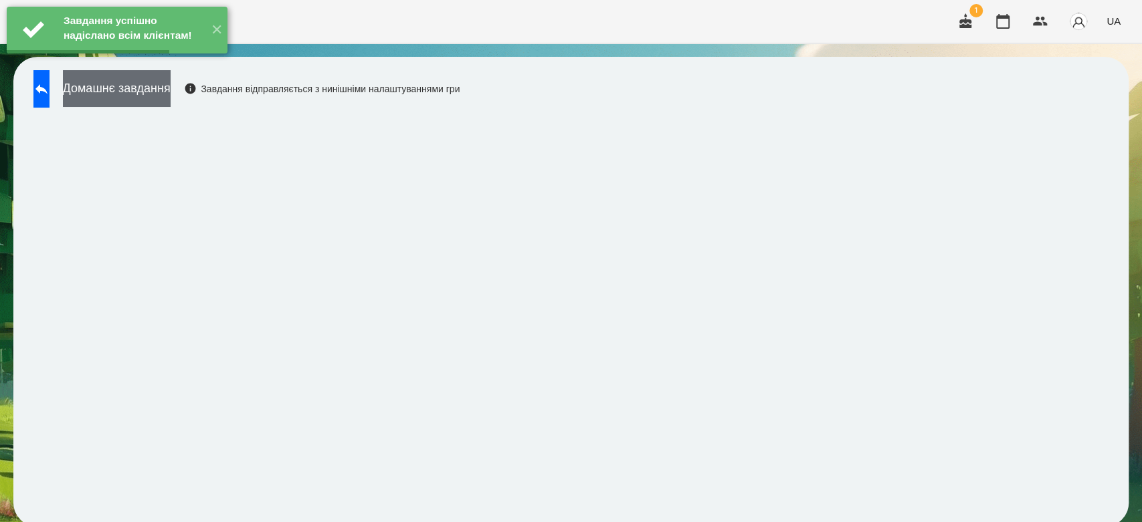
click at [167, 91] on button "Домашнє завдання" at bounding box center [117, 88] width 108 height 37
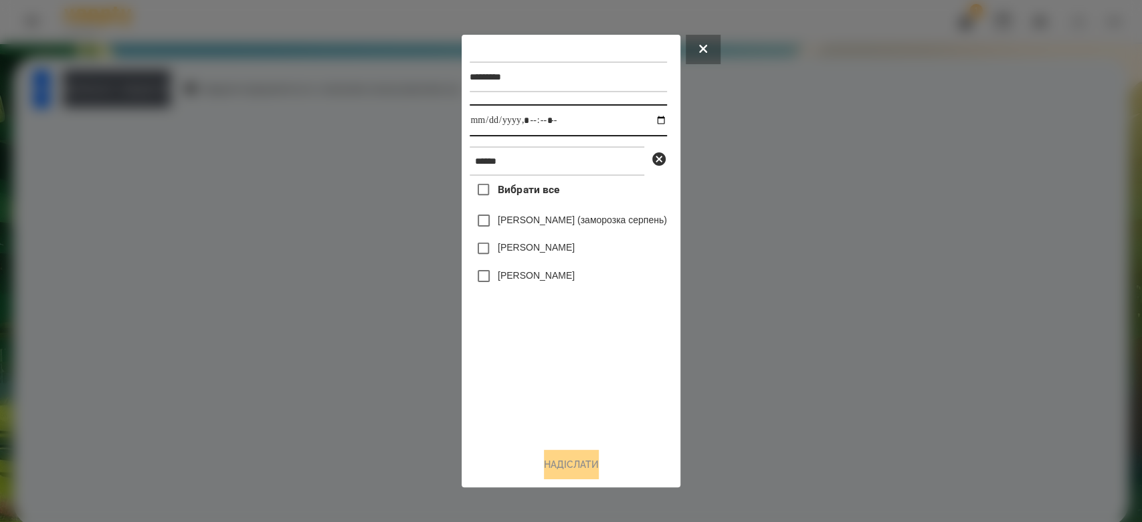
click at [664, 122] on input "datetime-local" at bounding box center [568, 120] width 197 height 32
type input "**********"
drag, startPoint x: 547, startPoint y: 388, endPoint x: 553, endPoint y: 373, distance: 15.7
click at [547, 388] on div "Вибрати все [PERSON_NAME] (заморозка серпень) [PERSON_NAME] [PERSON_NAME]" at bounding box center [568, 307] width 197 height 262
click at [558, 261] on div "[PERSON_NAME]" at bounding box center [568, 249] width 197 height 28
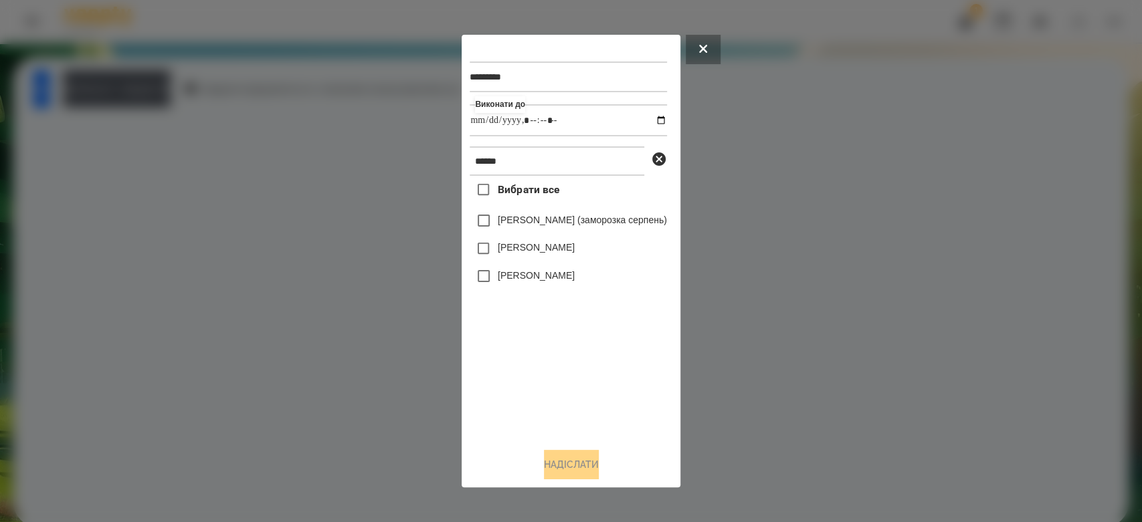
click at [558, 249] on label "[PERSON_NAME]" at bounding box center [536, 247] width 77 height 13
click at [573, 468] on button "Надіслати" at bounding box center [571, 464] width 55 height 29
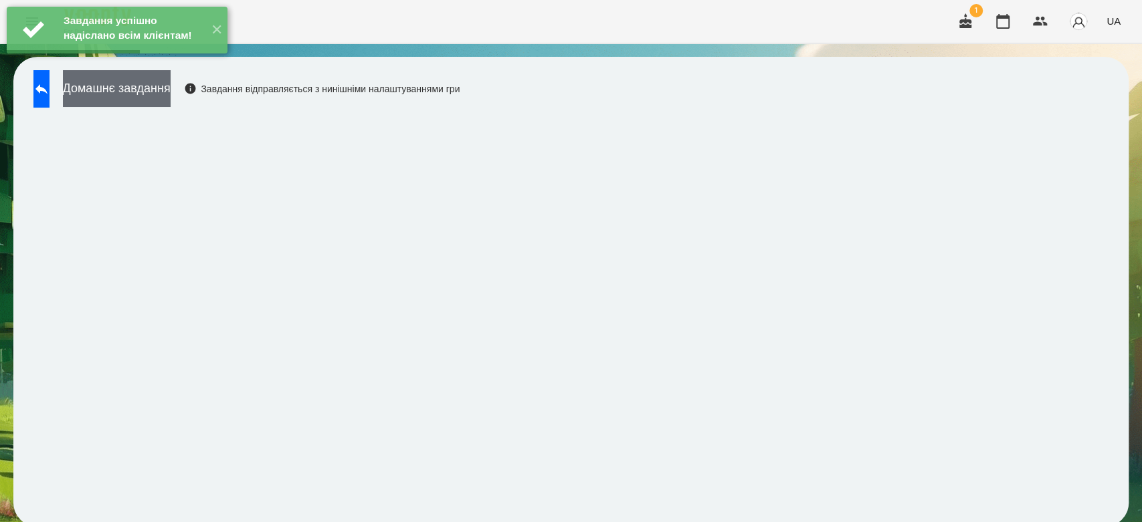
click at [171, 102] on button "Домашнє завдання" at bounding box center [117, 88] width 108 height 37
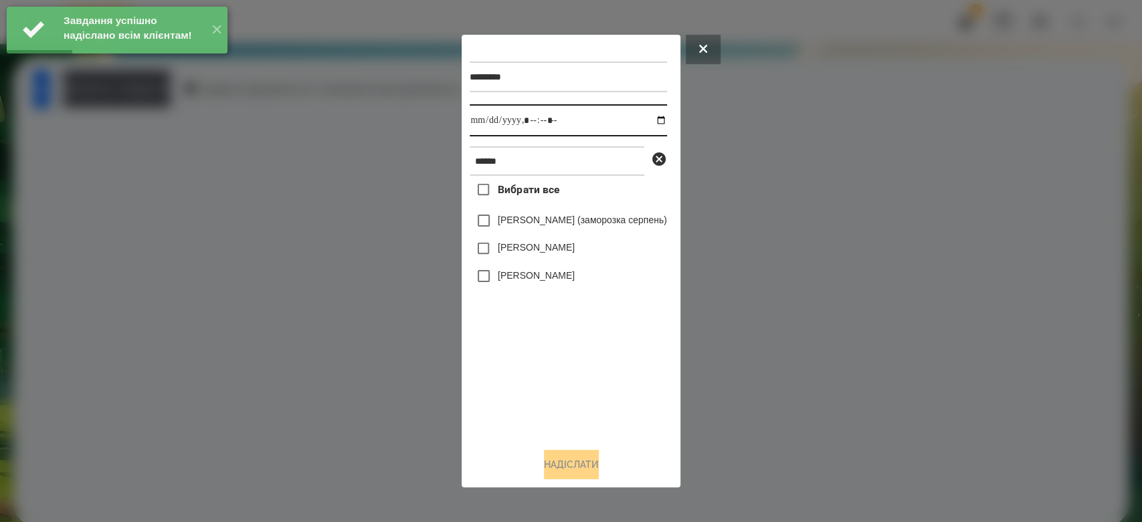
click at [666, 113] on input "datetime-local" at bounding box center [568, 120] width 197 height 32
click at [666, 118] on input "datetime-local" at bounding box center [568, 120] width 197 height 32
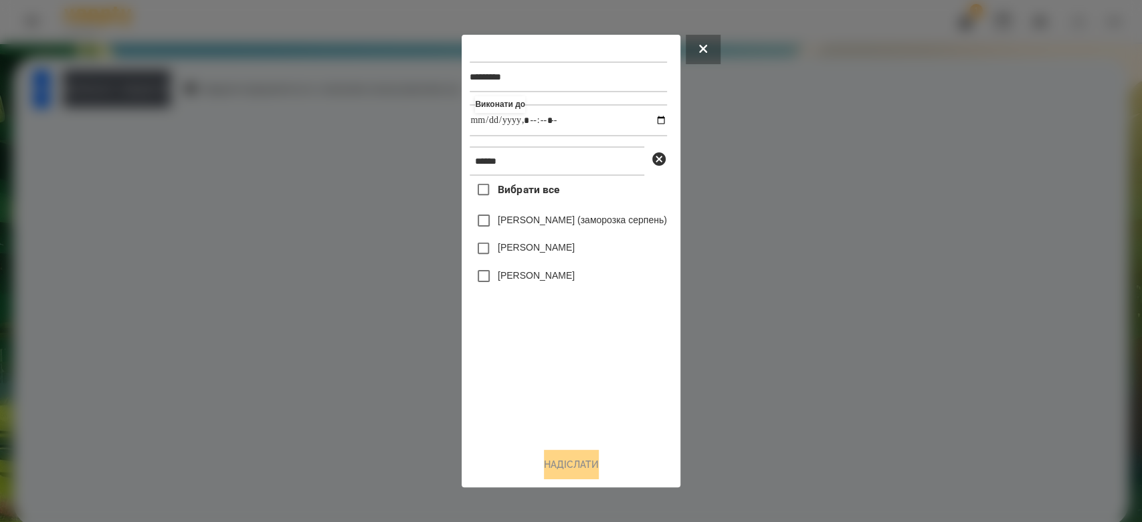
type input "**********"
click at [615, 392] on div "Вибрати все [PERSON_NAME] (заморозка серпень) [PERSON_NAME] [PERSON_NAME]" at bounding box center [568, 307] width 197 height 262
click at [552, 253] on label "[PERSON_NAME]" at bounding box center [536, 247] width 77 height 13
click at [599, 478] on button "Надіслати" at bounding box center [571, 464] width 55 height 29
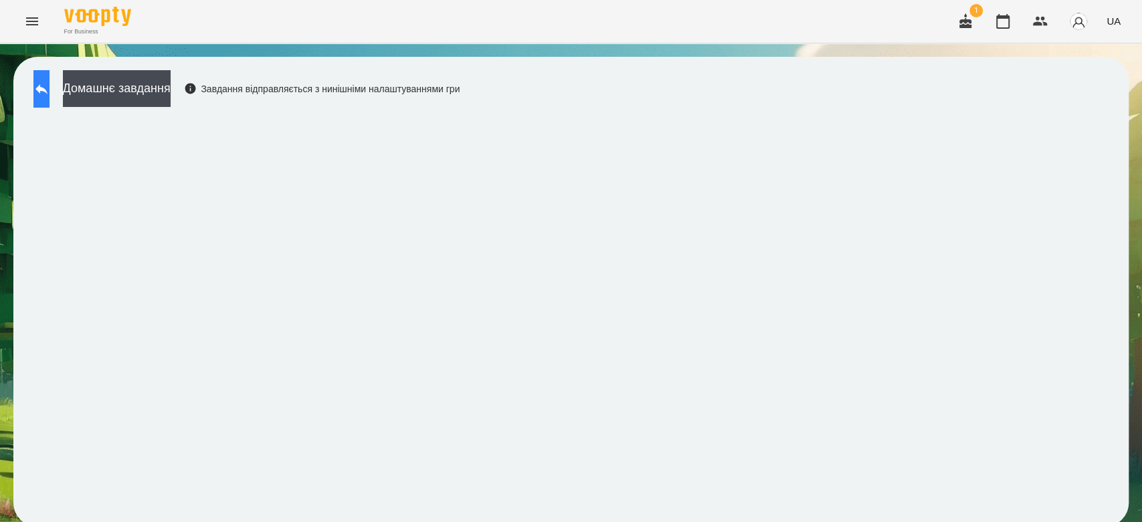
click at [50, 100] on button at bounding box center [41, 88] width 16 height 37
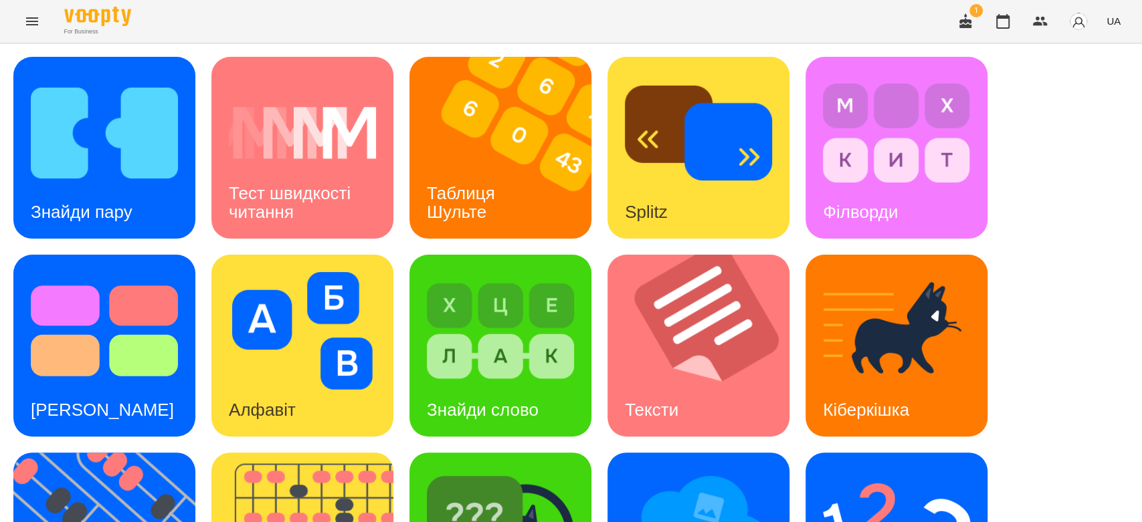
scroll to position [323, 0]
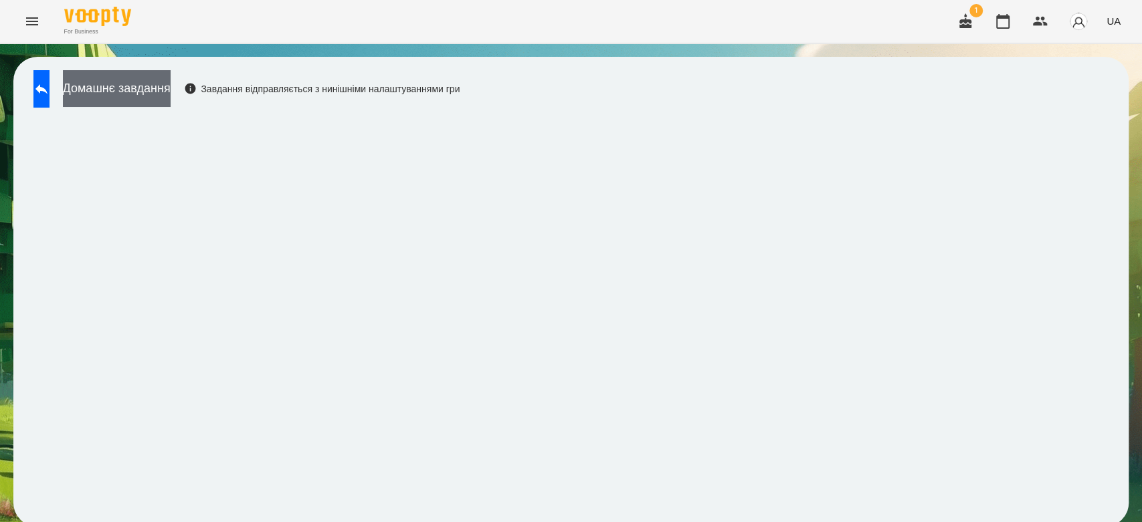
click at [171, 90] on button "Домашнє завдання" at bounding box center [117, 88] width 108 height 37
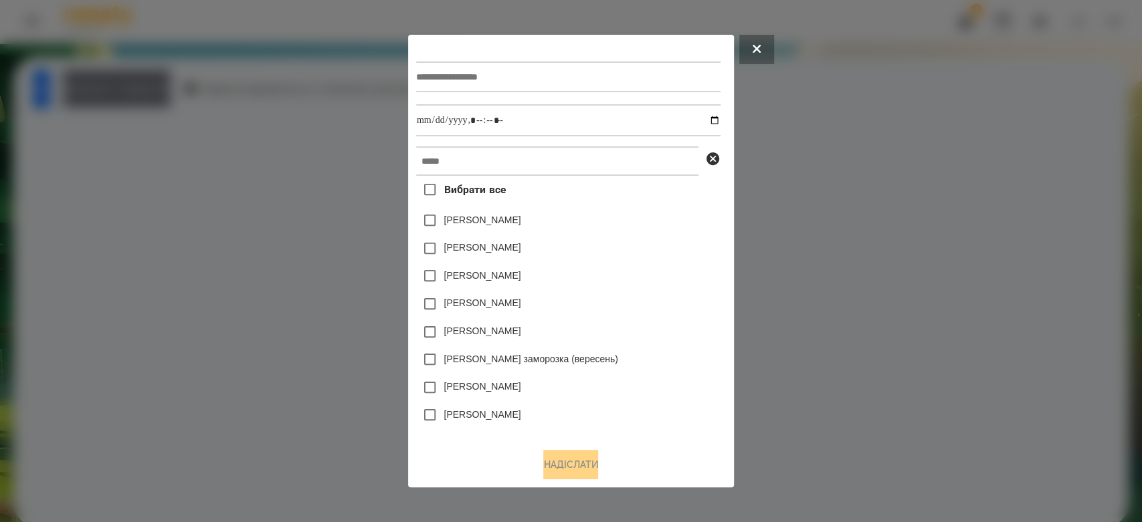
click at [530, 80] on input "text" at bounding box center [568, 77] width 304 height 31
type input "*******"
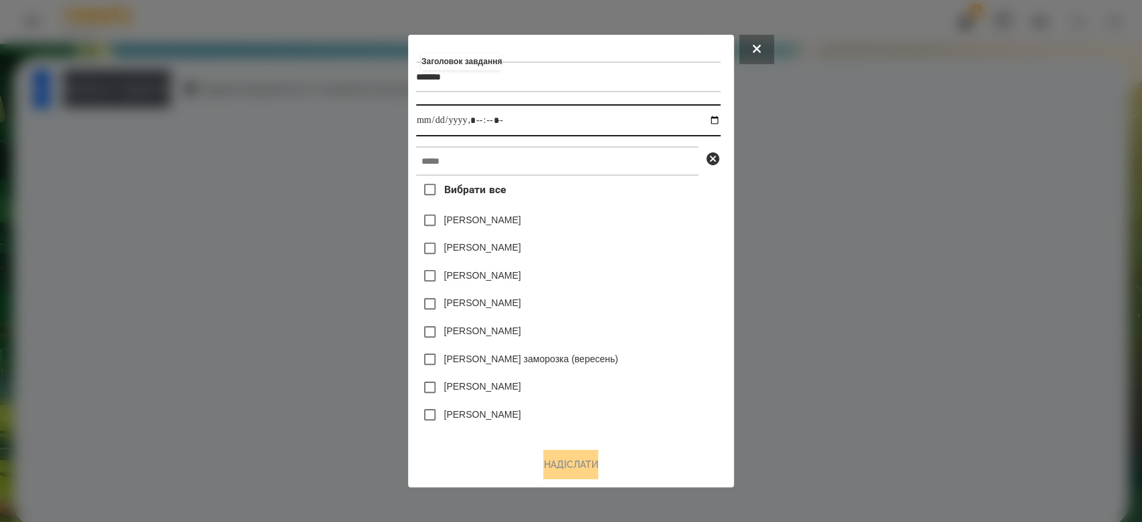
click at [714, 125] on input "datetime-local" at bounding box center [568, 120] width 304 height 32
type input "**********"
drag, startPoint x: 648, startPoint y: 237, endPoint x: 648, endPoint y: 177, distance: 60.9
click at [648, 235] on div "Вибрати все [PERSON_NAME] [PERSON_NAME] [PERSON_NAME] [PERSON_NAME] [PERSON_NAM…" at bounding box center [568, 307] width 304 height 262
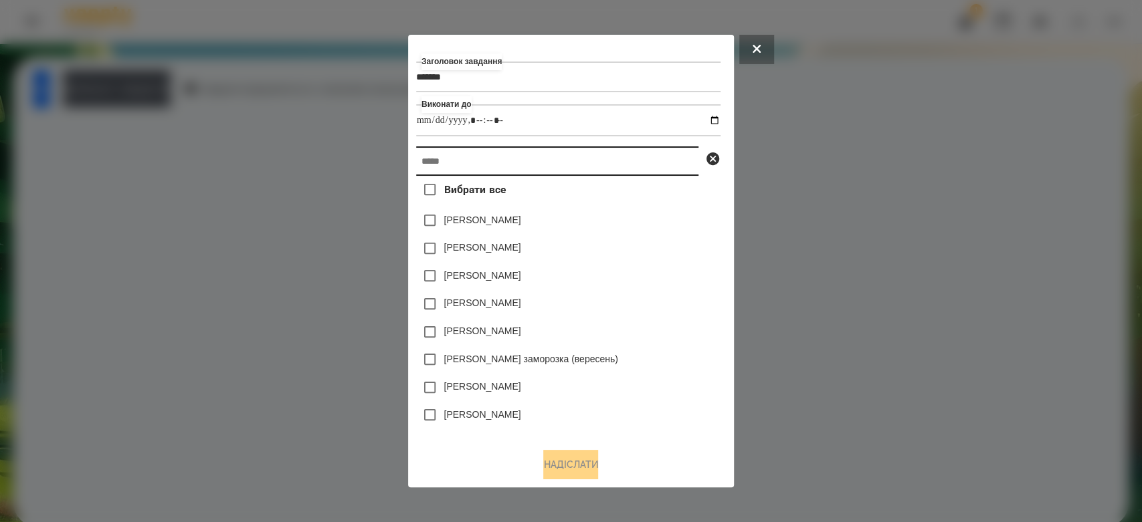
click at [648, 176] on input "text" at bounding box center [557, 160] width 282 height 29
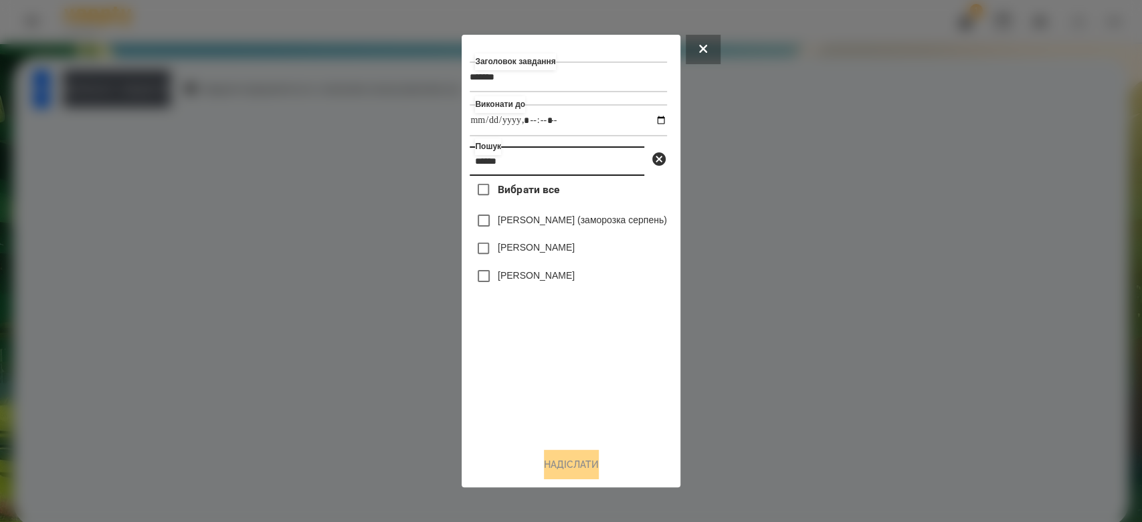
type input "******"
drag, startPoint x: 557, startPoint y: 248, endPoint x: 573, endPoint y: 314, distance: 67.7
click at [557, 248] on label "[PERSON_NAME]" at bounding box center [536, 247] width 77 height 13
click at [569, 467] on button "Надіслати" at bounding box center [571, 464] width 55 height 29
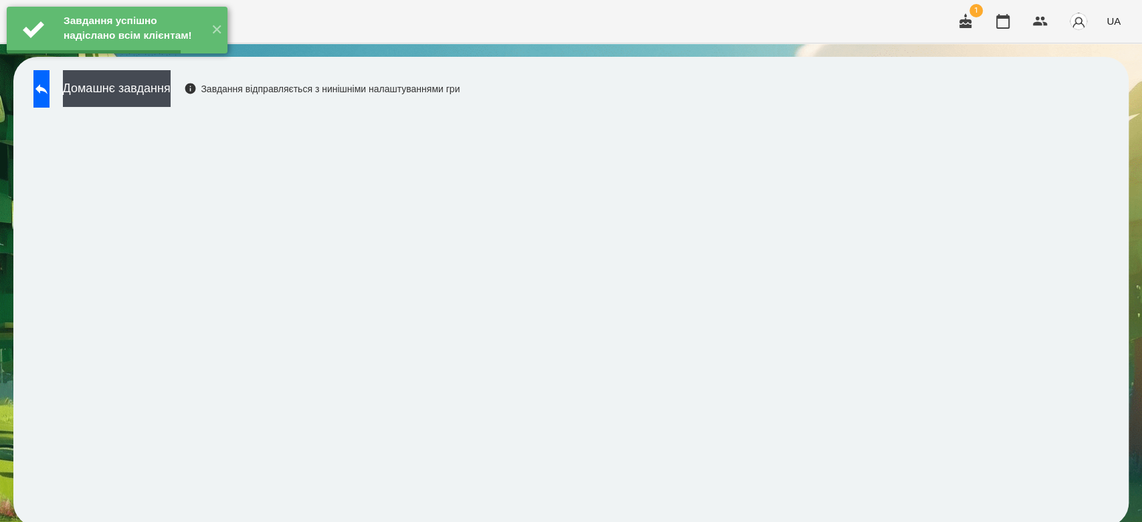
click at [171, 82] on button "Домашнє завдання" at bounding box center [117, 88] width 108 height 37
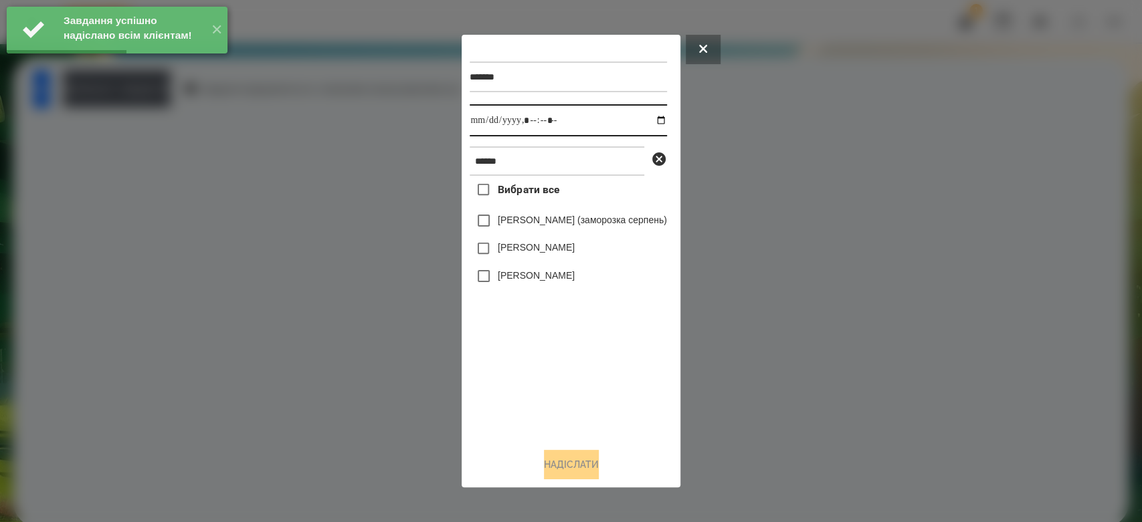
click at [666, 121] on input "datetime-local" at bounding box center [568, 120] width 197 height 32
type input "**********"
click at [549, 408] on div "Вибрати все [PERSON_NAME] (заморозка серпень) [PERSON_NAME] [PERSON_NAME]" at bounding box center [568, 307] width 197 height 262
click at [519, 249] on label "[PERSON_NAME]" at bounding box center [536, 247] width 77 height 13
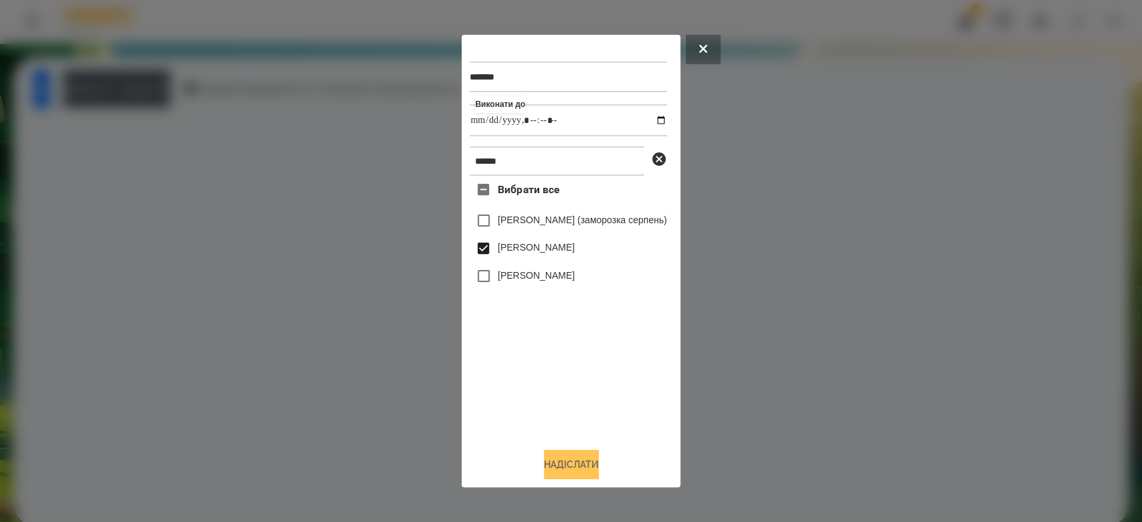
click at [570, 464] on button "Надіслати" at bounding box center [571, 464] width 55 height 29
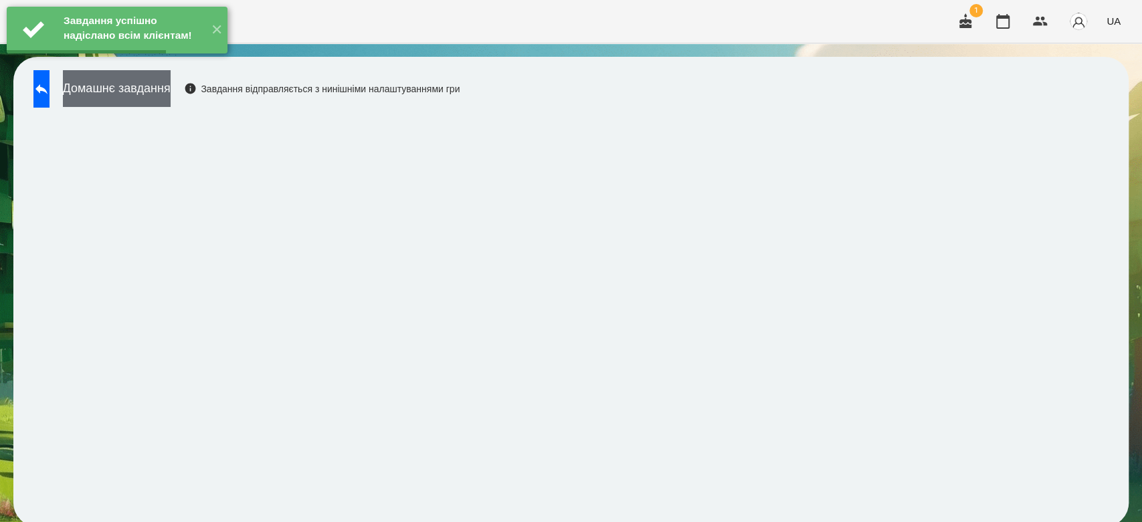
click at [131, 94] on button "Домашнє завдання" at bounding box center [117, 88] width 108 height 37
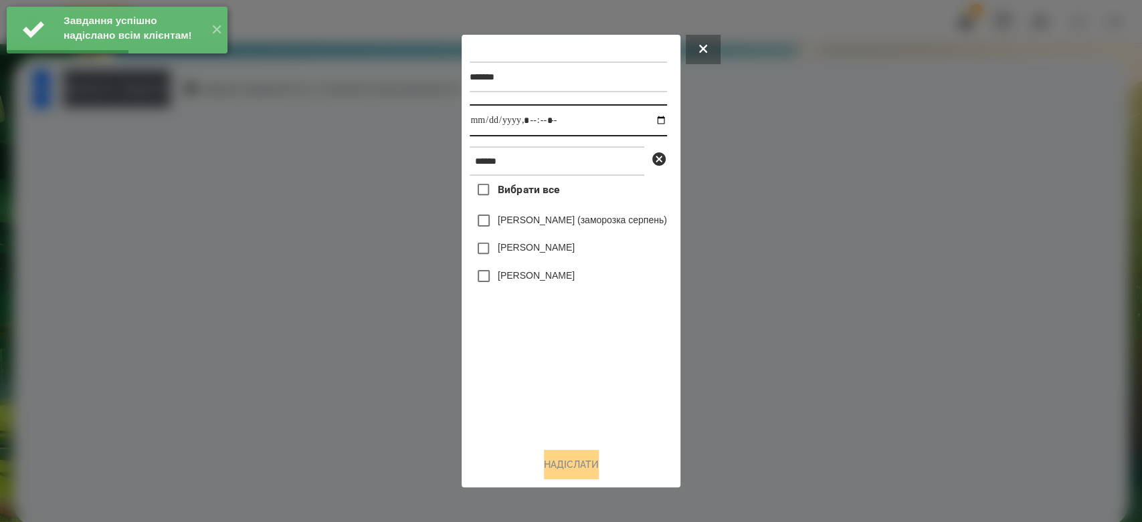
click at [660, 119] on input "datetime-local" at bounding box center [568, 120] width 197 height 32
click at [666, 120] on input "datetime-local" at bounding box center [568, 120] width 197 height 32
type input "**********"
click at [565, 375] on div "Вибрати все [PERSON_NAME] (заморозка серпень) [PERSON_NAME] [PERSON_NAME]" at bounding box center [568, 307] width 197 height 262
click at [551, 244] on label "[PERSON_NAME]" at bounding box center [536, 247] width 77 height 13
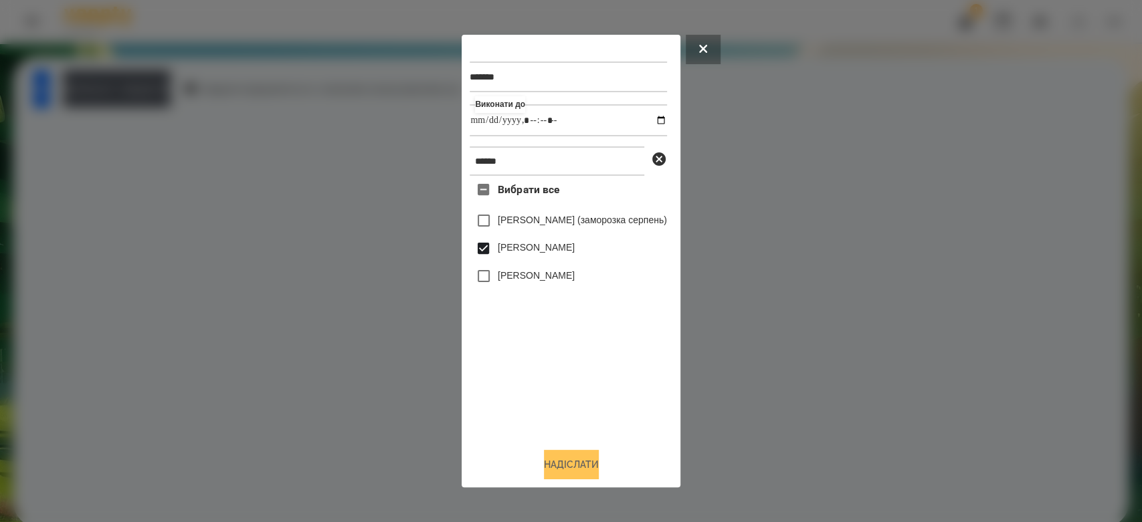
click at [595, 476] on button "Надіслати" at bounding box center [571, 464] width 55 height 29
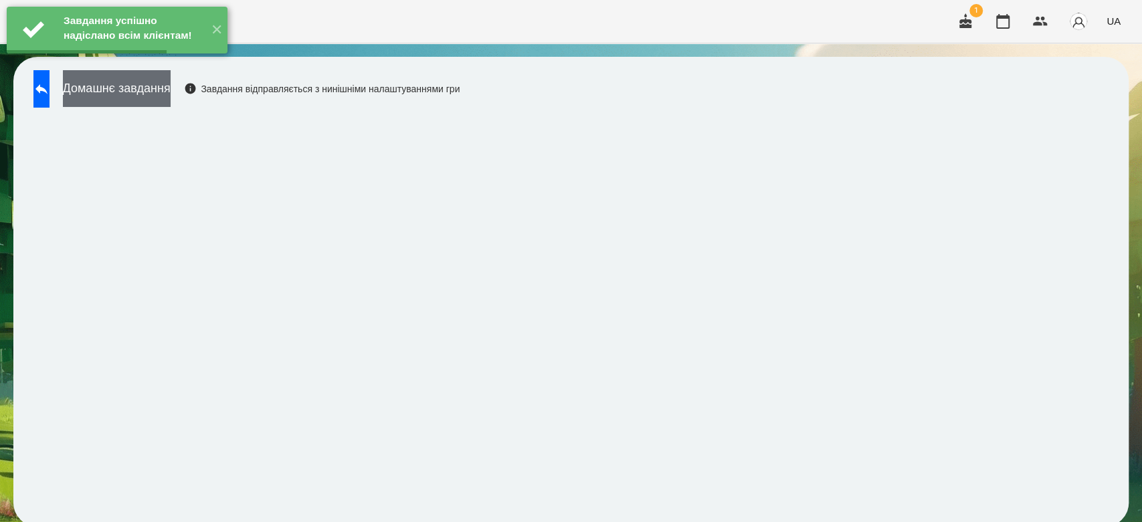
click at [171, 103] on button "Домашнє завдання" at bounding box center [117, 88] width 108 height 37
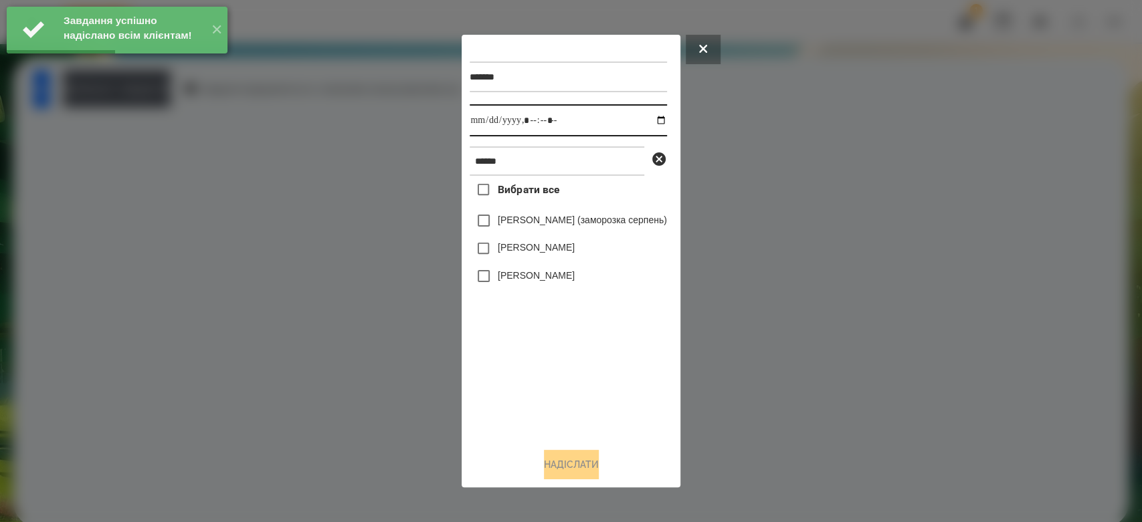
click at [666, 120] on input "datetime-local" at bounding box center [568, 120] width 197 height 32
type input "**********"
drag, startPoint x: 578, startPoint y: 422, endPoint x: 558, endPoint y: 308, distance: 115.5
click at [578, 422] on div "Вибрати все [PERSON_NAME] (заморозка серпень) [PERSON_NAME] [PERSON_NAME]" at bounding box center [568, 307] width 197 height 262
click at [542, 252] on label "[PERSON_NAME]" at bounding box center [536, 247] width 77 height 13
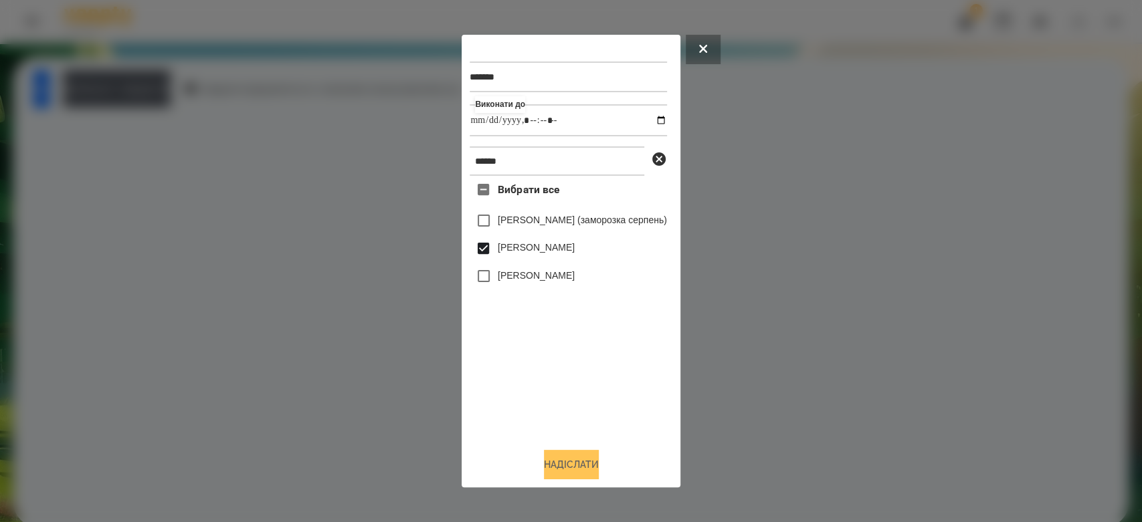
click at [554, 462] on button "Надіслати" at bounding box center [571, 464] width 55 height 29
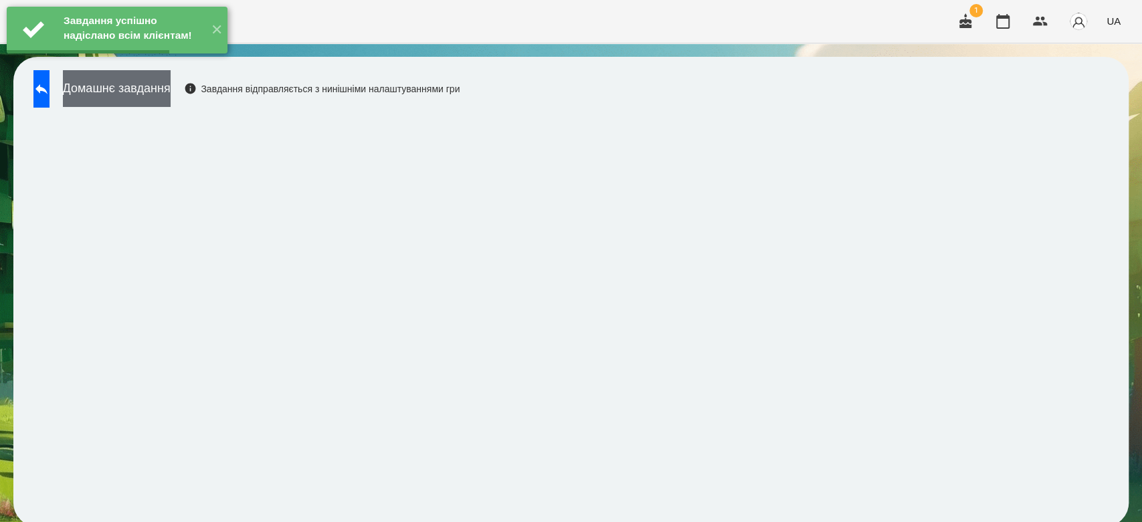
click at [171, 94] on button "Домашнє завдання" at bounding box center [117, 88] width 108 height 37
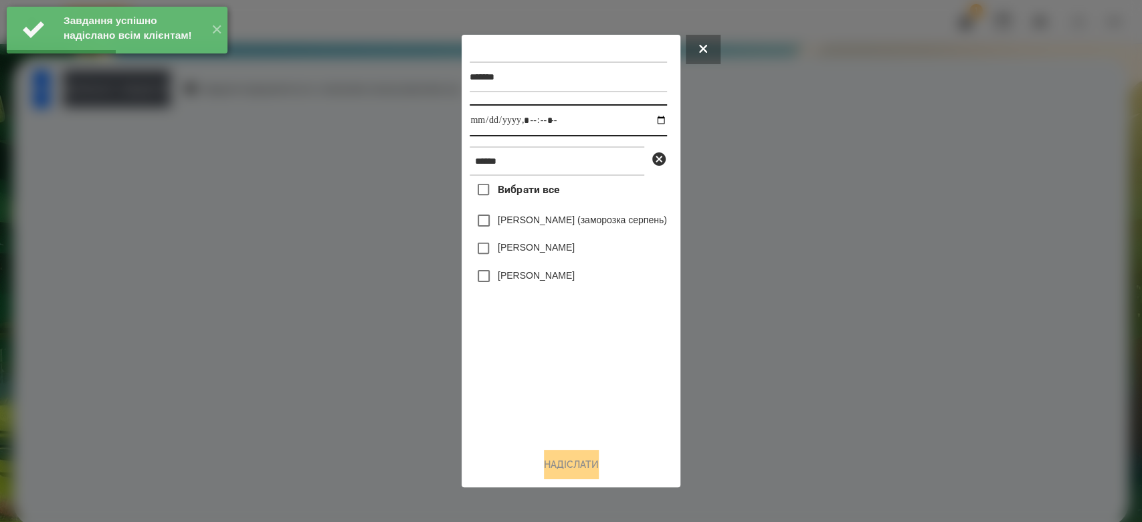
click at [666, 119] on input "datetime-local" at bounding box center [568, 120] width 197 height 32
type input "**********"
drag, startPoint x: 563, startPoint y: 400, endPoint x: 549, endPoint y: 276, distance: 124.5
click at [563, 400] on div "Вибрати все [PERSON_NAME] (заморозка серпень) [PERSON_NAME] [PERSON_NAME]" at bounding box center [568, 307] width 197 height 262
click at [548, 251] on label "[PERSON_NAME]" at bounding box center [536, 247] width 77 height 13
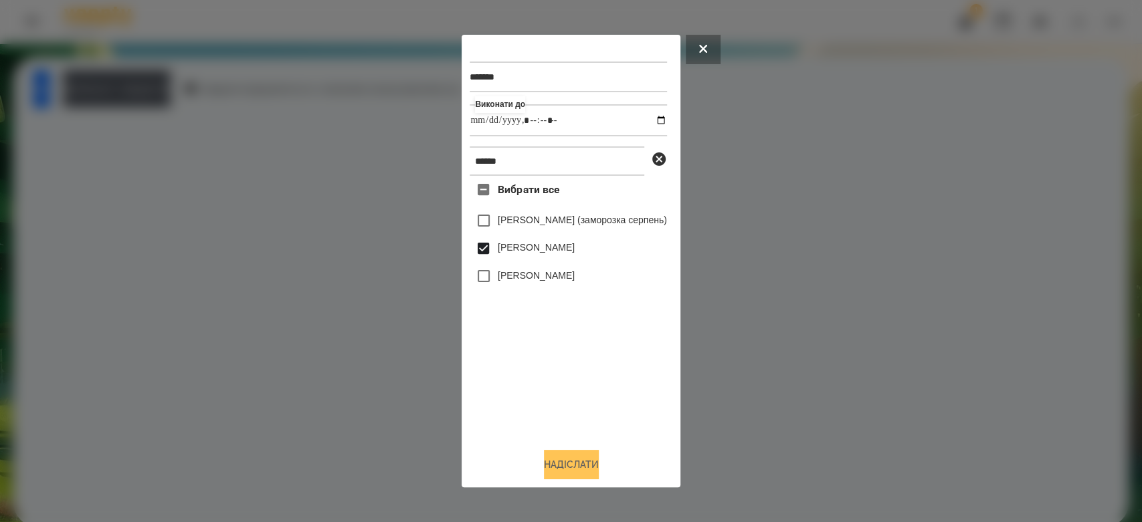
click at [599, 474] on button "Надіслати" at bounding box center [571, 464] width 55 height 29
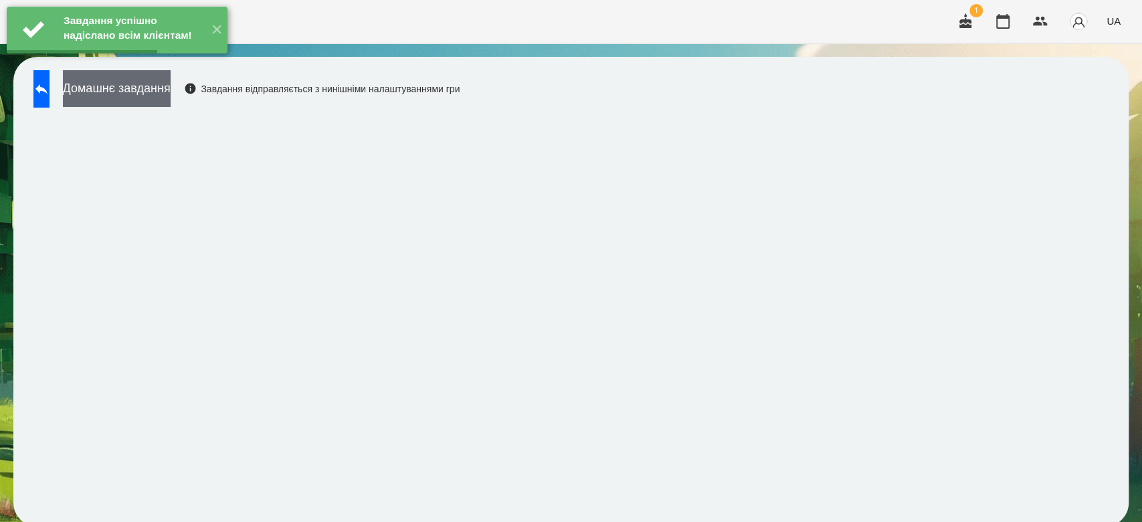
click at [142, 96] on button "Домашнє завдання" at bounding box center [117, 88] width 108 height 37
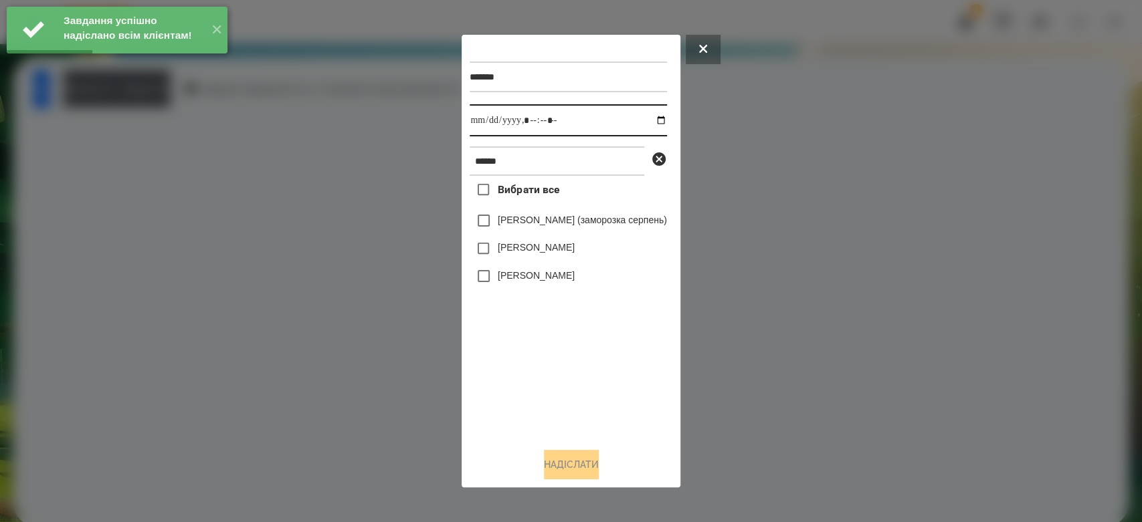
click at [666, 124] on input "datetime-local" at bounding box center [568, 120] width 197 height 32
type input "**********"
click at [569, 395] on div "Вибрати все [PERSON_NAME] (заморозка серпень) [PERSON_NAME] [PERSON_NAME]" at bounding box center [568, 307] width 197 height 262
click at [522, 245] on label "[PERSON_NAME]" at bounding box center [536, 247] width 77 height 13
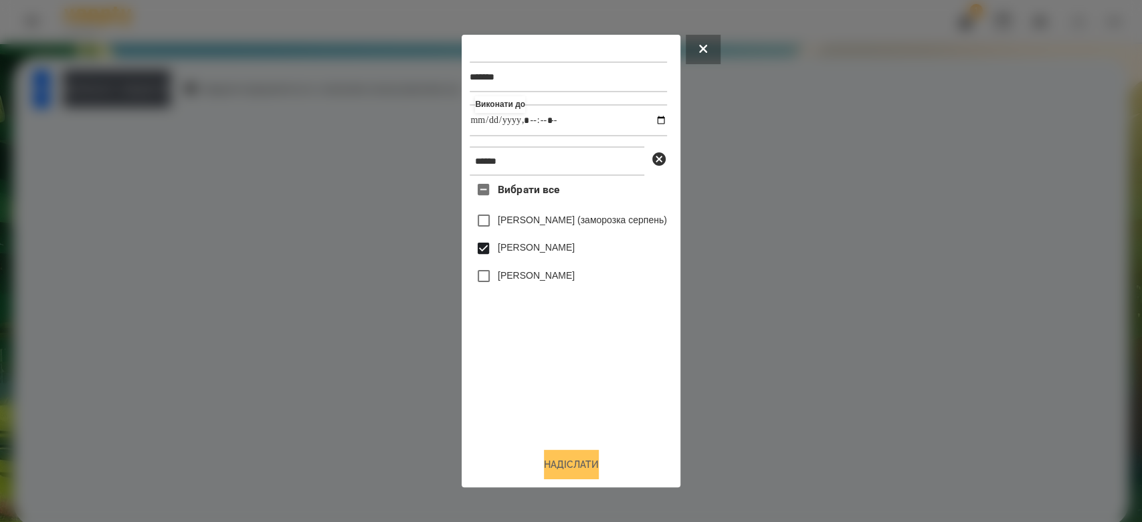
click at [576, 475] on button "Надіслати" at bounding box center [571, 464] width 55 height 29
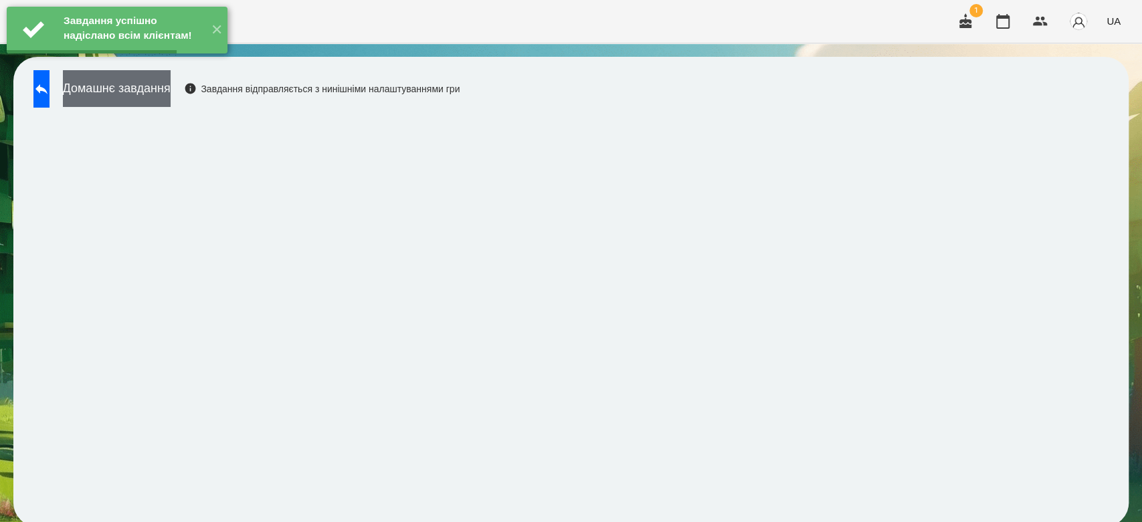
click at [171, 88] on button "Домашнє завдання" at bounding box center [117, 88] width 108 height 37
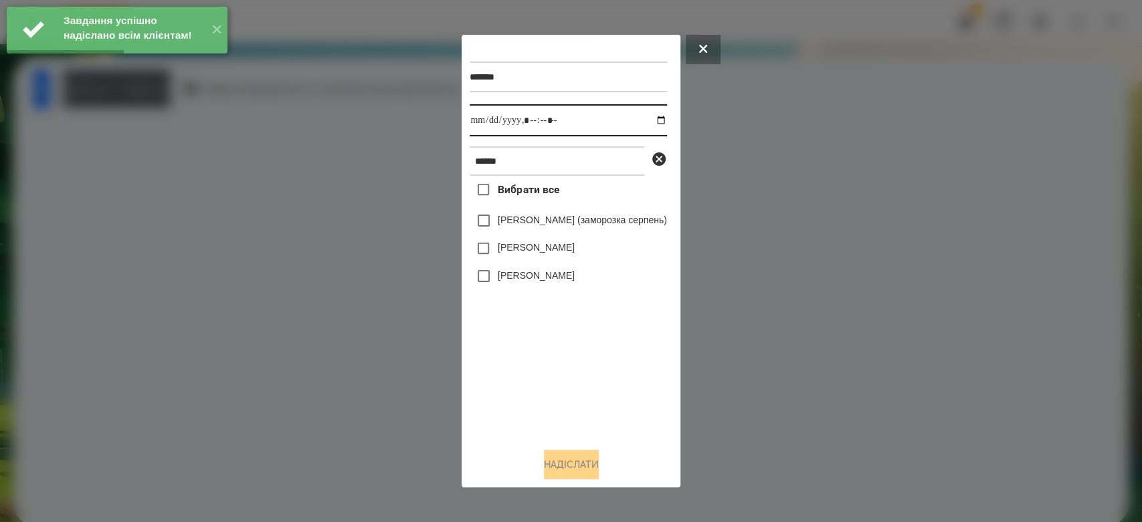
click at [666, 122] on input "datetime-local" at bounding box center [568, 120] width 197 height 32
type input "**********"
click at [598, 415] on div "Вибрати все [PERSON_NAME] (заморозка серпень) [PERSON_NAME] [PERSON_NAME]" at bounding box center [568, 307] width 197 height 262
click at [533, 250] on label "[PERSON_NAME]" at bounding box center [536, 247] width 77 height 13
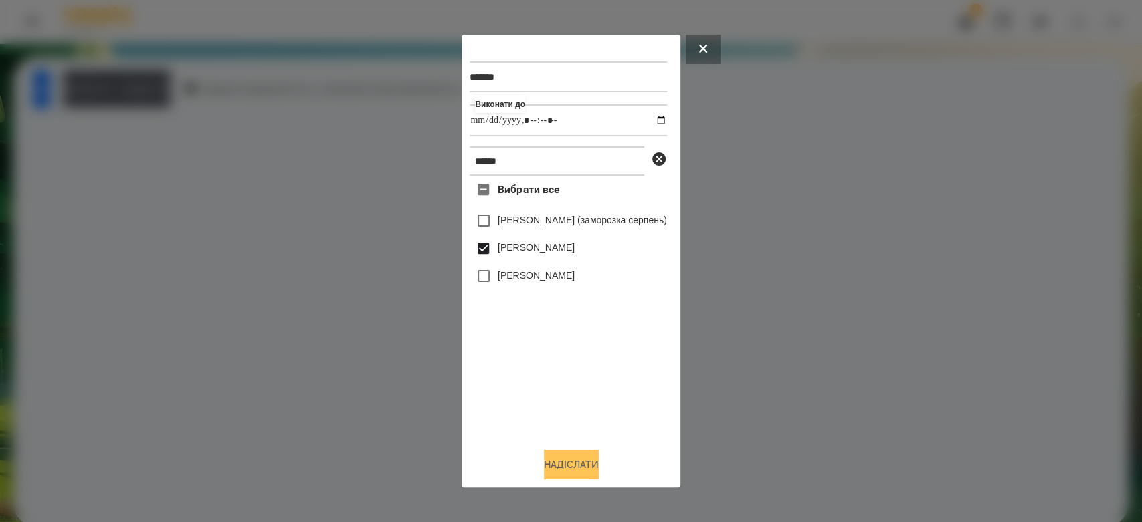
click at [555, 458] on button "Надіслати" at bounding box center [571, 464] width 55 height 29
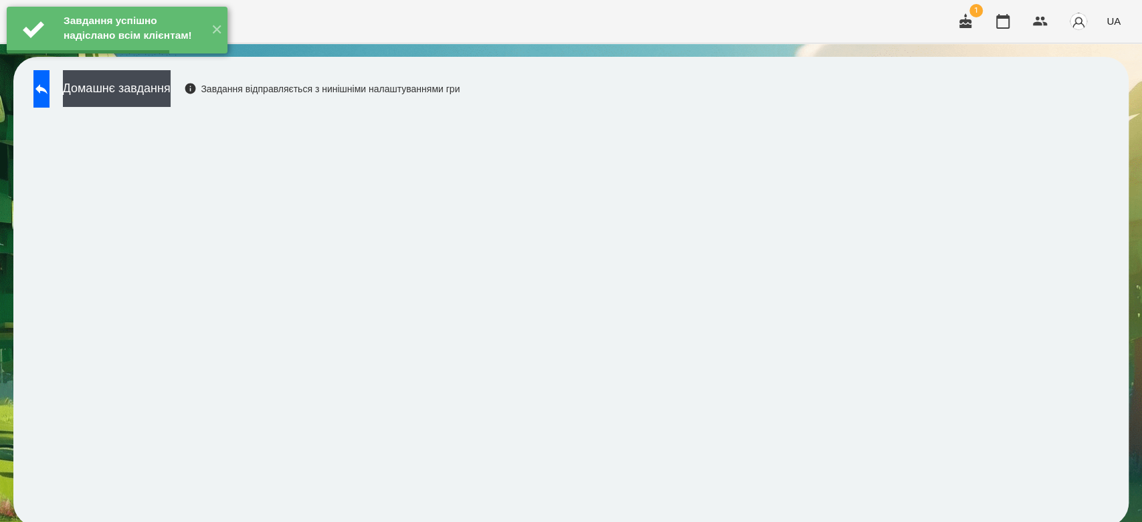
click at [174, 60] on div "Завдання успішно надіслано всім клієнтам! ✕" at bounding box center [117, 30] width 234 height 60
click at [171, 100] on button "Домашнє завдання" at bounding box center [117, 88] width 108 height 37
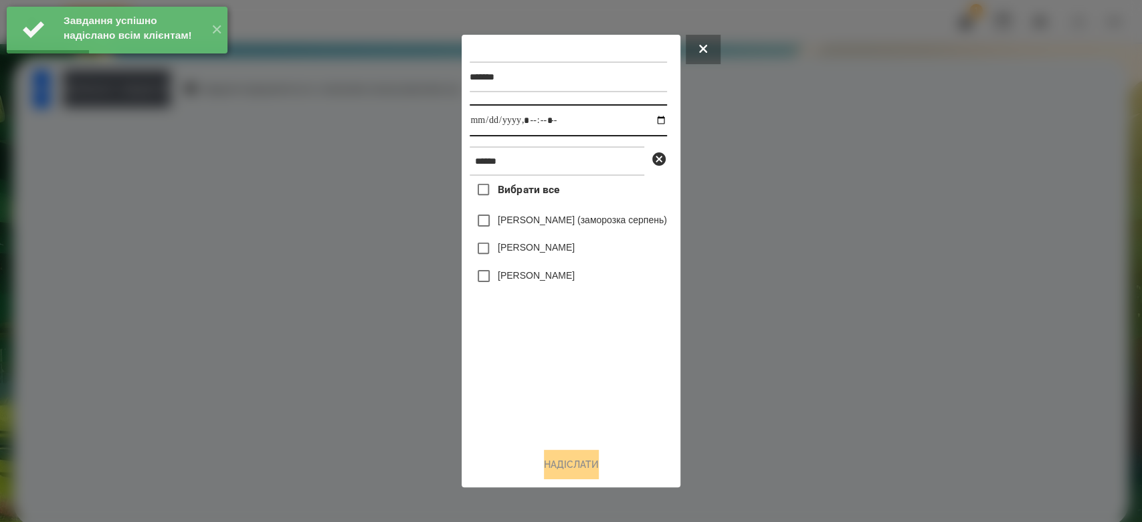
click at [666, 118] on input "datetime-local" at bounding box center [568, 120] width 197 height 32
type input "**********"
drag, startPoint x: 602, startPoint y: 397, endPoint x: 579, endPoint y: 335, distance: 66.5
click at [602, 397] on div "Вибрати все [PERSON_NAME] (заморозка серпень) [PERSON_NAME] [PERSON_NAME]" at bounding box center [568, 307] width 197 height 262
click at [548, 254] on label "[PERSON_NAME]" at bounding box center [536, 247] width 77 height 13
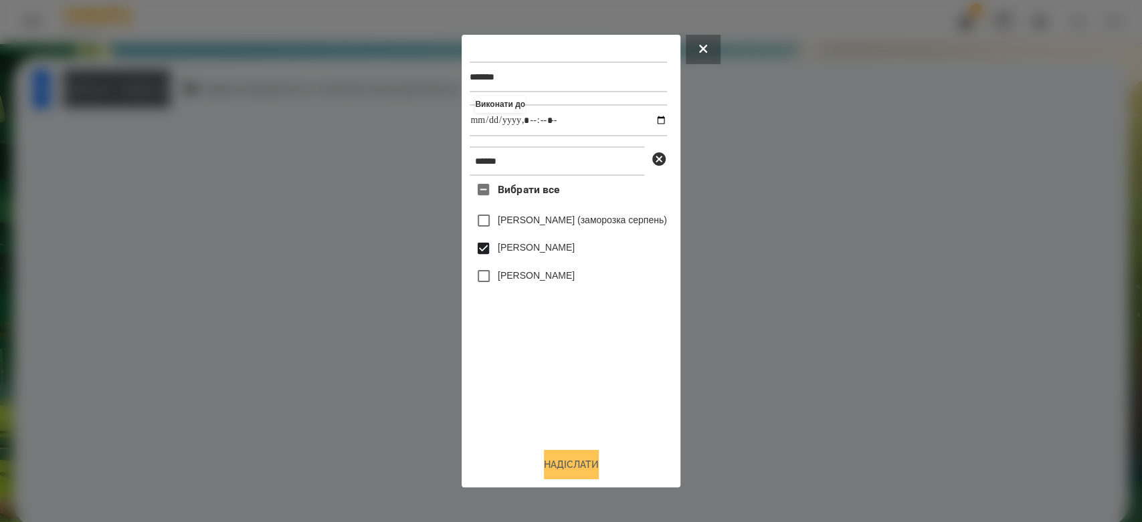
click at [564, 464] on button "Надіслати" at bounding box center [571, 464] width 55 height 29
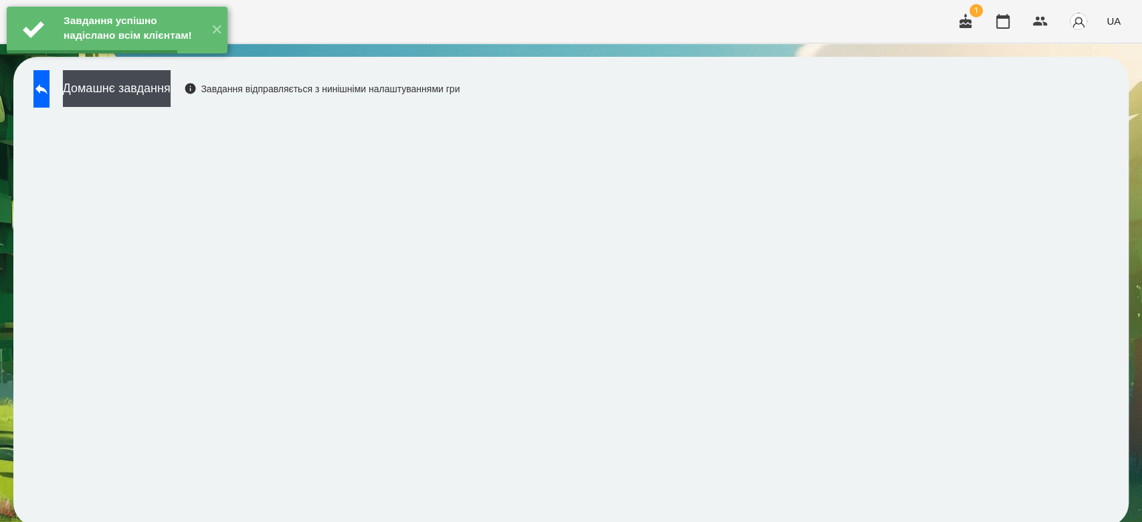
click at [163, 85] on button "Домашнє завдання" at bounding box center [117, 88] width 108 height 37
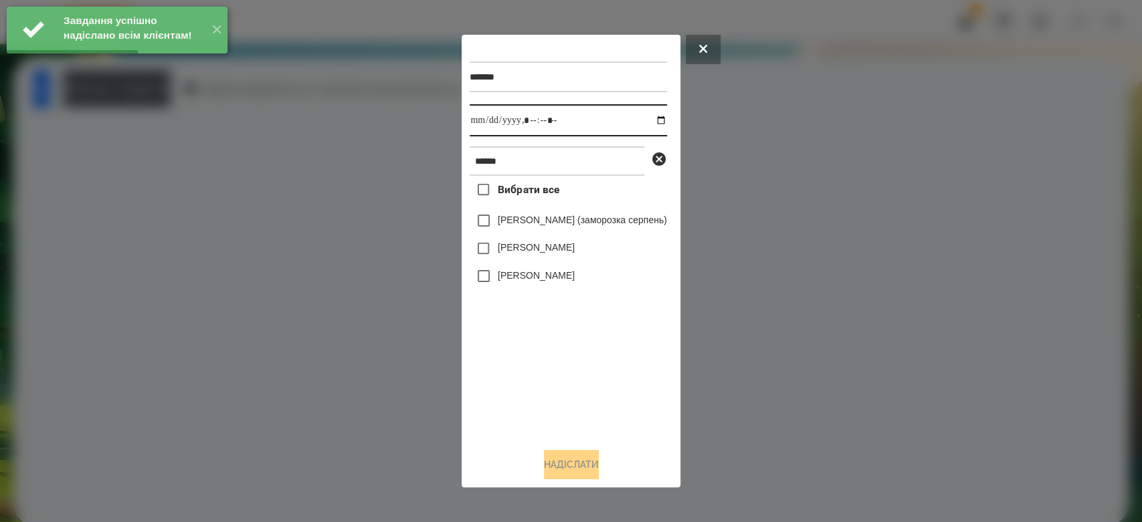
click at [666, 117] on input "datetime-local" at bounding box center [568, 120] width 197 height 32
type input "**********"
drag, startPoint x: 587, startPoint y: 388, endPoint x: 555, endPoint y: 302, distance: 92.1
click at [587, 388] on div "Вибрати все [PERSON_NAME] (заморозка серпень) [PERSON_NAME] [PERSON_NAME]" at bounding box center [568, 307] width 197 height 262
click at [536, 260] on div "[PERSON_NAME]" at bounding box center [568, 249] width 197 height 28
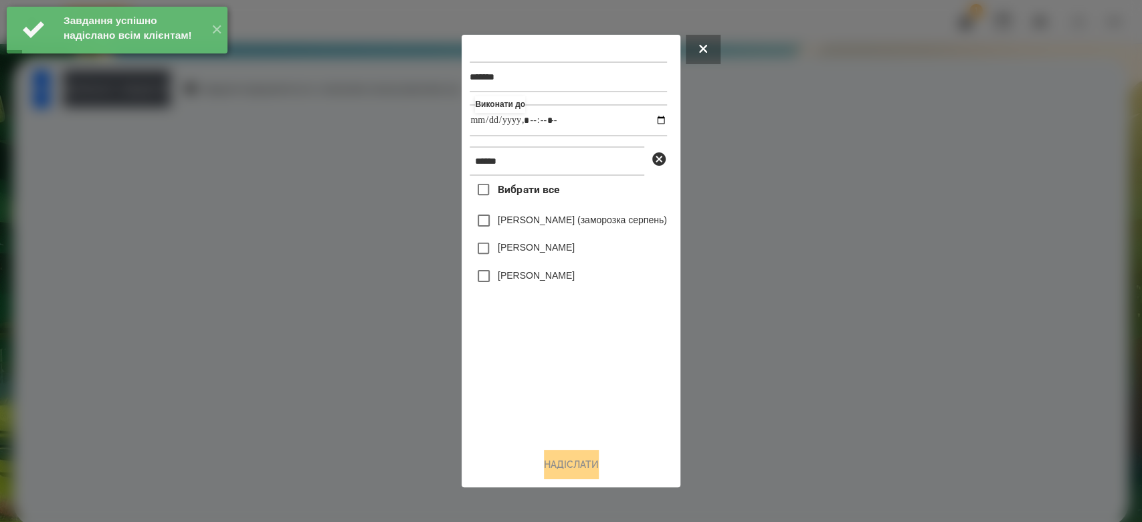
click at [555, 248] on label "[PERSON_NAME]" at bounding box center [536, 247] width 77 height 13
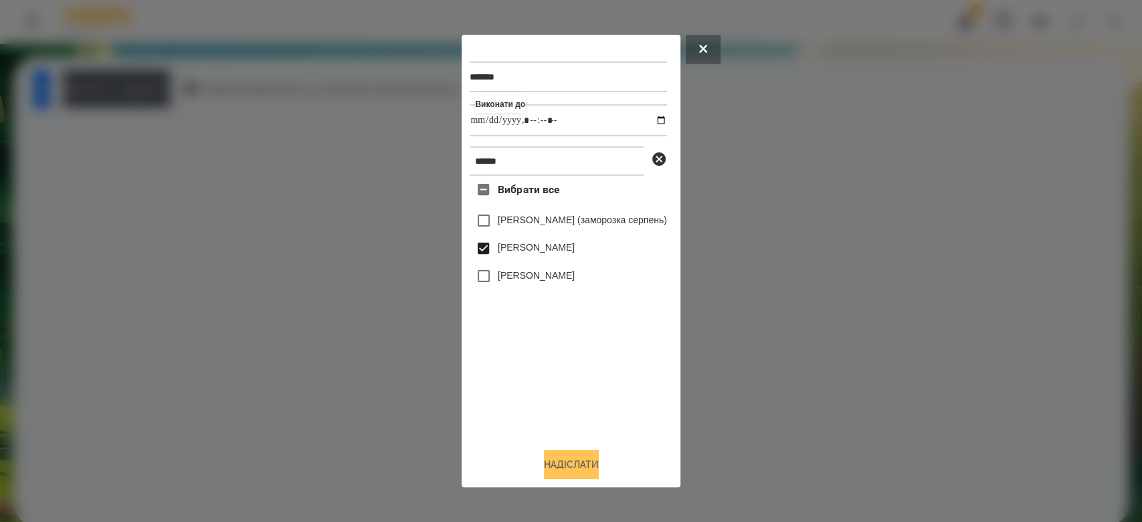
click at [566, 468] on button "Надіслати" at bounding box center [571, 464] width 55 height 29
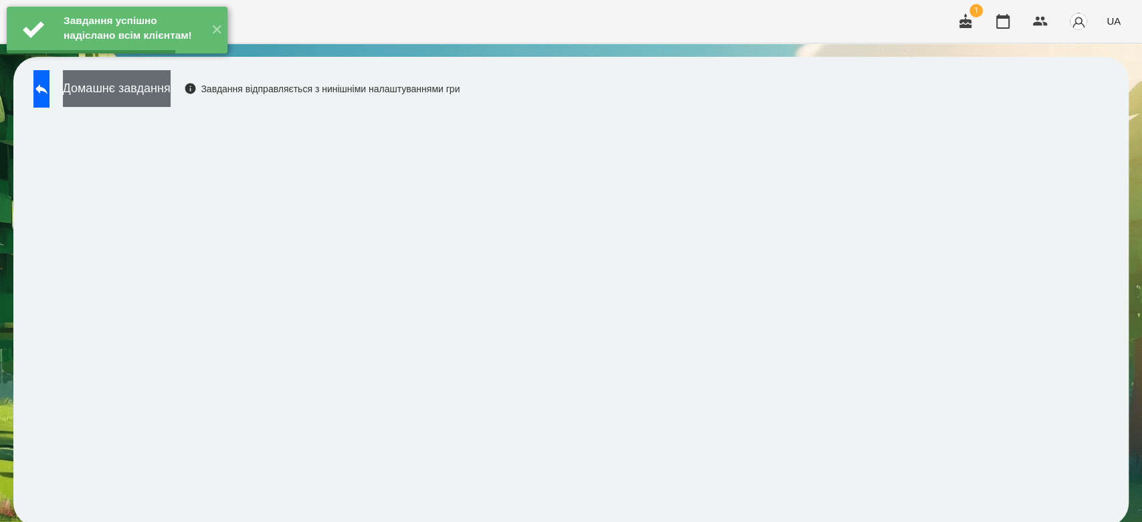
click at [171, 94] on button "Домашнє завдання" at bounding box center [117, 88] width 108 height 37
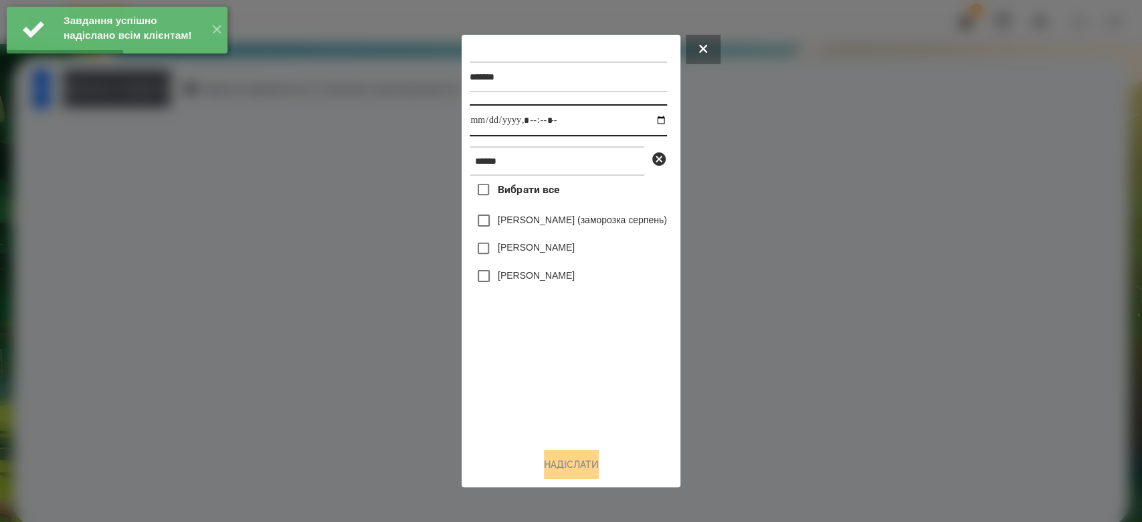
click at [662, 128] on input "datetime-local" at bounding box center [568, 120] width 197 height 32
click at [666, 122] on input "datetime-local" at bounding box center [568, 120] width 197 height 32
type input "**********"
drag, startPoint x: 583, startPoint y: 374, endPoint x: 553, endPoint y: 280, distance: 98.2
click at [583, 374] on div "Вибрати все [PERSON_NAME] (заморозка серпень) [PERSON_NAME] [PERSON_NAME]" at bounding box center [568, 307] width 197 height 262
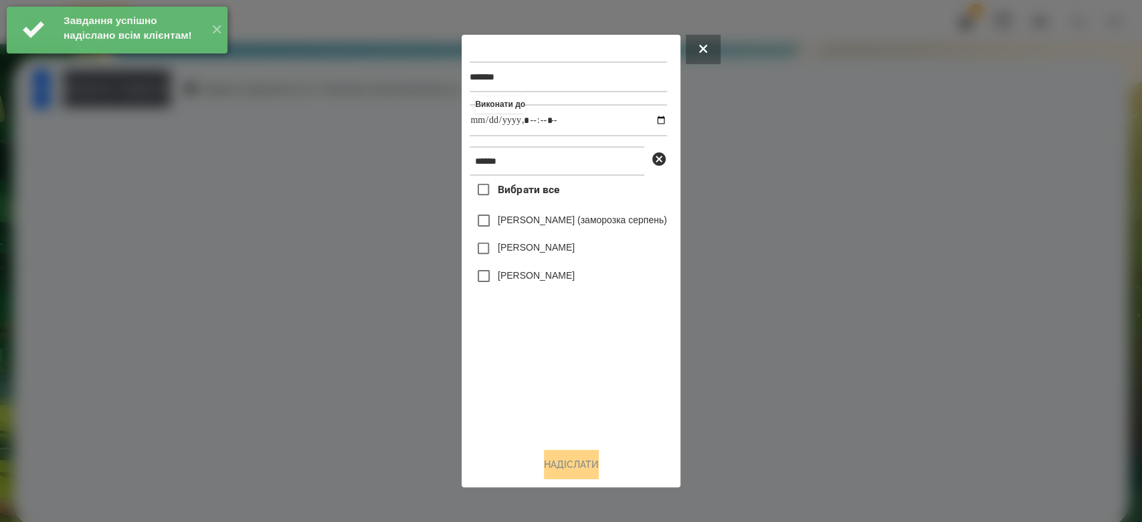
click at [544, 248] on label "[PERSON_NAME]" at bounding box center [536, 247] width 77 height 13
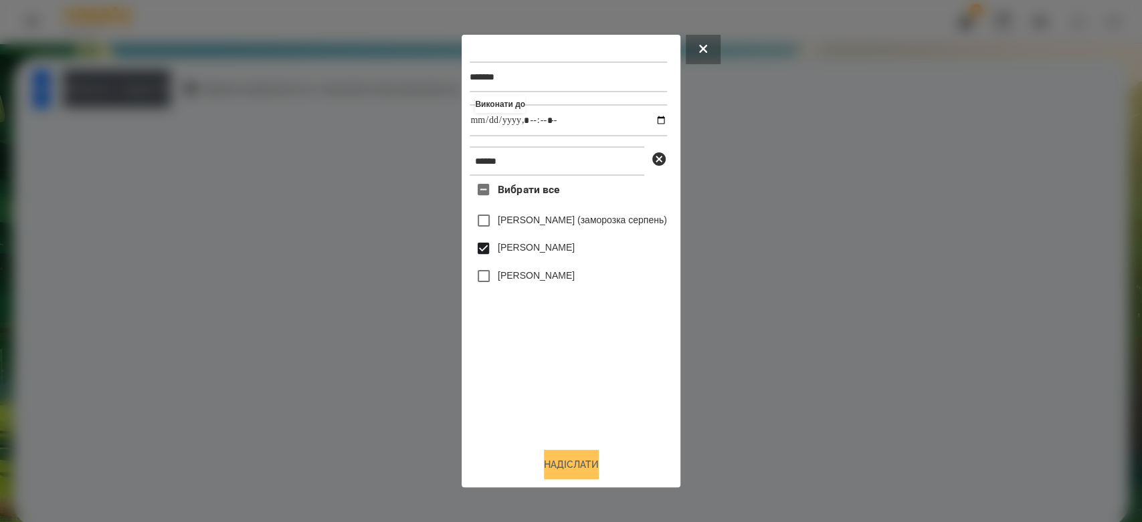
click at [588, 465] on button "Надіслати" at bounding box center [571, 464] width 55 height 29
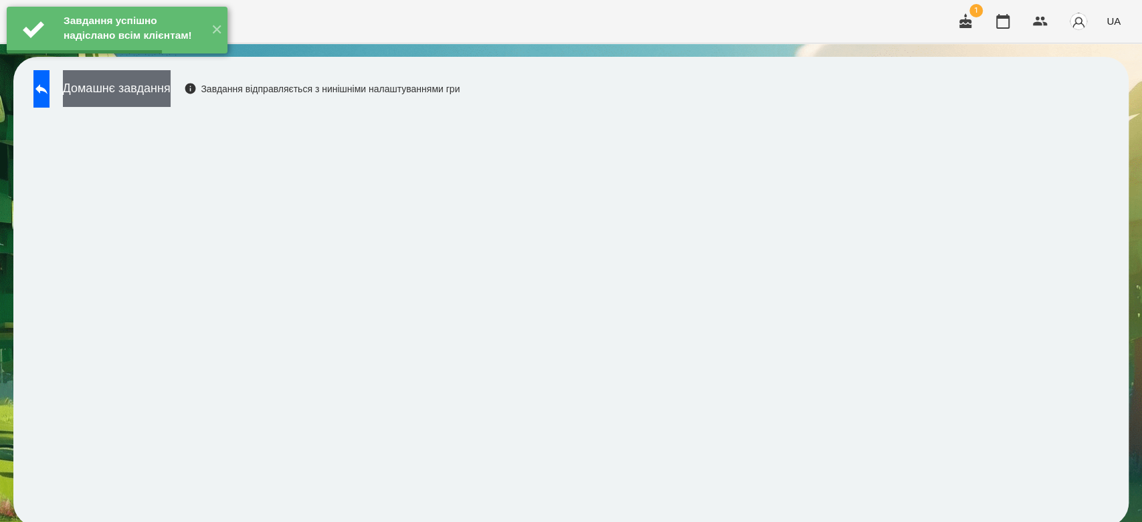
click at [171, 95] on button "Домашнє завдання" at bounding box center [117, 88] width 108 height 37
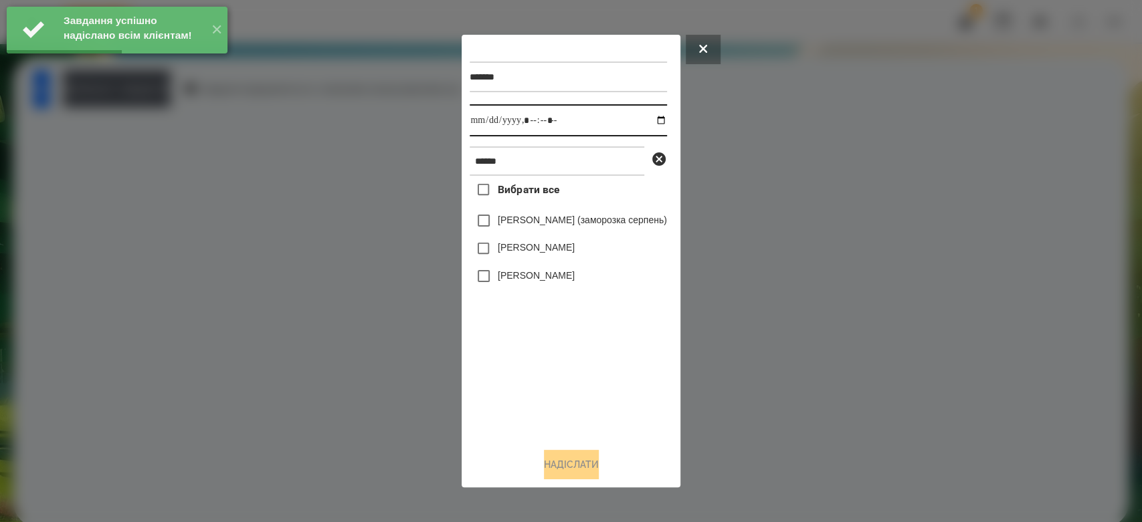
click at [666, 123] on input "datetime-local" at bounding box center [568, 120] width 197 height 32
type input "**********"
drag, startPoint x: 594, startPoint y: 377, endPoint x: 571, endPoint y: 311, distance: 69.6
click at [594, 377] on div "Вибрати все [PERSON_NAME] (заморозка серпень) [PERSON_NAME] [PERSON_NAME]" at bounding box center [568, 307] width 197 height 262
click at [562, 250] on label "[PERSON_NAME]" at bounding box center [536, 247] width 77 height 13
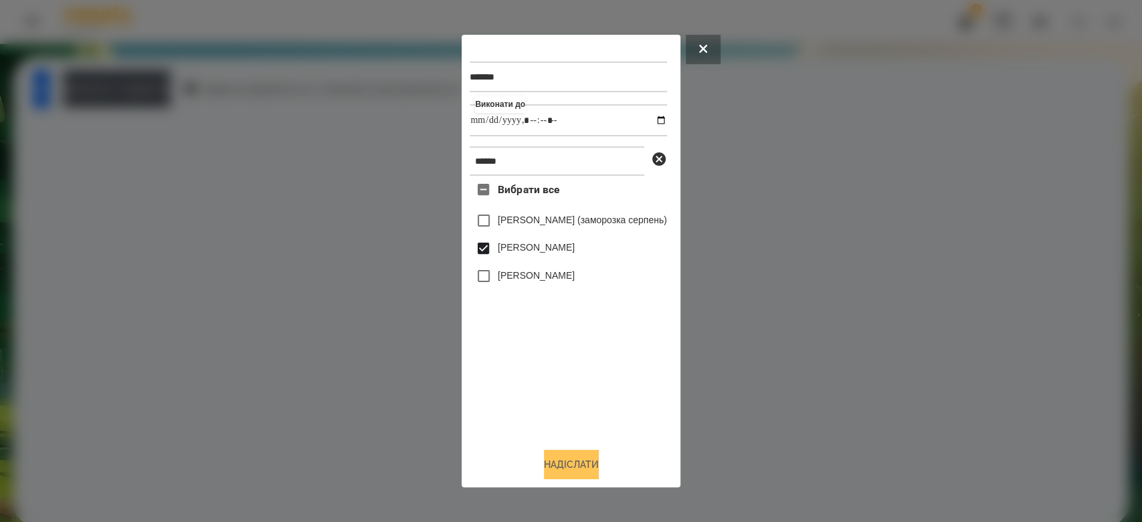
click at [591, 462] on button "Надіслати" at bounding box center [571, 464] width 55 height 29
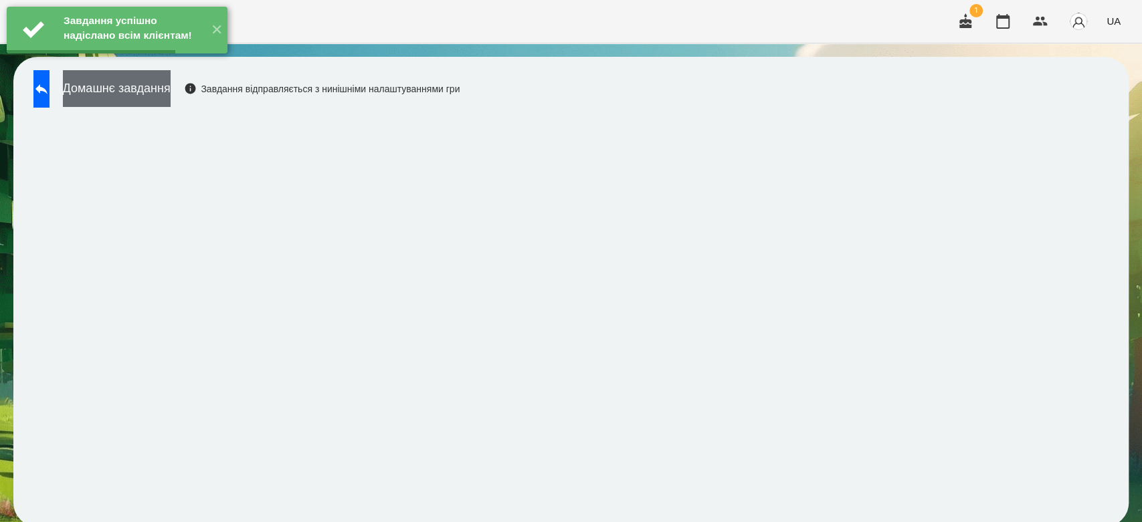
click at [171, 95] on button "Домашнє завдання" at bounding box center [117, 88] width 108 height 37
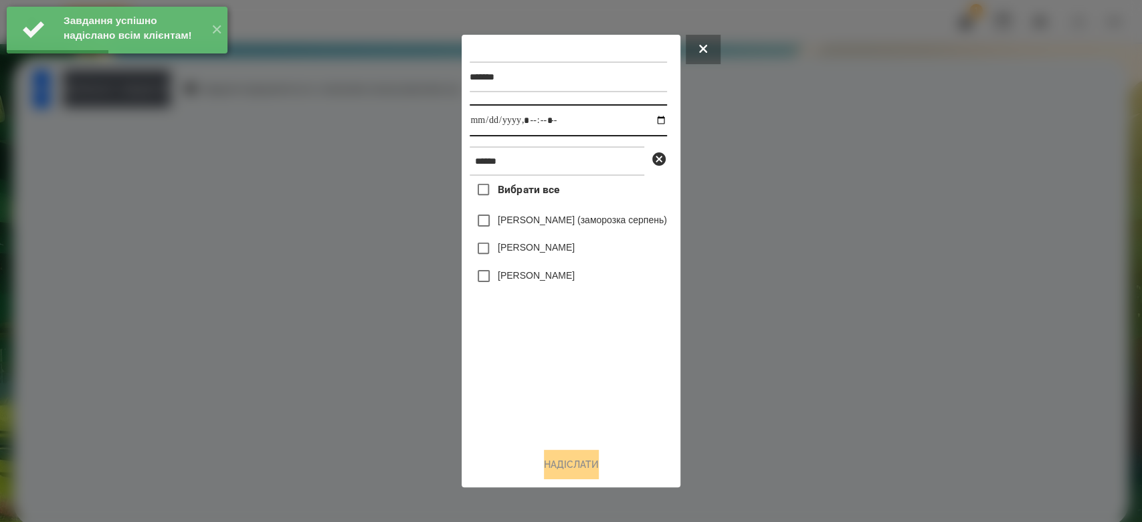
click at [663, 122] on input "datetime-local" at bounding box center [568, 120] width 197 height 32
type input "**********"
drag, startPoint x: 583, startPoint y: 369, endPoint x: 559, endPoint y: 310, distance: 63.6
click at [583, 369] on div "Вибрати все [PERSON_NAME] (заморозка серпень) [PERSON_NAME] [PERSON_NAME]" at bounding box center [568, 307] width 197 height 262
click at [544, 254] on label "[PERSON_NAME]" at bounding box center [536, 247] width 77 height 13
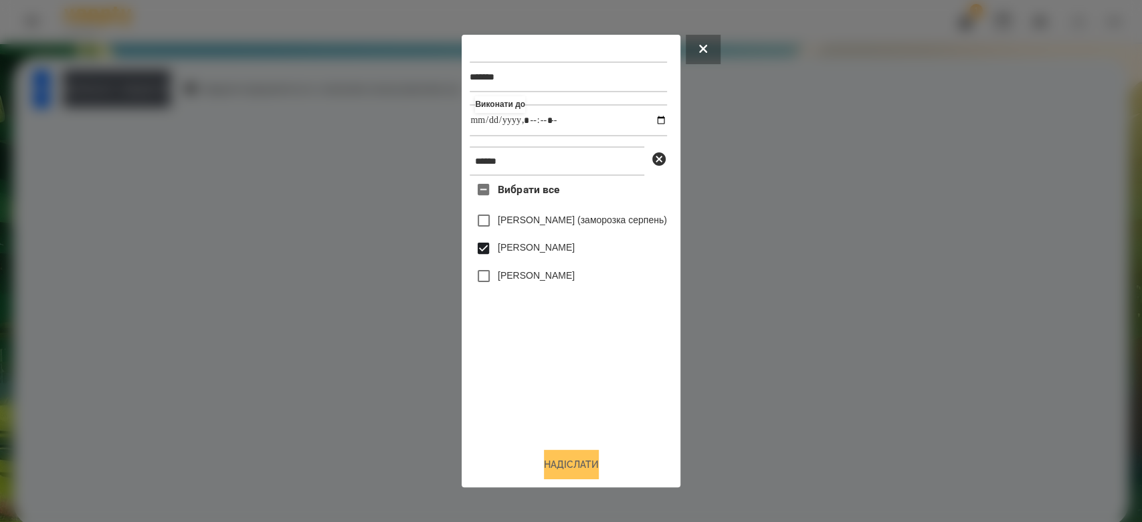
click at [571, 466] on button "Надіслати" at bounding box center [571, 464] width 55 height 29
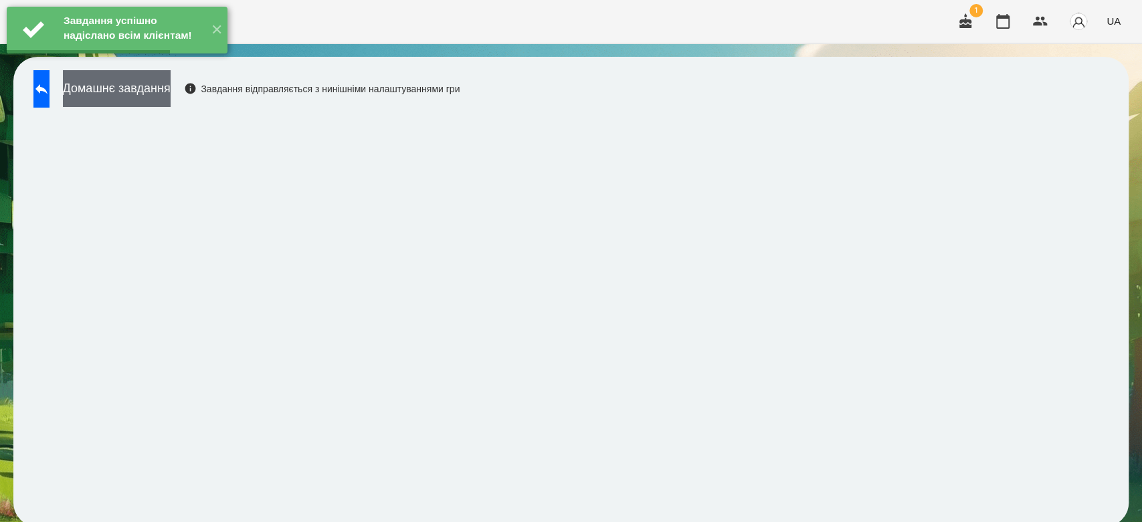
click at [171, 80] on button "Домашнє завдання" at bounding box center [117, 88] width 108 height 37
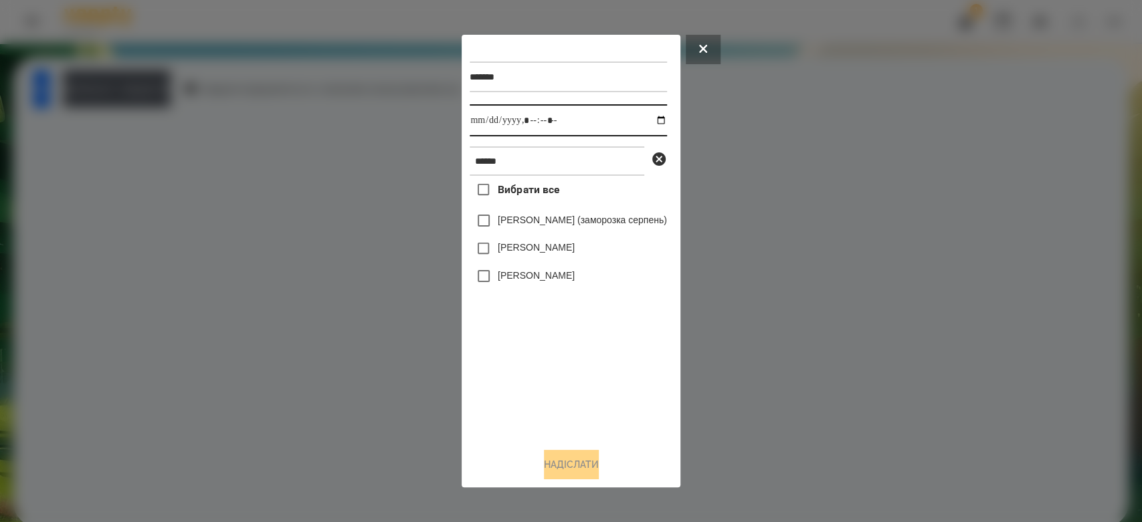
click at [666, 120] on input "datetime-local" at bounding box center [568, 120] width 197 height 32
type input "**********"
drag, startPoint x: 603, startPoint y: 376, endPoint x: 598, endPoint y: 369, distance: 8.7
click at [603, 376] on div "Вибрати все [PERSON_NAME] (заморозка серпень) [PERSON_NAME] [PERSON_NAME]" at bounding box center [568, 307] width 197 height 262
click at [557, 252] on label "[PERSON_NAME]" at bounding box center [536, 247] width 77 height 13
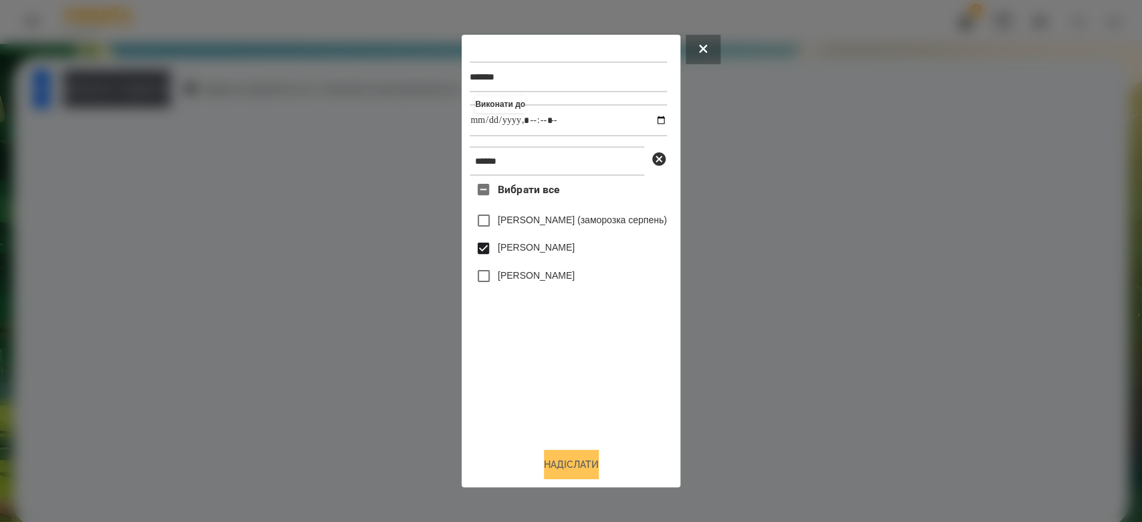
click at [575, 458] on button "Надіслати" at bounding box center [571, 464] width 55 height 29
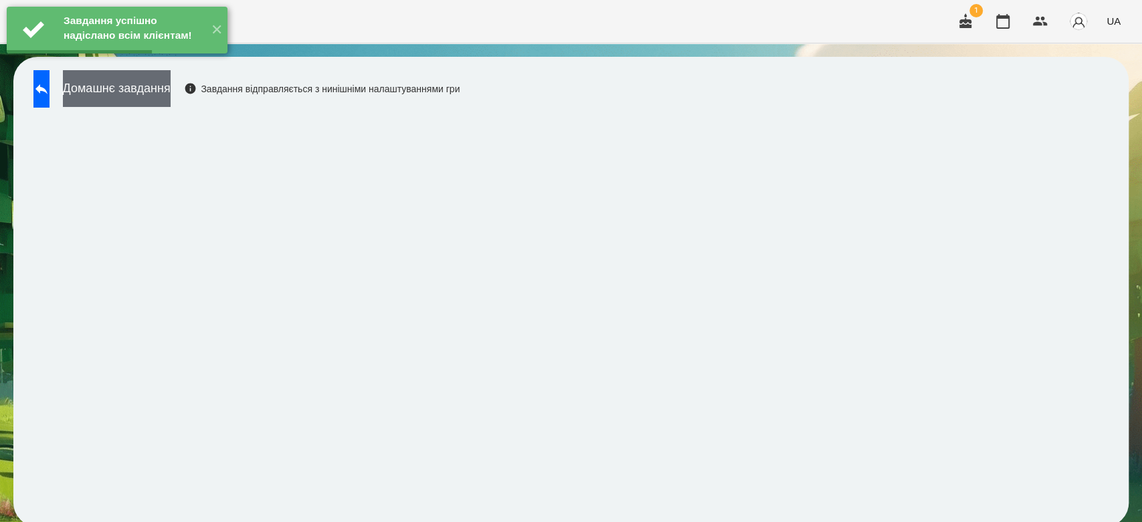
click at [171, 86] on button "Домашнє завдання" at bounding box center [117, 88] width 108 height 37
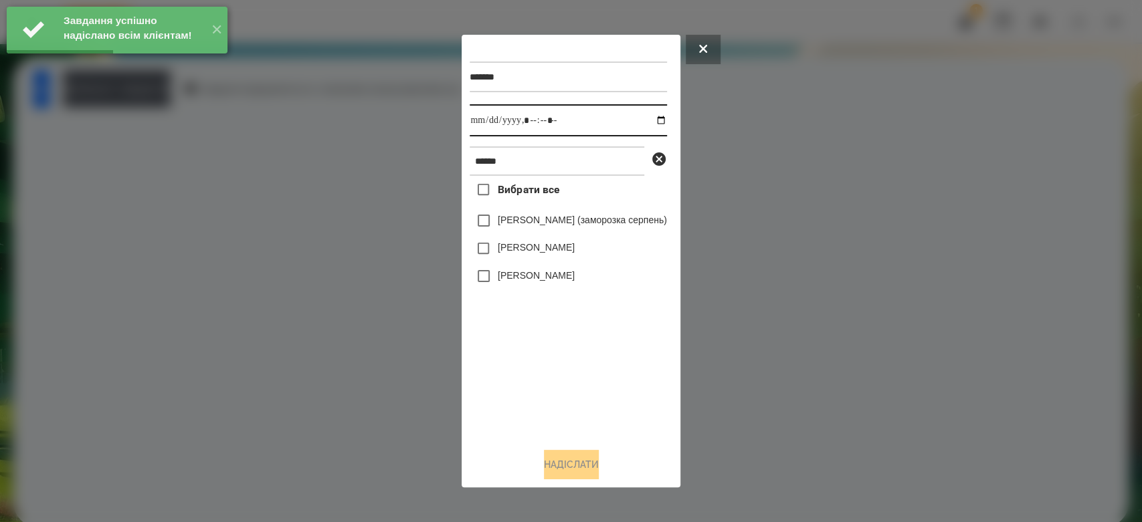
click at [666, 120] on input "datetime-local" at bounding box center [568, 120] width 197 height 32
type input "**********"
click at [626, 387] on div "Вибрати все [PERSON_NAME] (заморозка серпень) [PERSON_NAME] [PERSON_NAME]" at bounding box center [568, 307] width 197 height 262
click at [545, 253] on label "[PERSON_NAME]" at bounding box center [536, 247] width 77 height 13
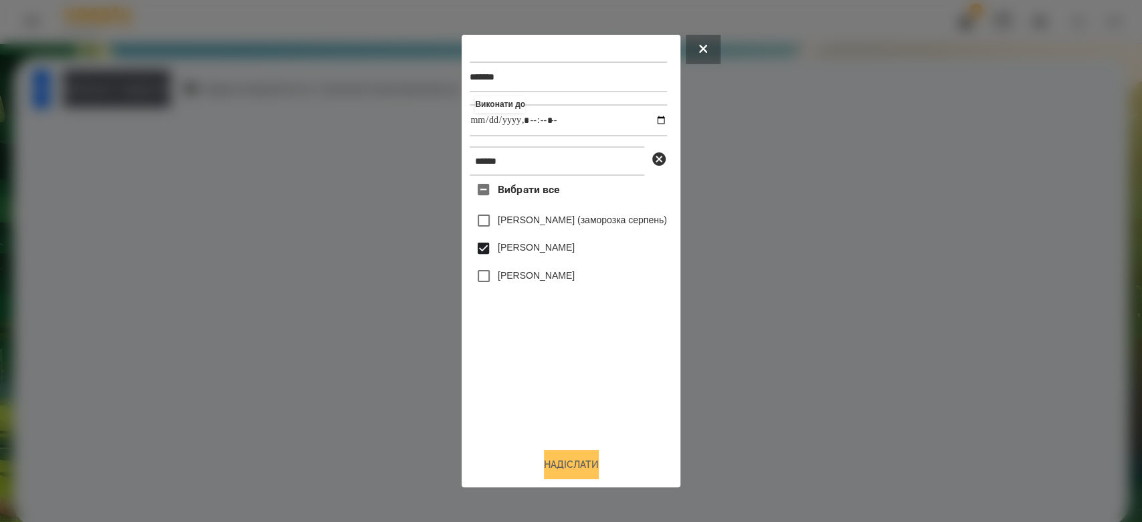
click at [599, 462] on button "Надіслати" at bounding box center [571, 464] width 55 height 29
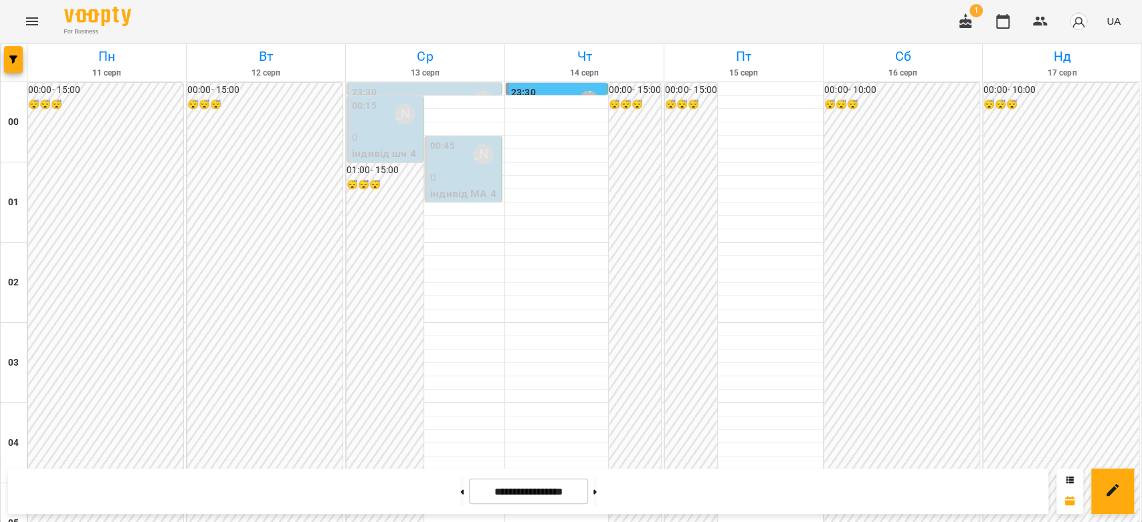
scroll to position [743, 0]
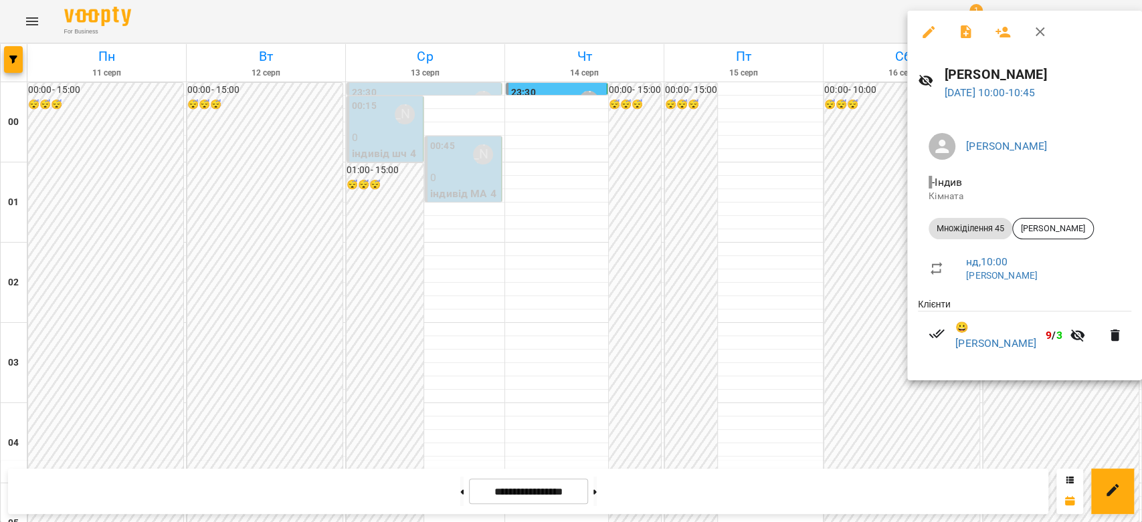
click at [924, 31] on icon "button" at bounding box center [928, 32] width 16 height 16
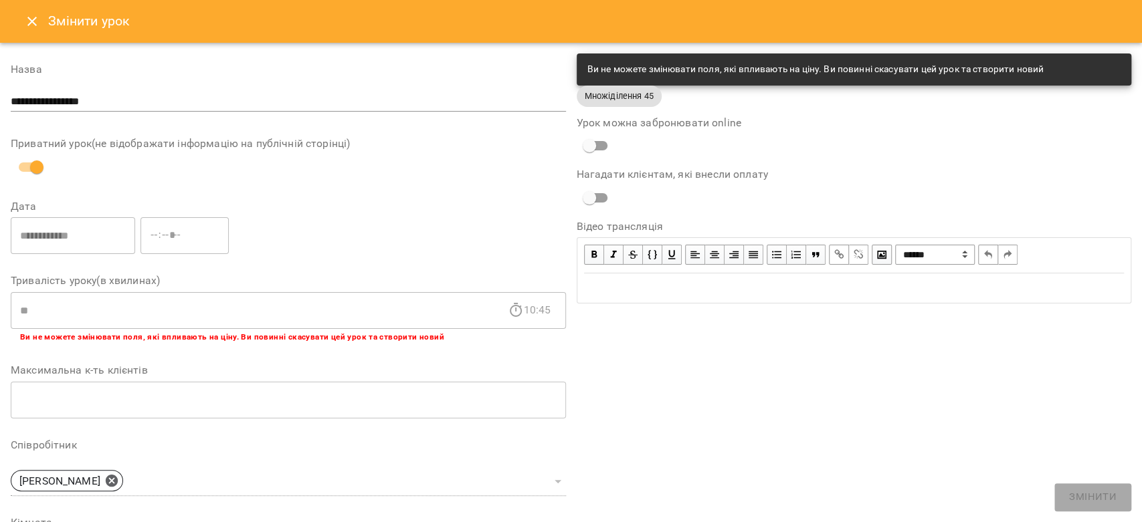
click at [26, 17] on icon "Close" at bounding box center [32, 21] width 16 height 16
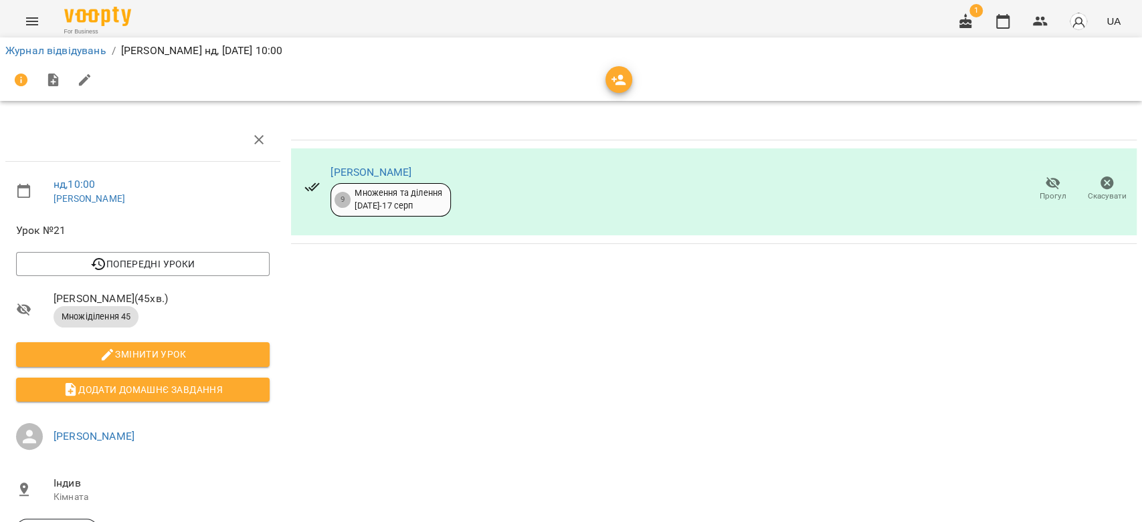
click at [78, 58] on li "Журнал відвідувань" at bounding box center [55, 51] width 101 height 16
click at [80, 49] on link "Журнал відвідувань" at bounding box center [55, 50] width 101 height 13
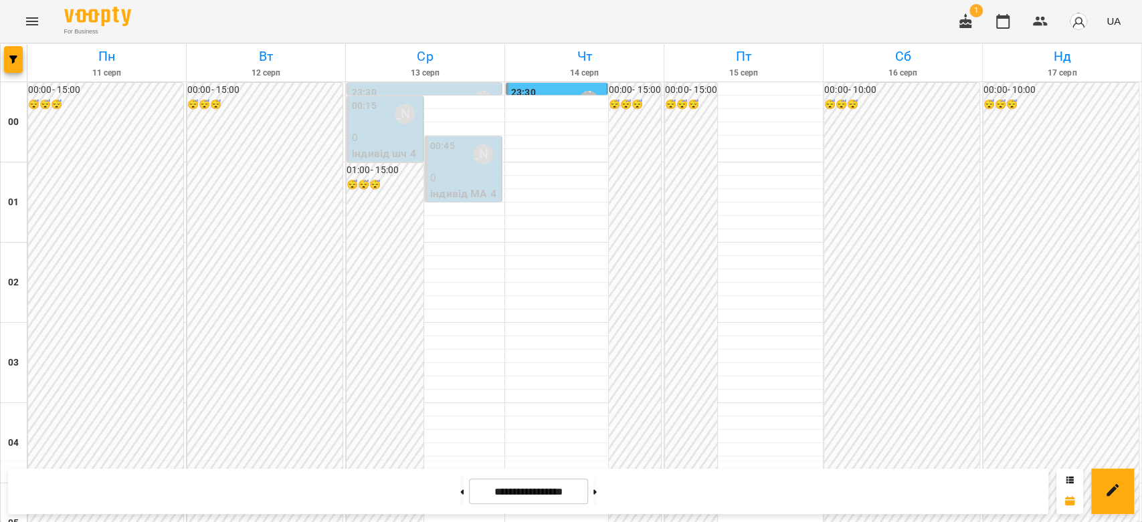
scroll to position [1547, 0]
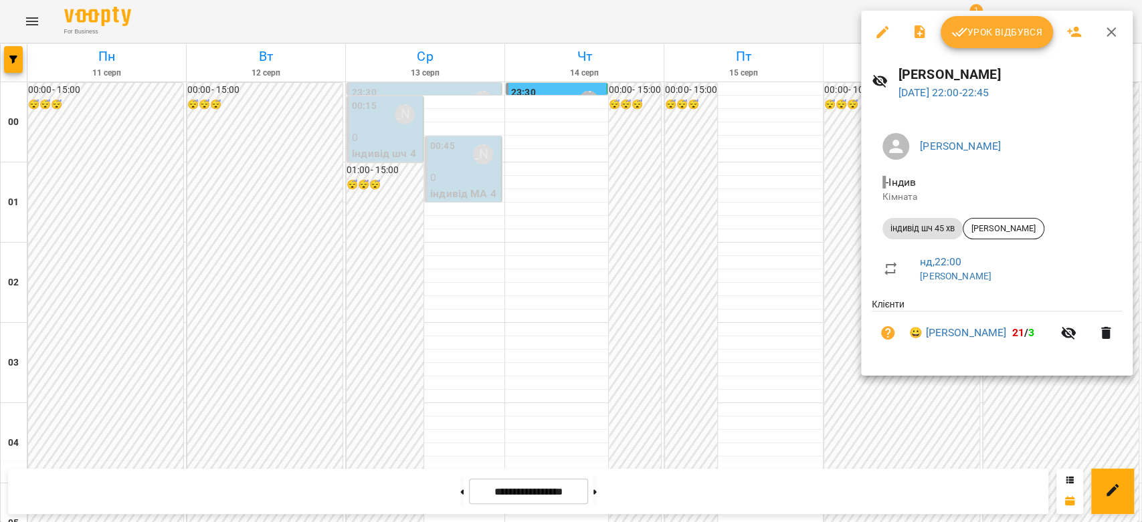
click at [801, 268] on div at bounding box center [571, 261] width 1142 height 522
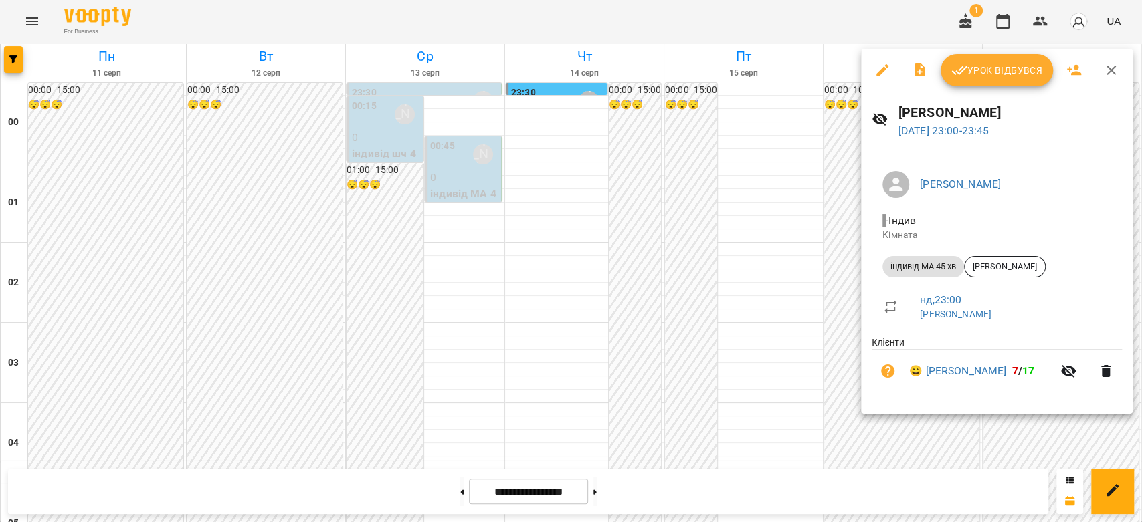
click at [712, 246] on div at bounding box center [571, 261] width 1142 height 522
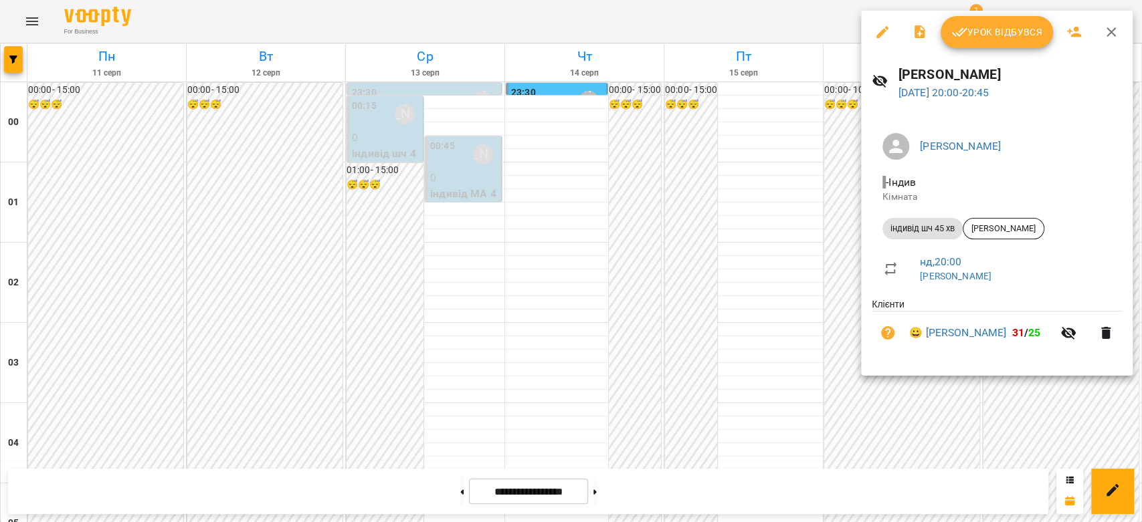
click at [755, 190] on div at bounding box center [571, 261] width 1142 height 522
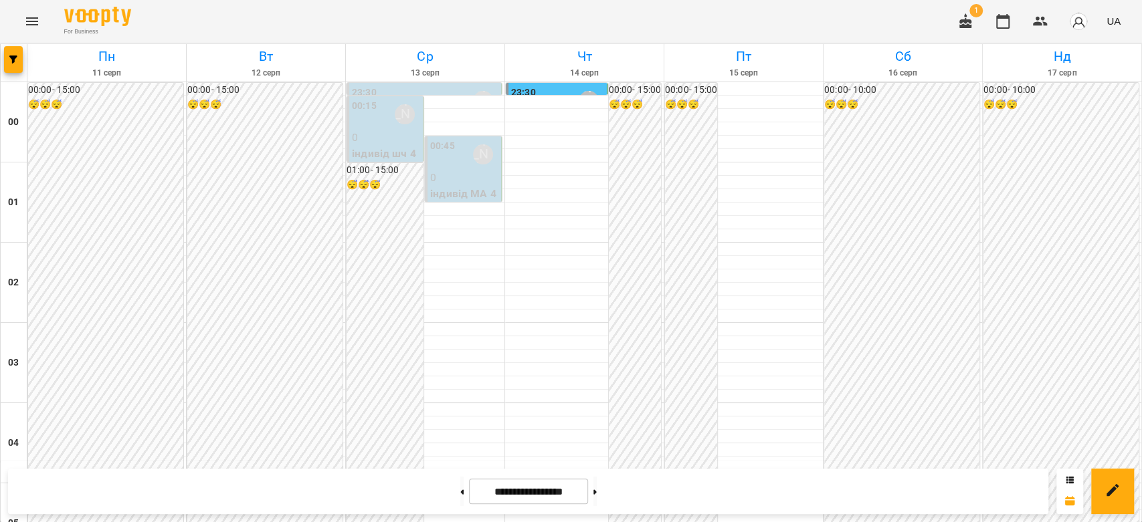
scroll to position [1472, 0]
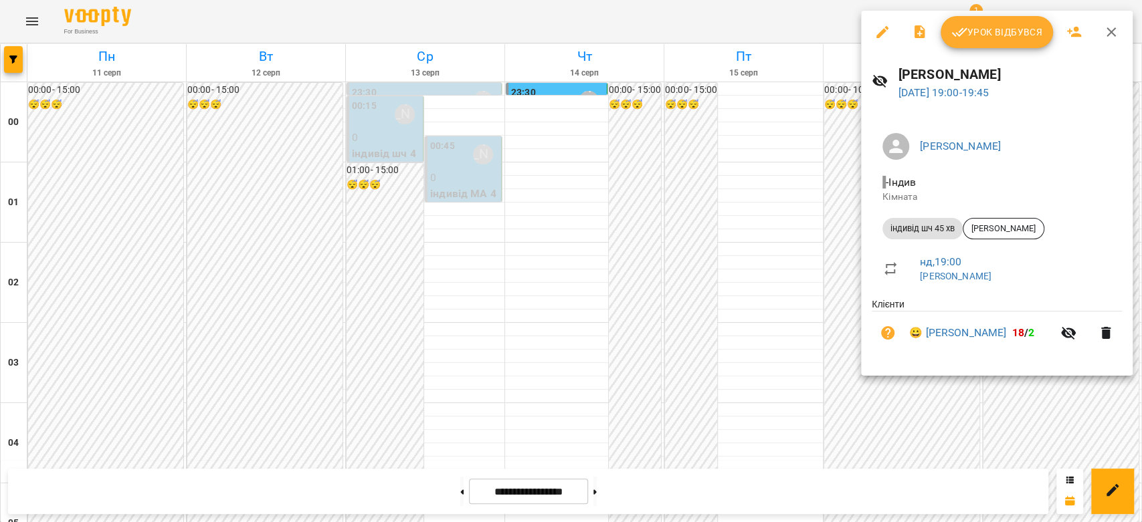
click at [755, 143] on div at bounding box center [571, 261] width 1142 height 522
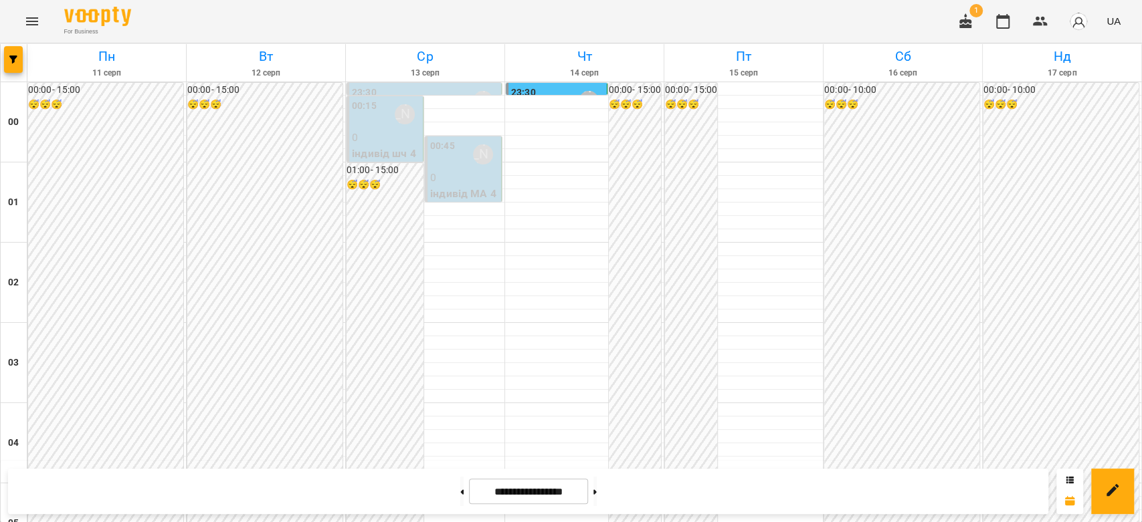
scroll to position [1323, 0]
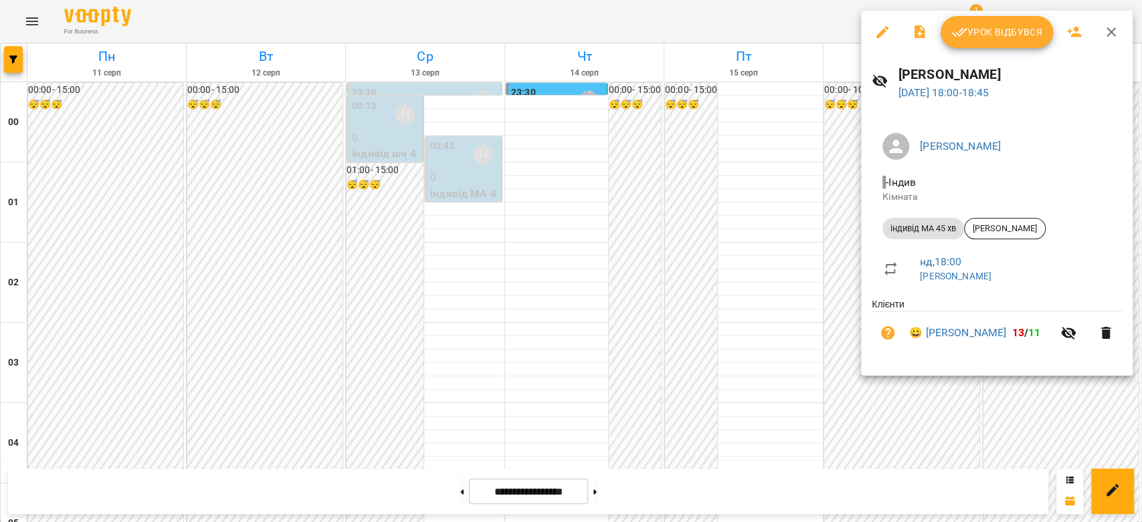
click at [791, 223] on div at bounding box center [571, 261] width 1142 height 522
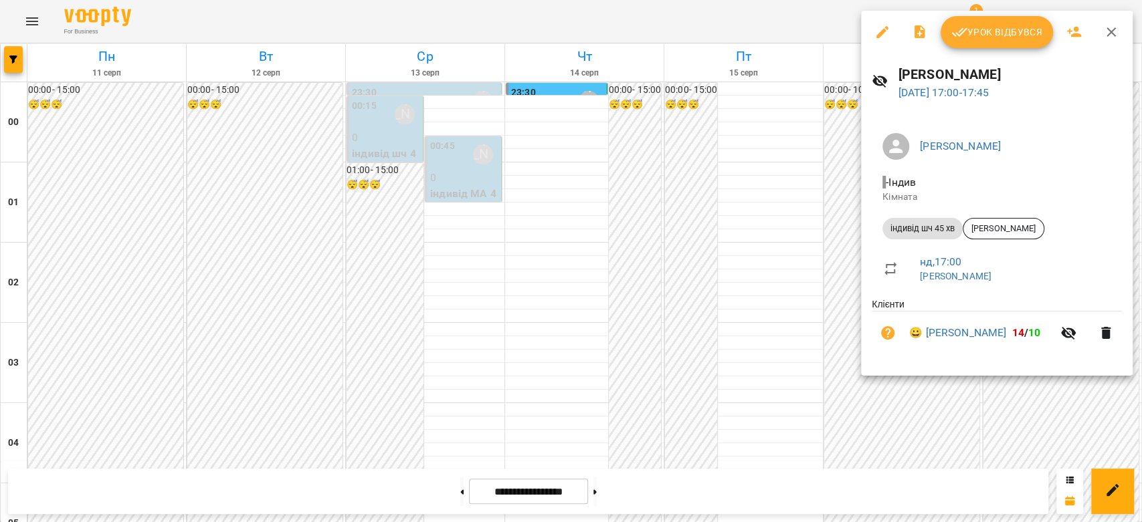
click at [684, 176] on div at bounding box center [571, 261] width 1142 height 522
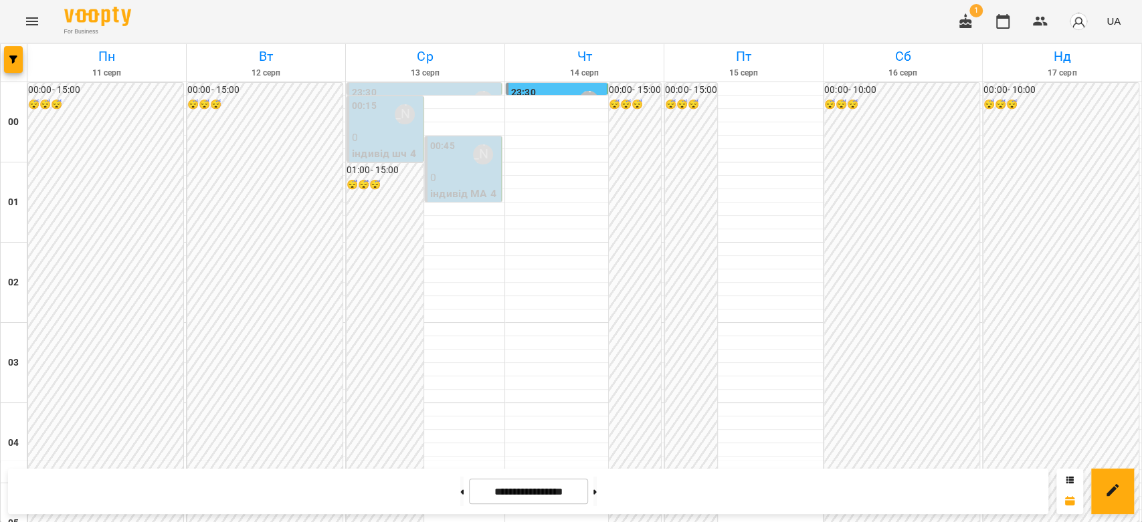
scroll to position [654, 0]
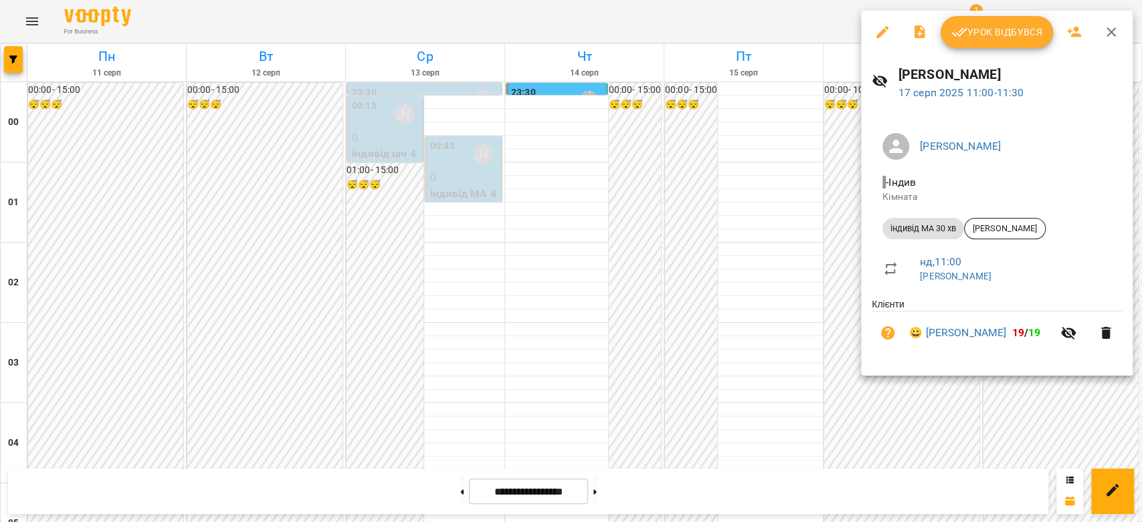
click at [725, 252] on div at bounding box center [571, 261] width 1142 height 522
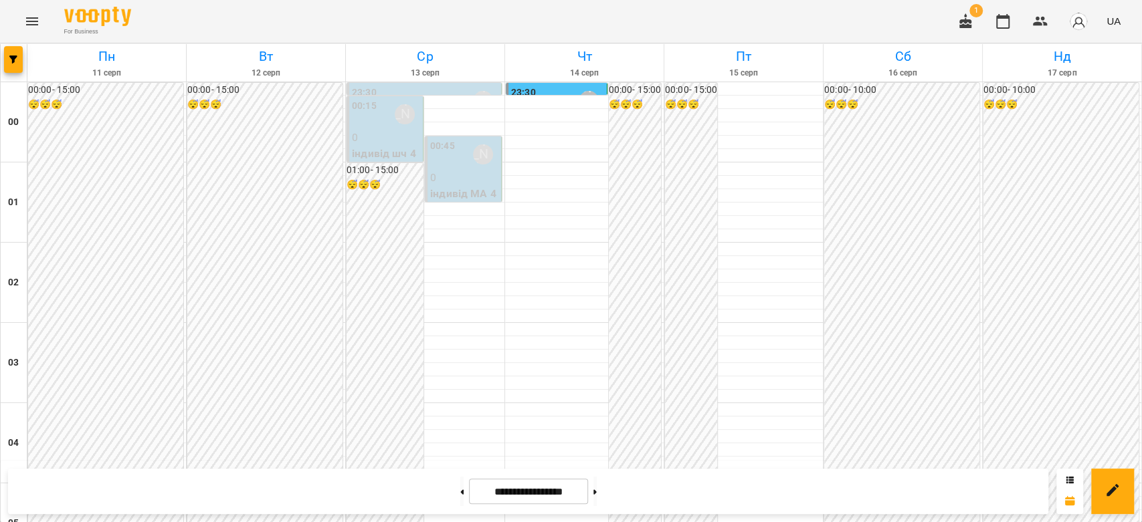
scroll to position [1547, 0]
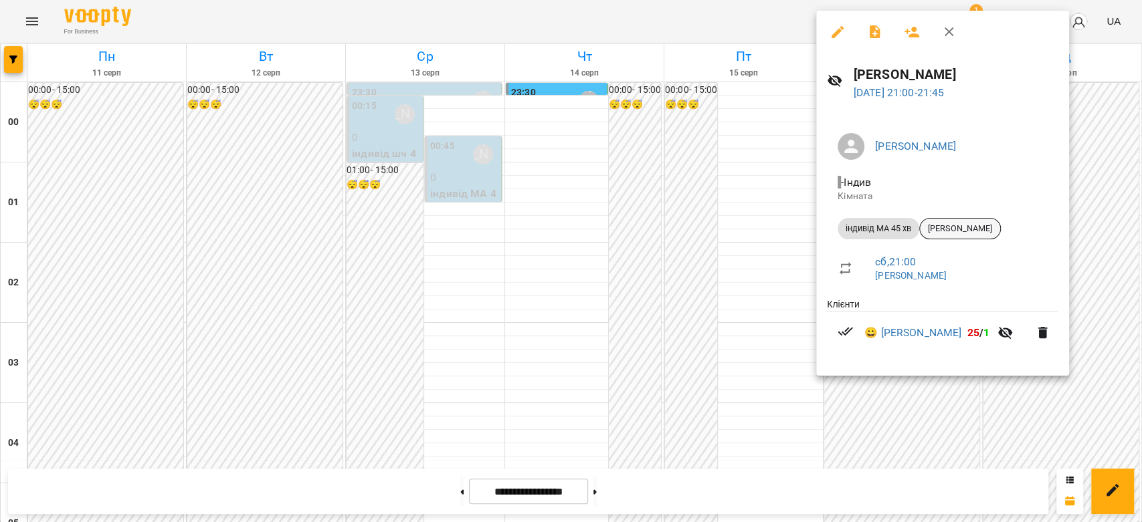
click at [957, 223] on span "[PERSON_NAME]" at bounding box center [960, 229] width 80 height 12
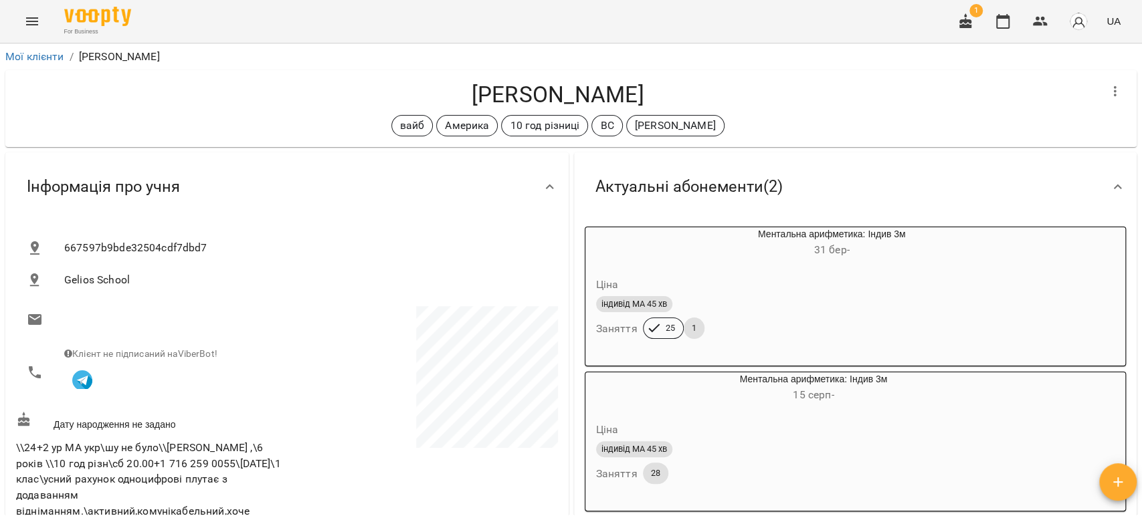
click at [29, 20] on icon "Menu" at bounding box center [32, 21] width 16 height 16
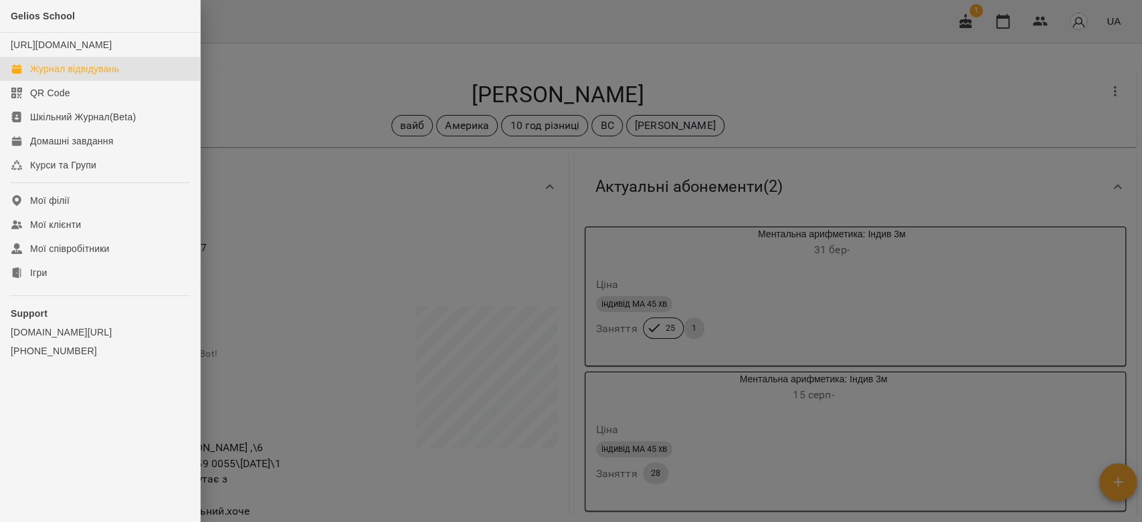
click at [63, 75] on div "Журнал відвідувань" at bounding box center [74, 68] width 89 height 13
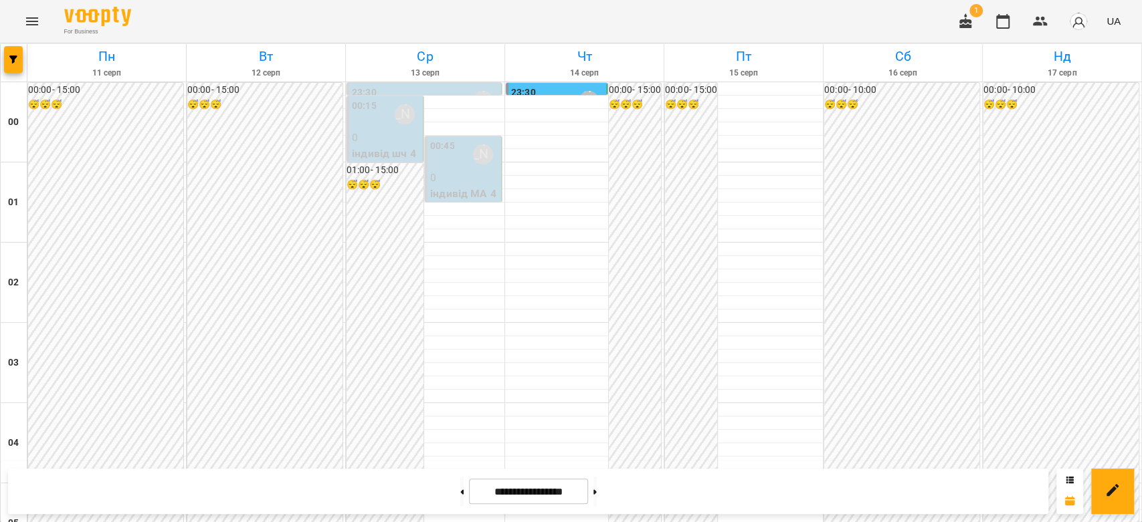
scroll to position [743, 0]
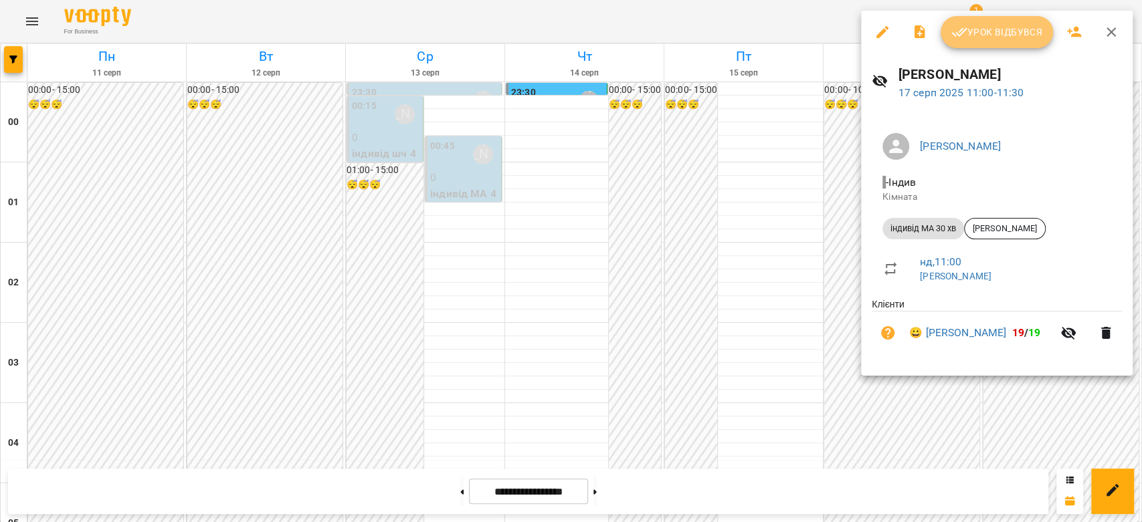
click at [1023, 41] on button "Урок відбувся" at bounding box center [997, 32] width 112 height 32
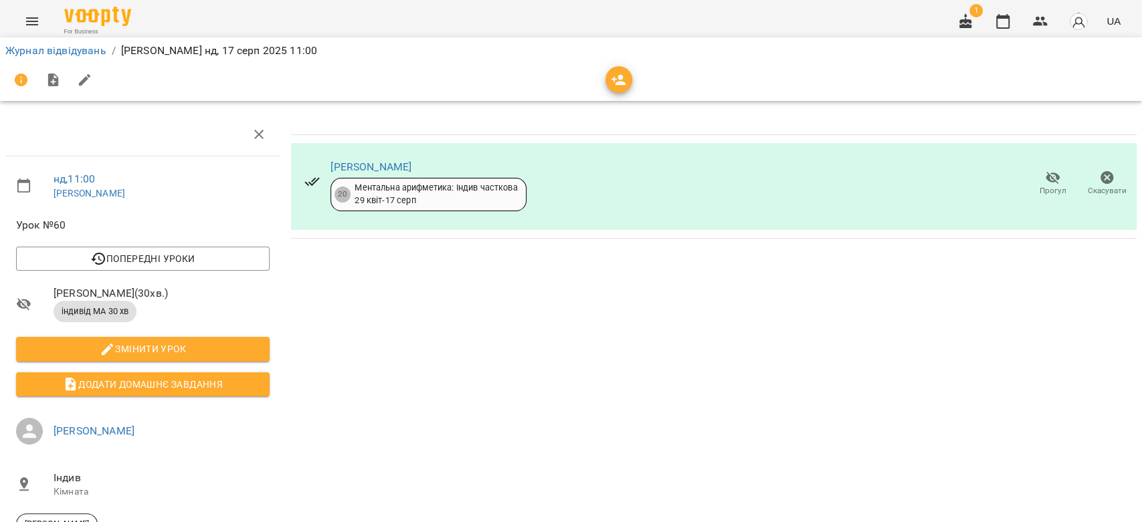
scroll to position [161, 0]
click at [76, 41] on div "Журнал відвідувань / Бондарева Валерія нд, 17 серп 2025 11:00" at bounding box center [571, 50] width 1137 height 21
click at [86, 52] on link "Журнал відвідувань" at bounding box center [55, 50] width 101 height 13
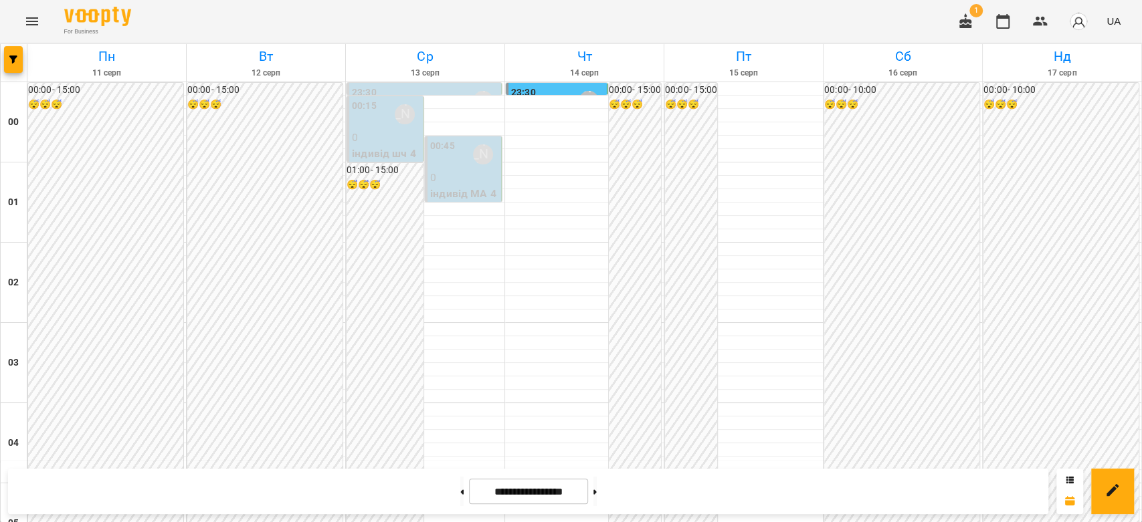
scroll to position [1114, 0]
